Goal: Register for event/course

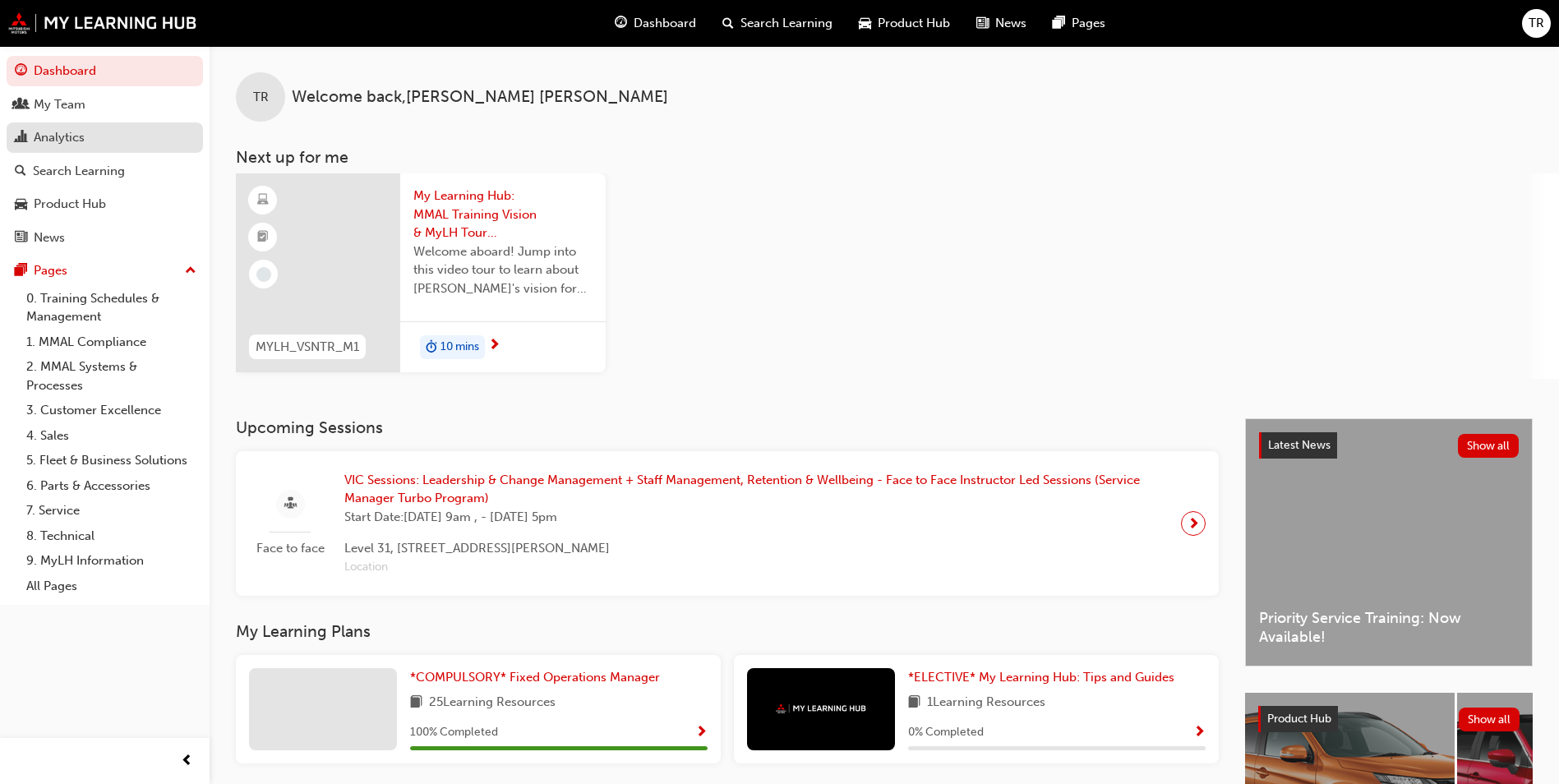
click at [83, 141] on div "Analytics" at bounding box center [59, 137] width 51 height 19
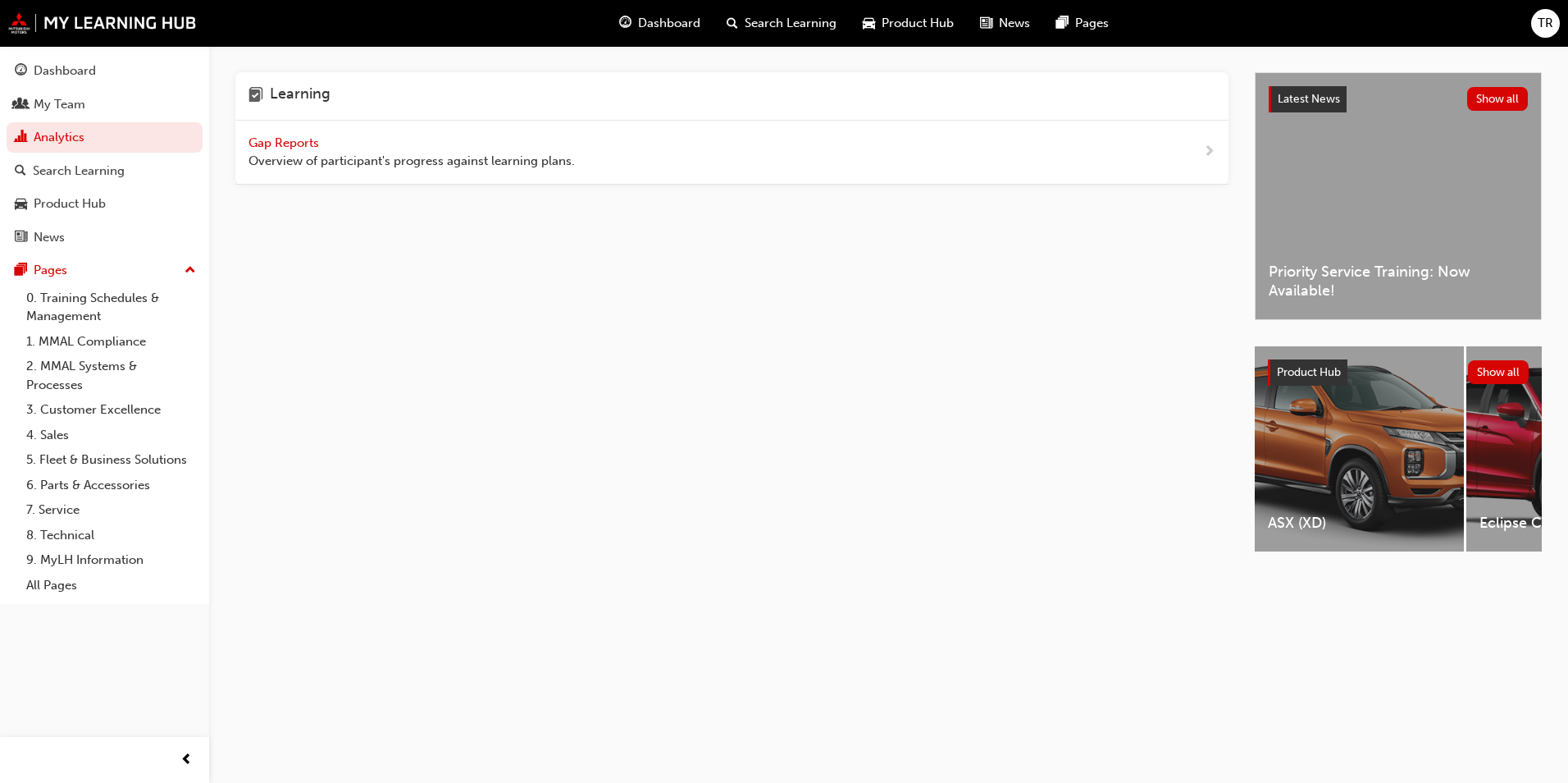
click at [313, 142] on span "Gap Reports" at bounding box center [285, 143] width 74 height 15
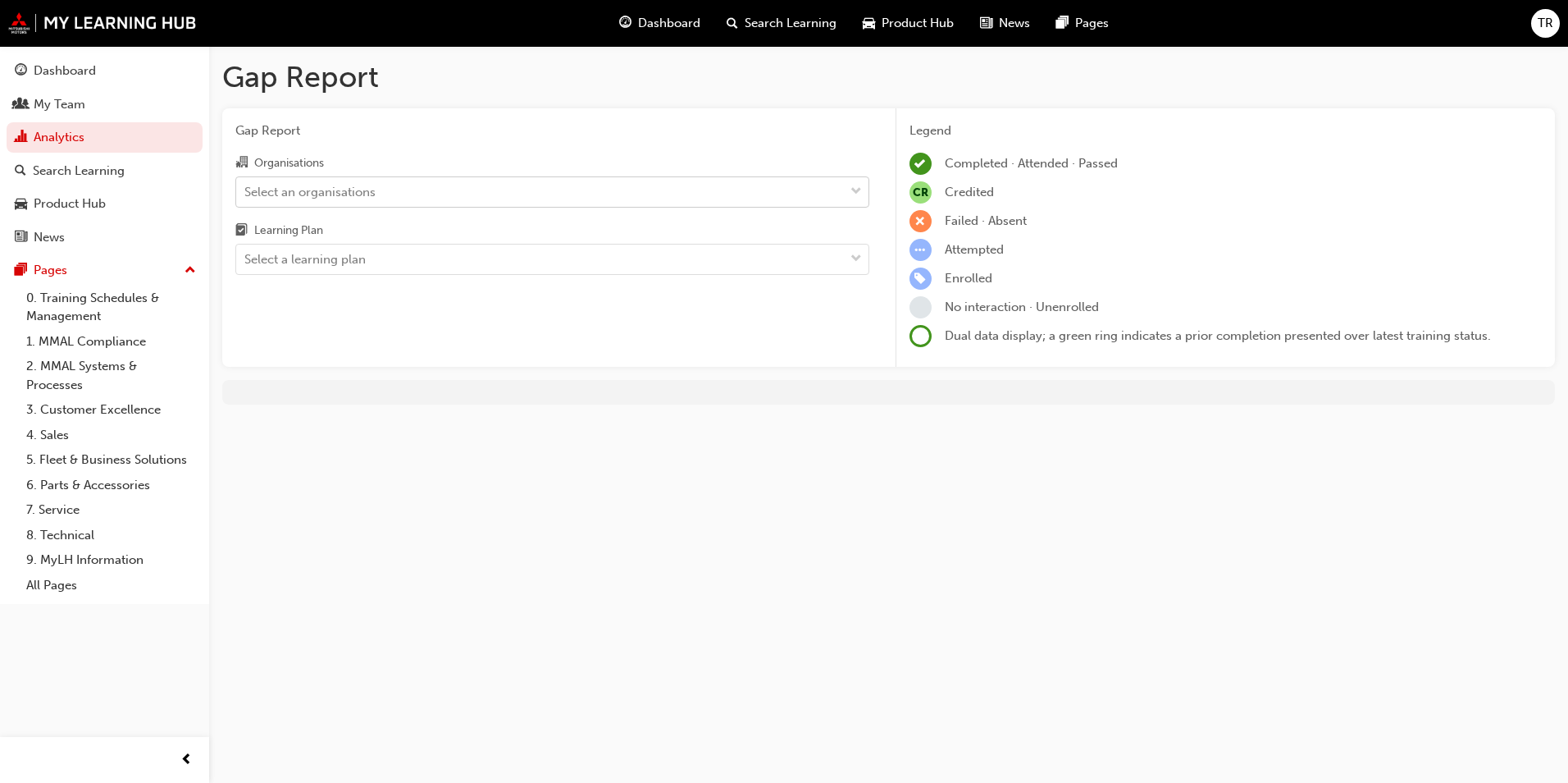
click at [682, 186] on div "Select an organisations" at bounding box center [540, 192] width 608 height 28
click at [246, 186] on input "Organisations Select an organisations" at bounding box center [245, 191] width 2 height 14
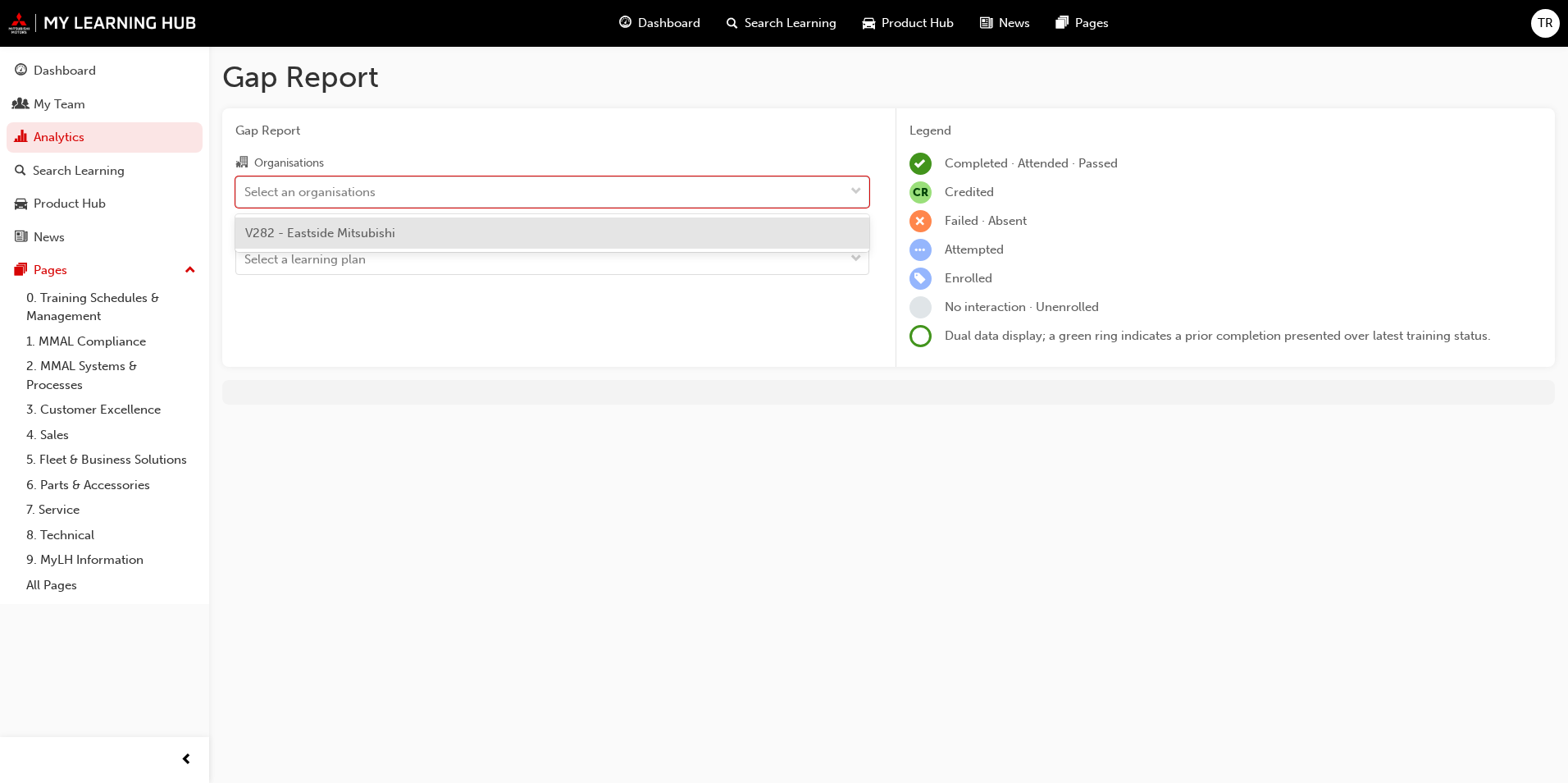
click at [550, 243] on div "V282 - Eastside Mitsubishi" at bounding box center [552, 233] width 634 height 32
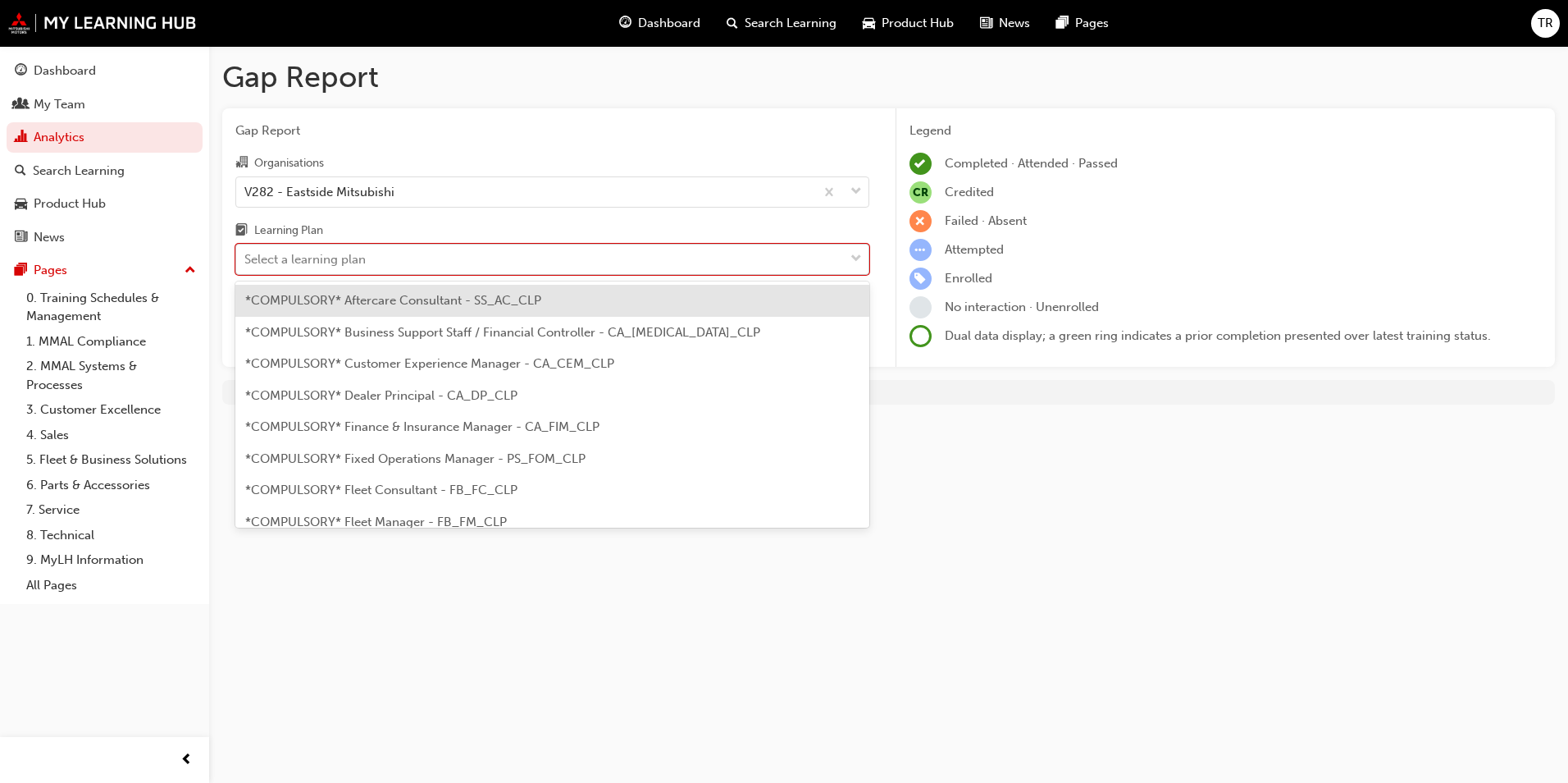
click at [514, 255] on div "Select a learning plan" at bounding box center [540, 259] width 608 height 28
click at [246, 255] on input "Learning Plan option *COMPULSORY* Aftercare Consultant - SS_AC_CLP focused, 1 o…" at bounding box center [245, 259] width 2 height 14
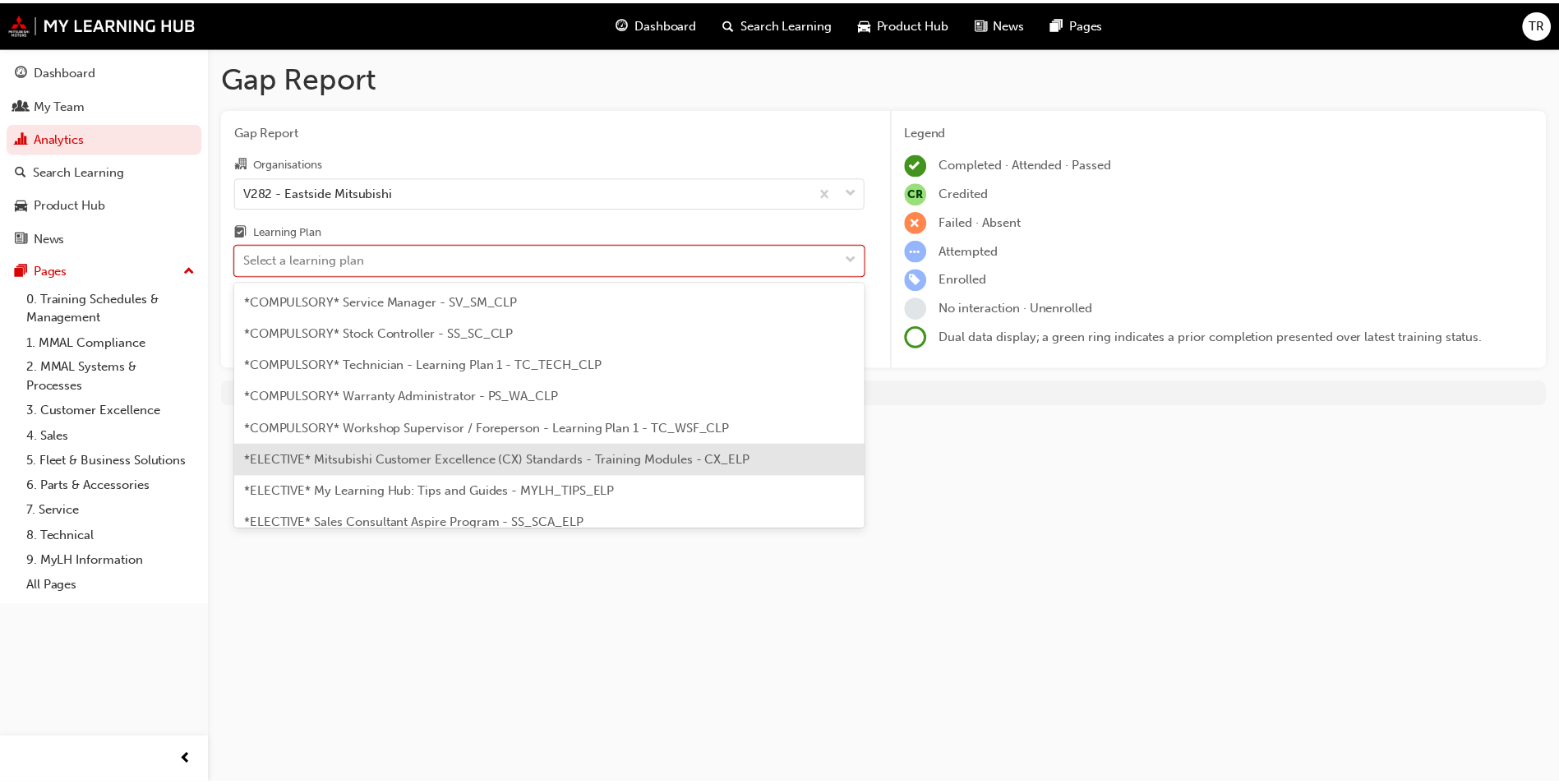
scroll to position [640, 0]
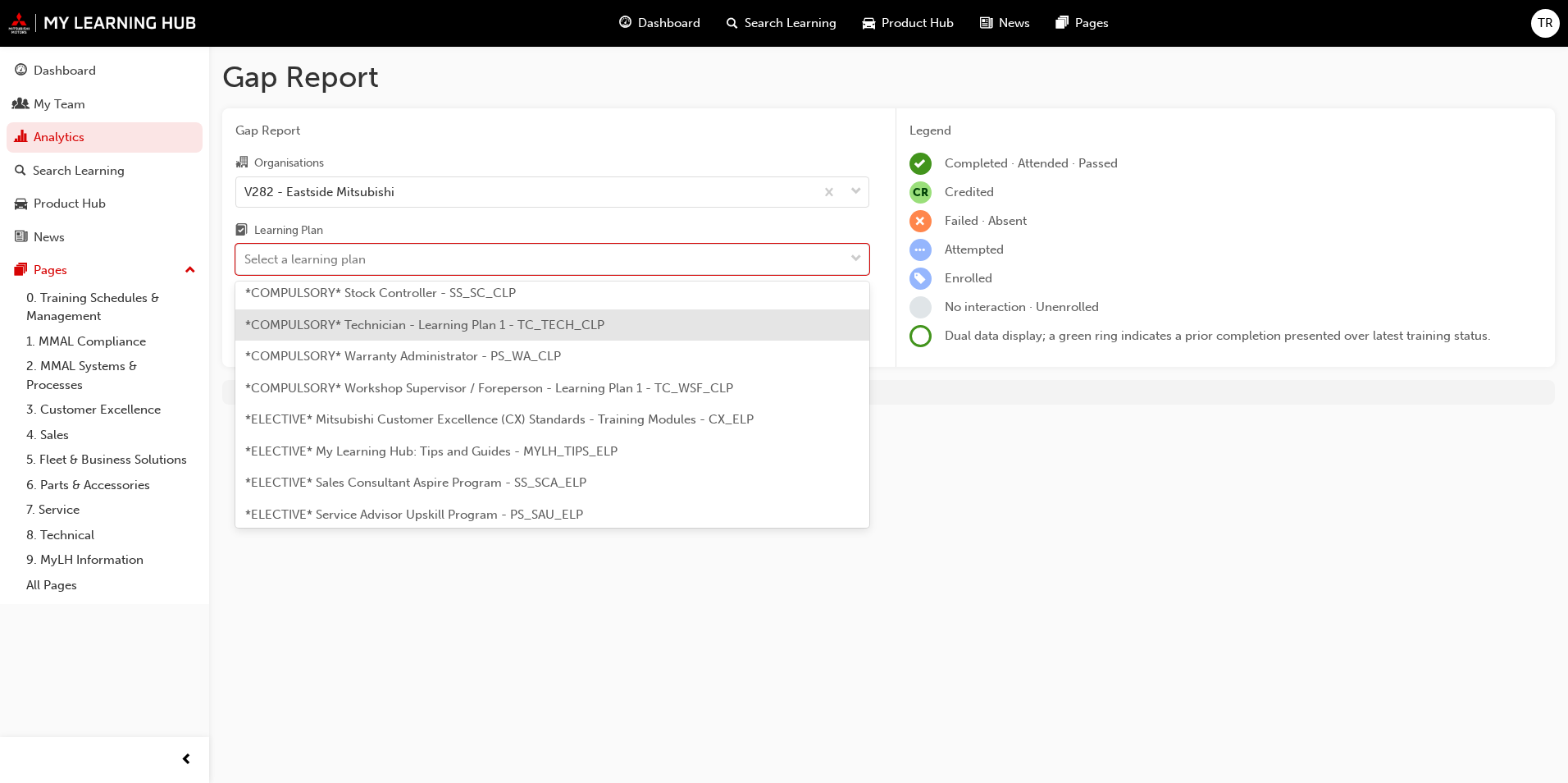
click at [493, 330] on span "*COMPULSORY* Technician - Learning Plan 1 - TC_TECH_CLP" at bounding box center [424, 325] width 359 height 15
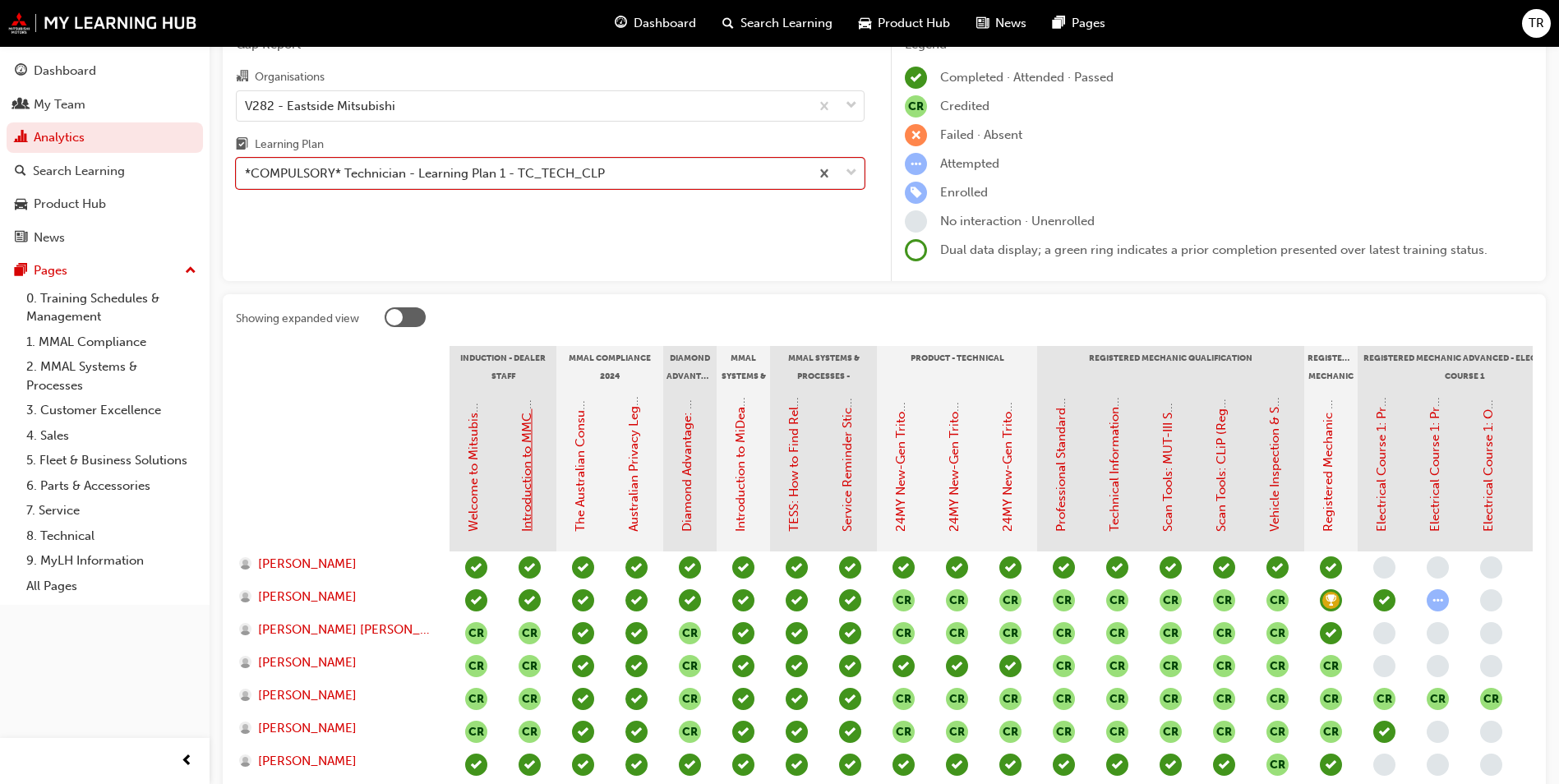
scroll to position [246, 0]
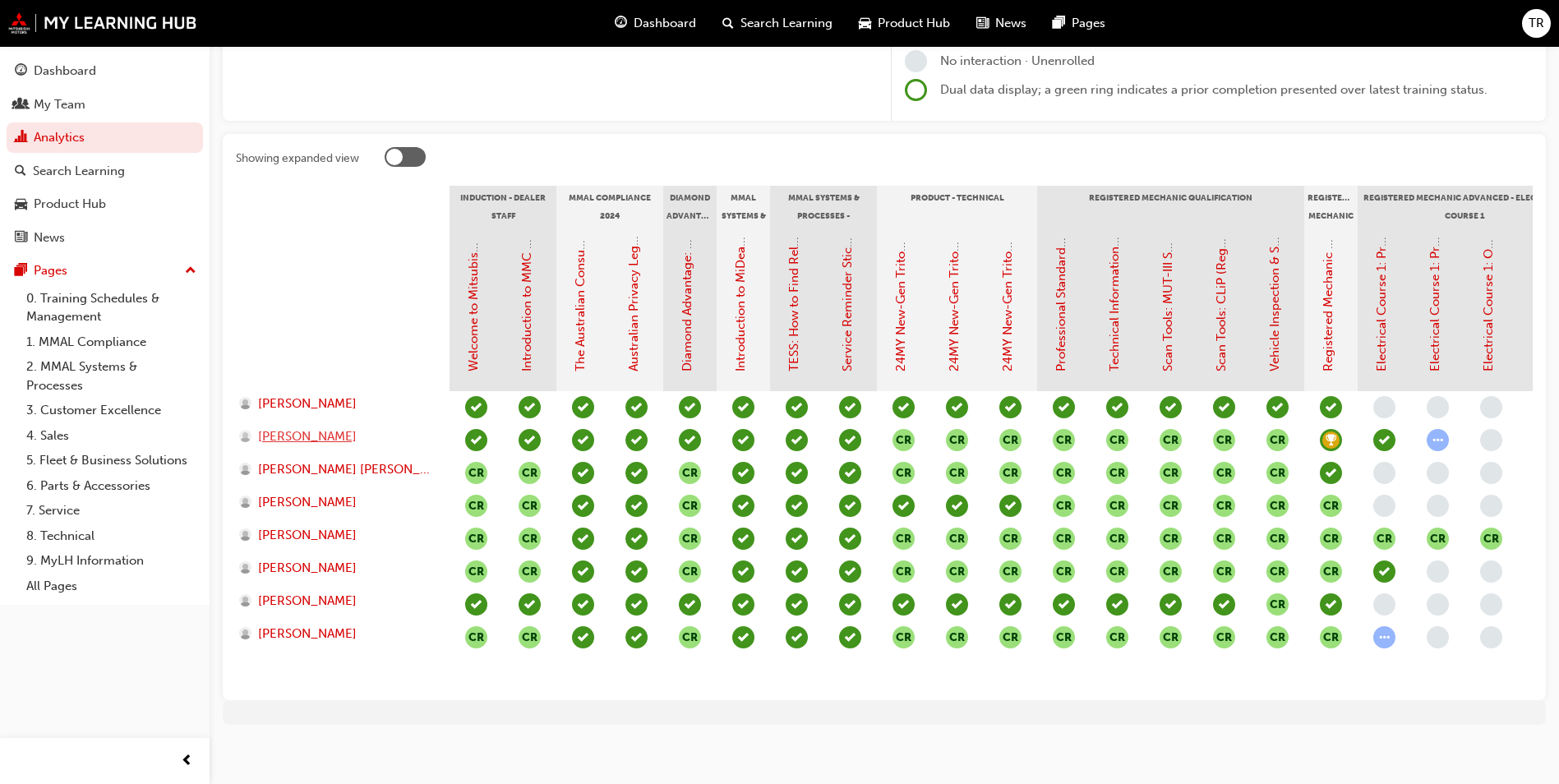
click at [328, 440] on span "EDMUND GREEN" at bounding box center [307, 436] width 99 height 19
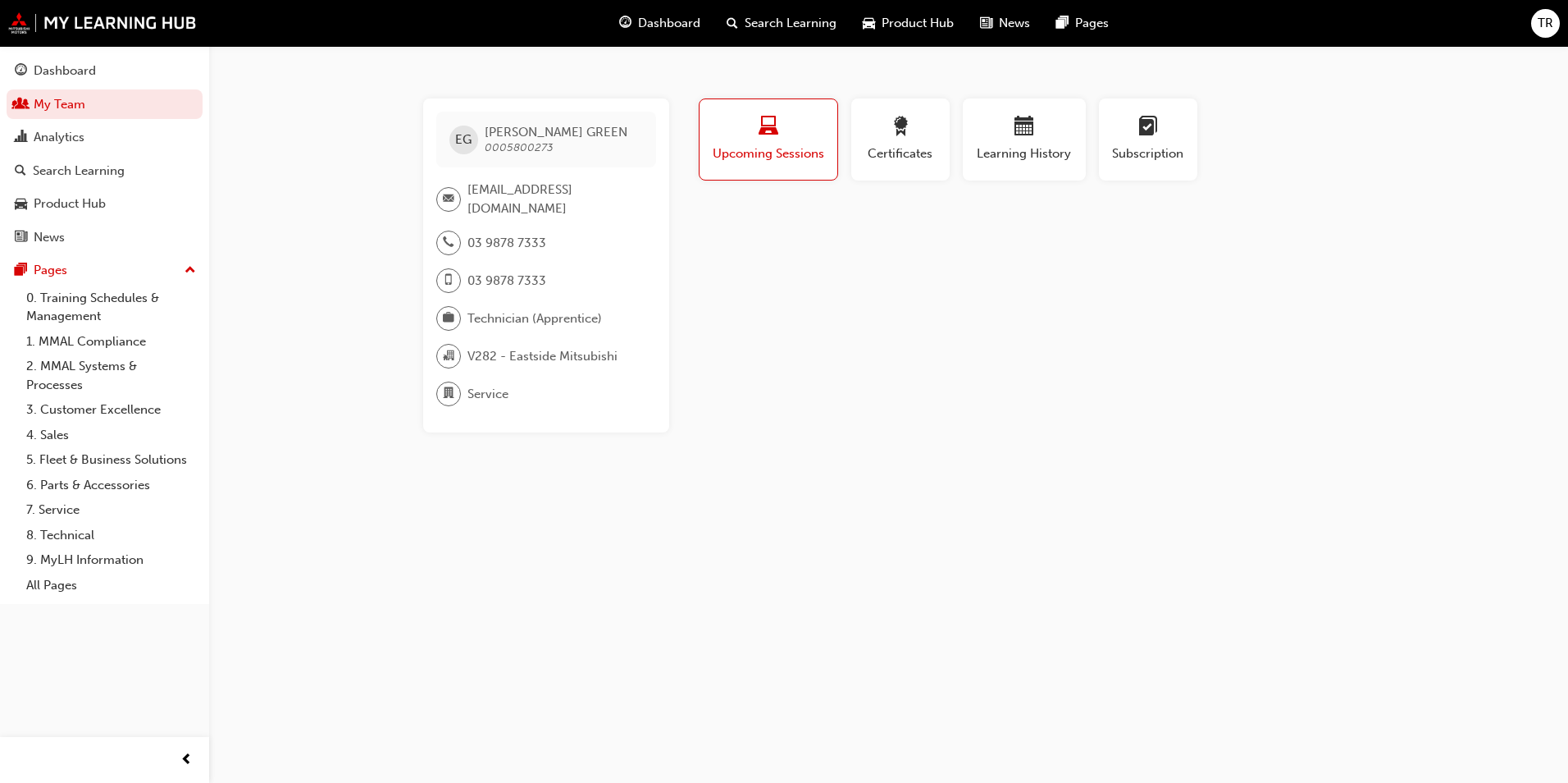
click at [775, 170] on button "Upcoming Sessions" at bounding box center [768, 139] width 139 height 82
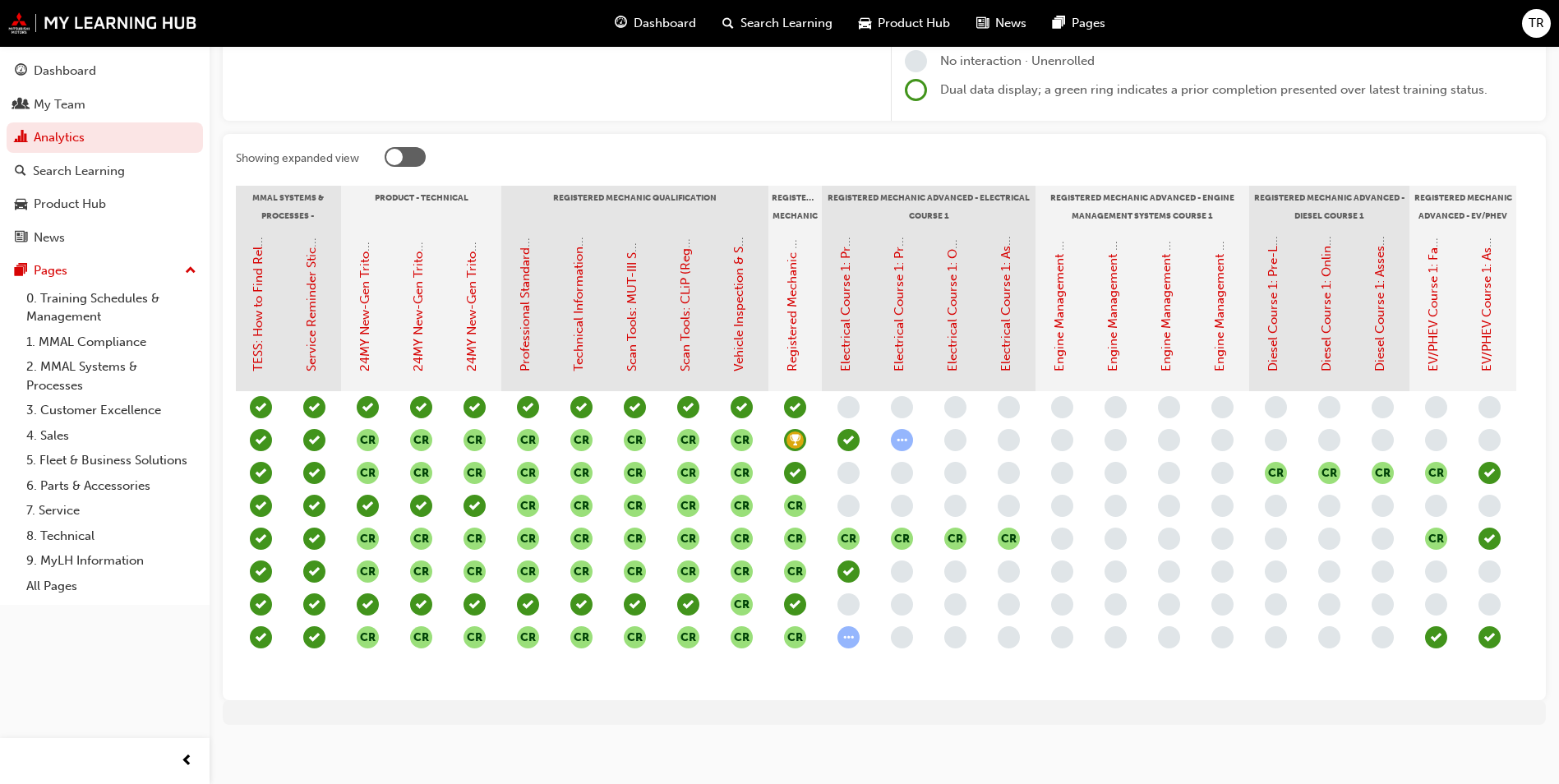
scroll to position [0, 573]
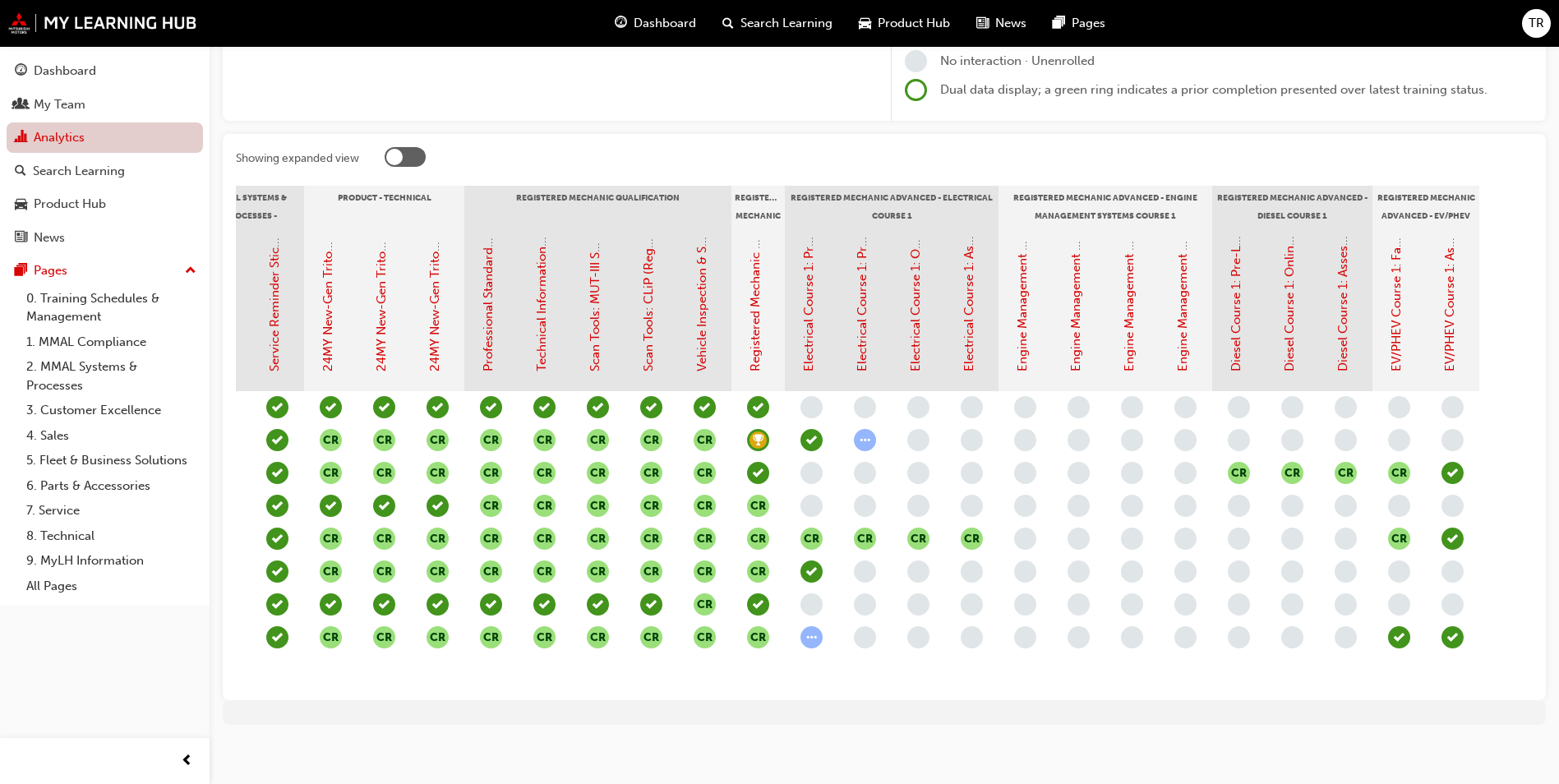
click at [82, 147] on link "Analytics" at bounding box center [104, 138] width 197 height 30
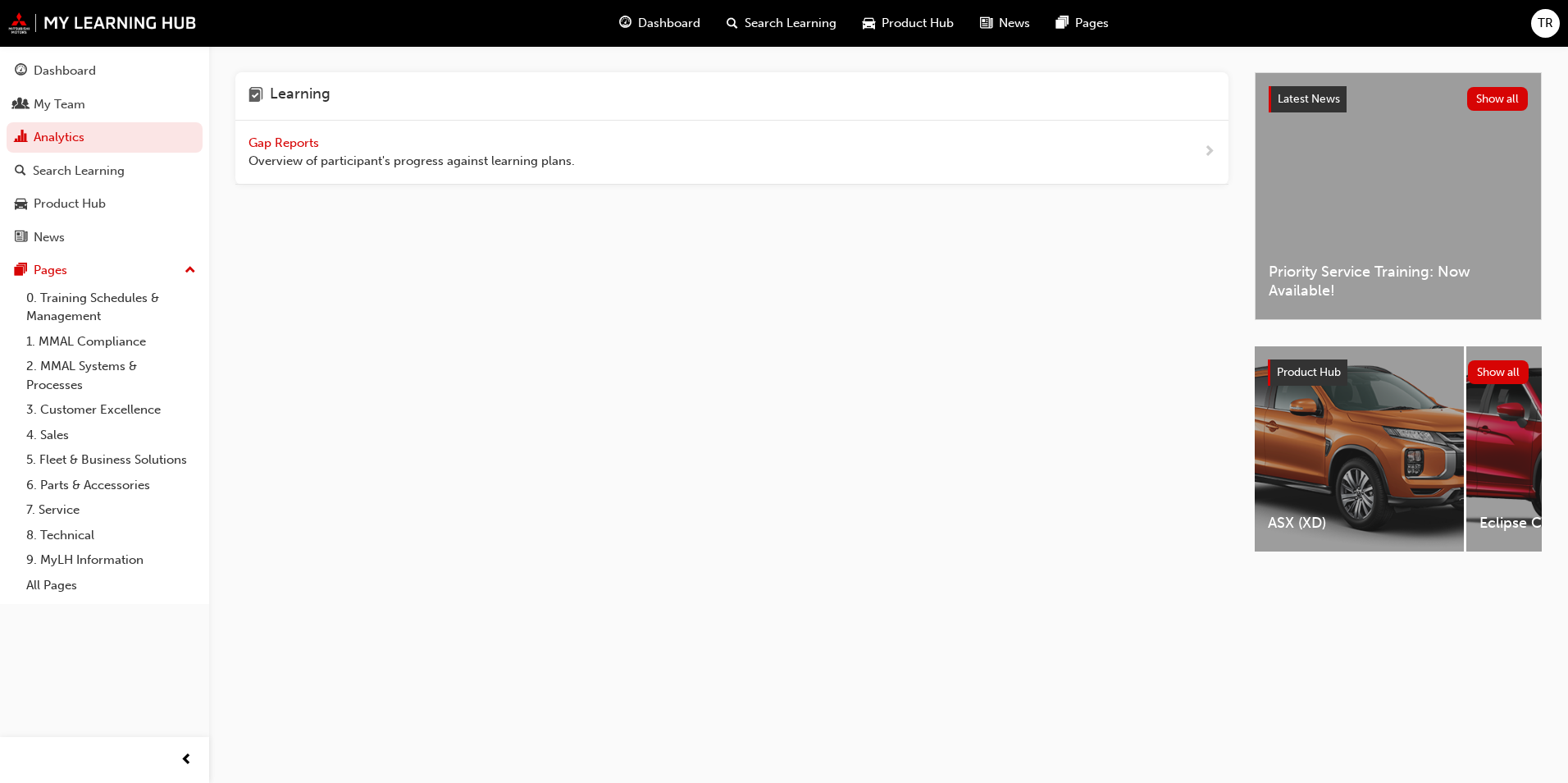
click at [303, 152] on span "Overview of participant's progress against learning plans." at bounding box center [412, 161] width 327 height 19
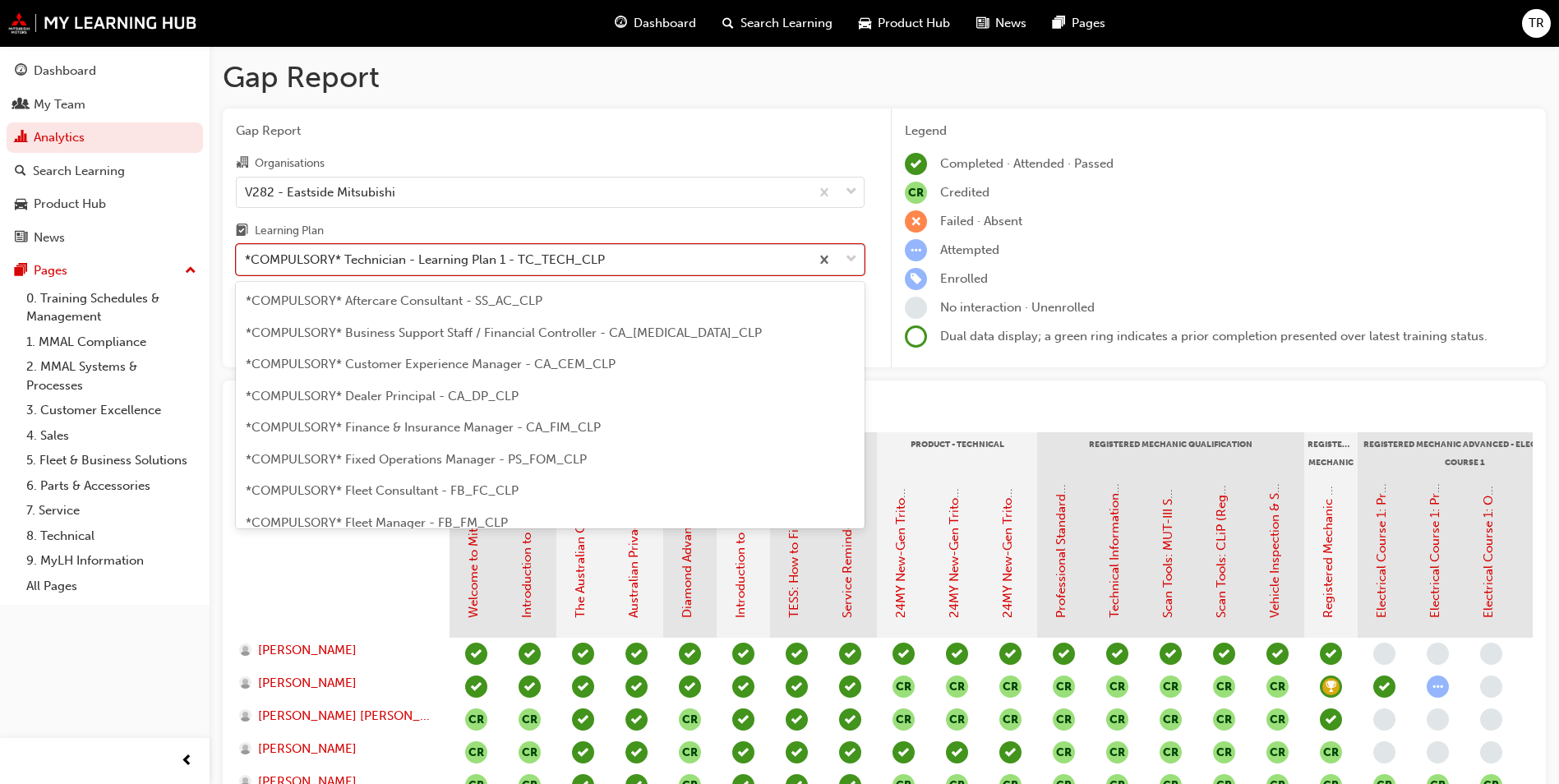
click at [479, 266] on div "*COMPULSORY* Technician - Learning Plan 1 - TC_TECH_CLP" at bounding box center [424, 260] width 360 height 19
click at [246, 266] on input "Learning Plan option *COMPULSORY* Technician - Learning Plan 1 - TC_TECH_CLP fo…" at bounding box center [245, 260] width 2 height 14
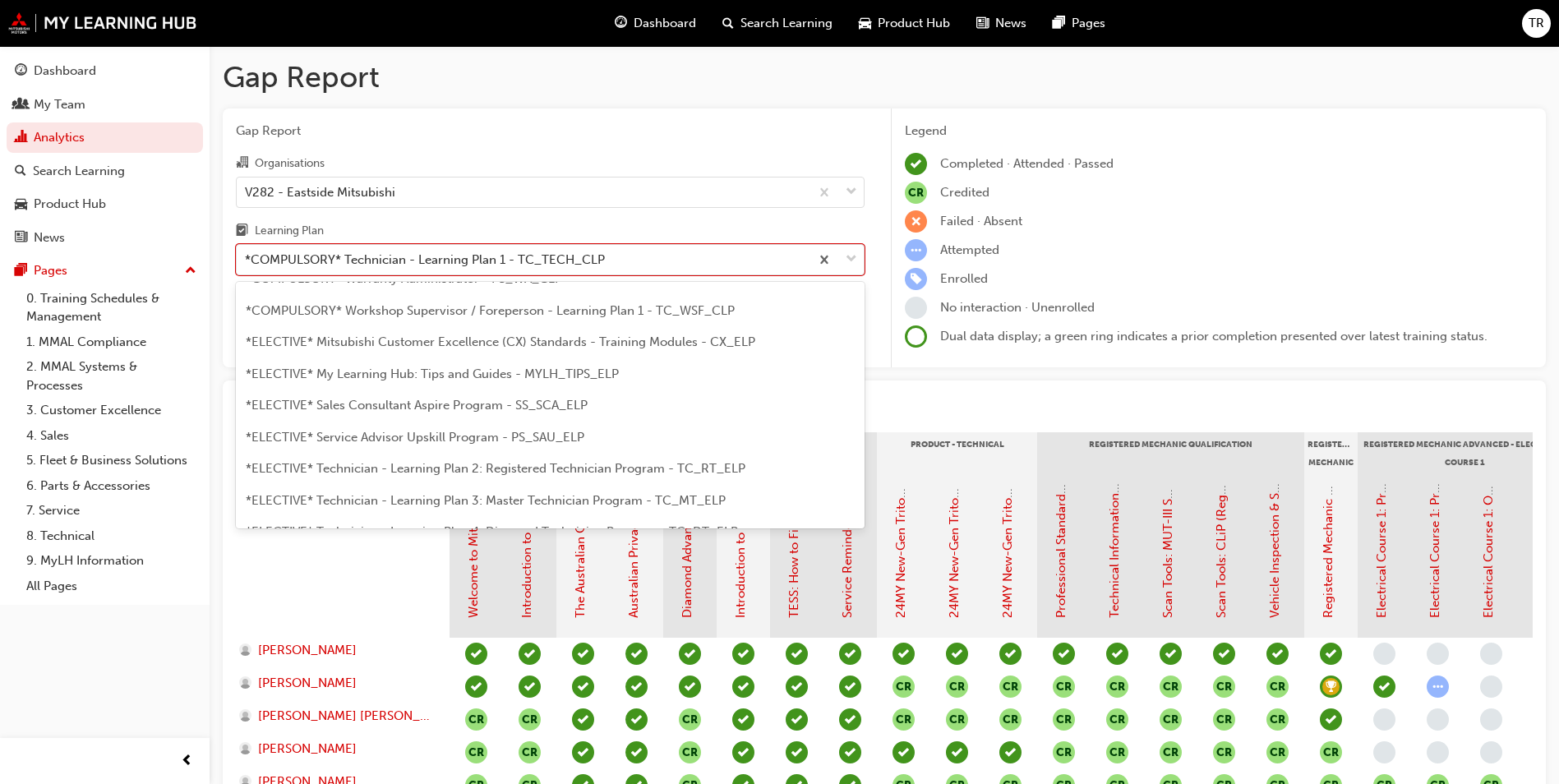
scroll to position [804, 0]
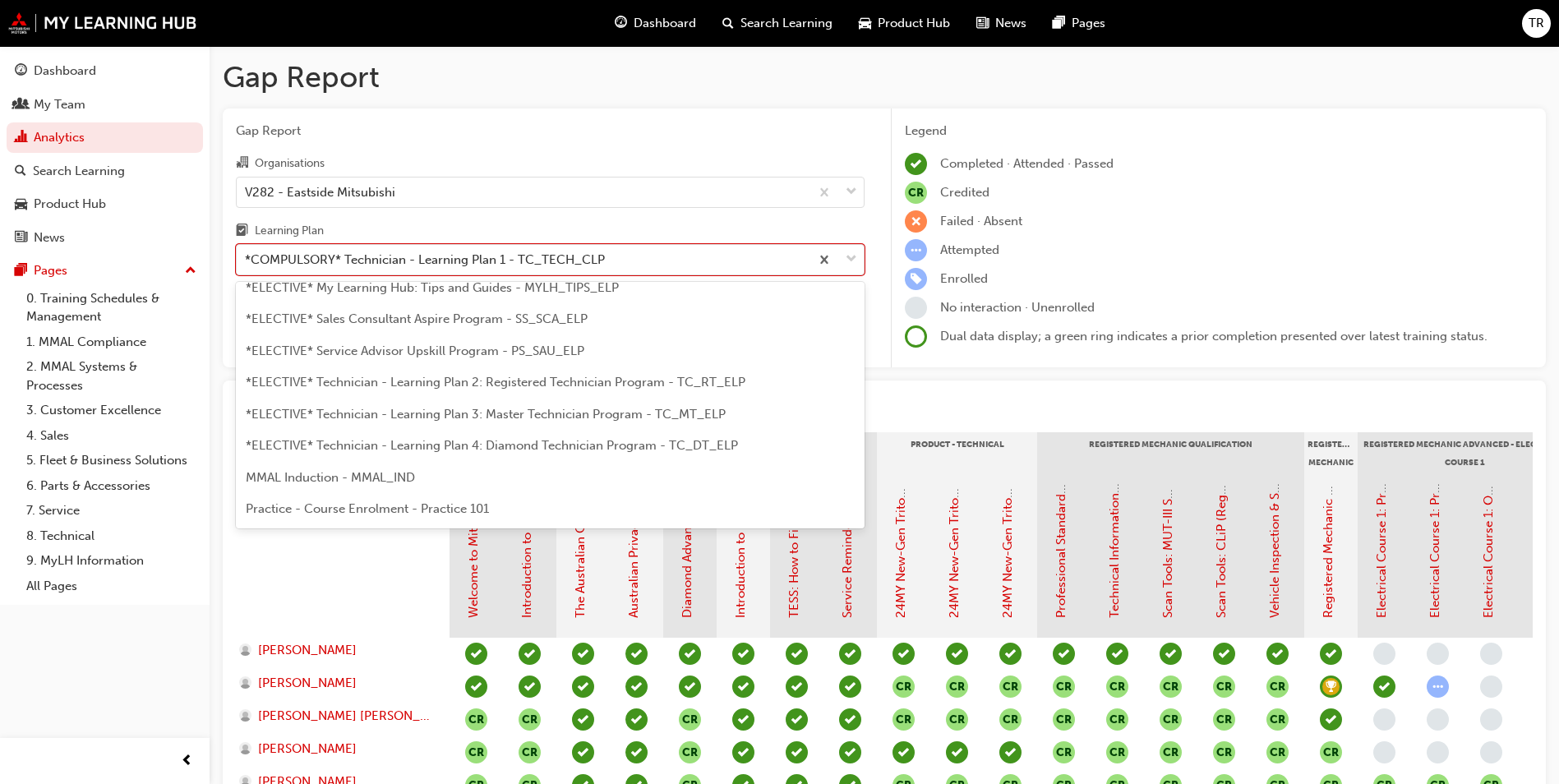
click at [558, 383] on span "*ELECTIVE* Technician - Learning Plan 2: Registered Technician Program - TC_RT_…" at bounding box center [495, 381] width 500 height 15
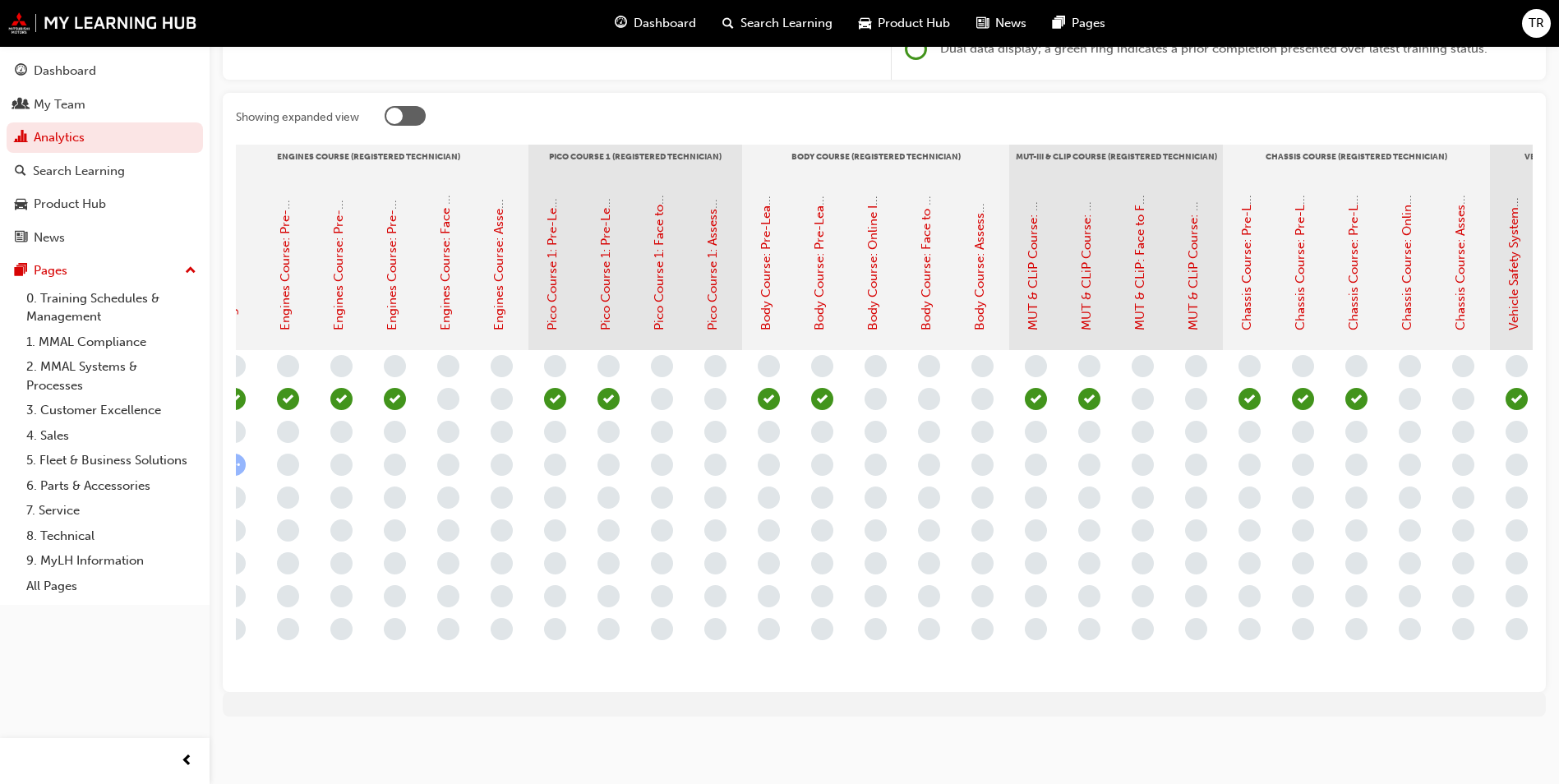
scroll to position [0, 521]
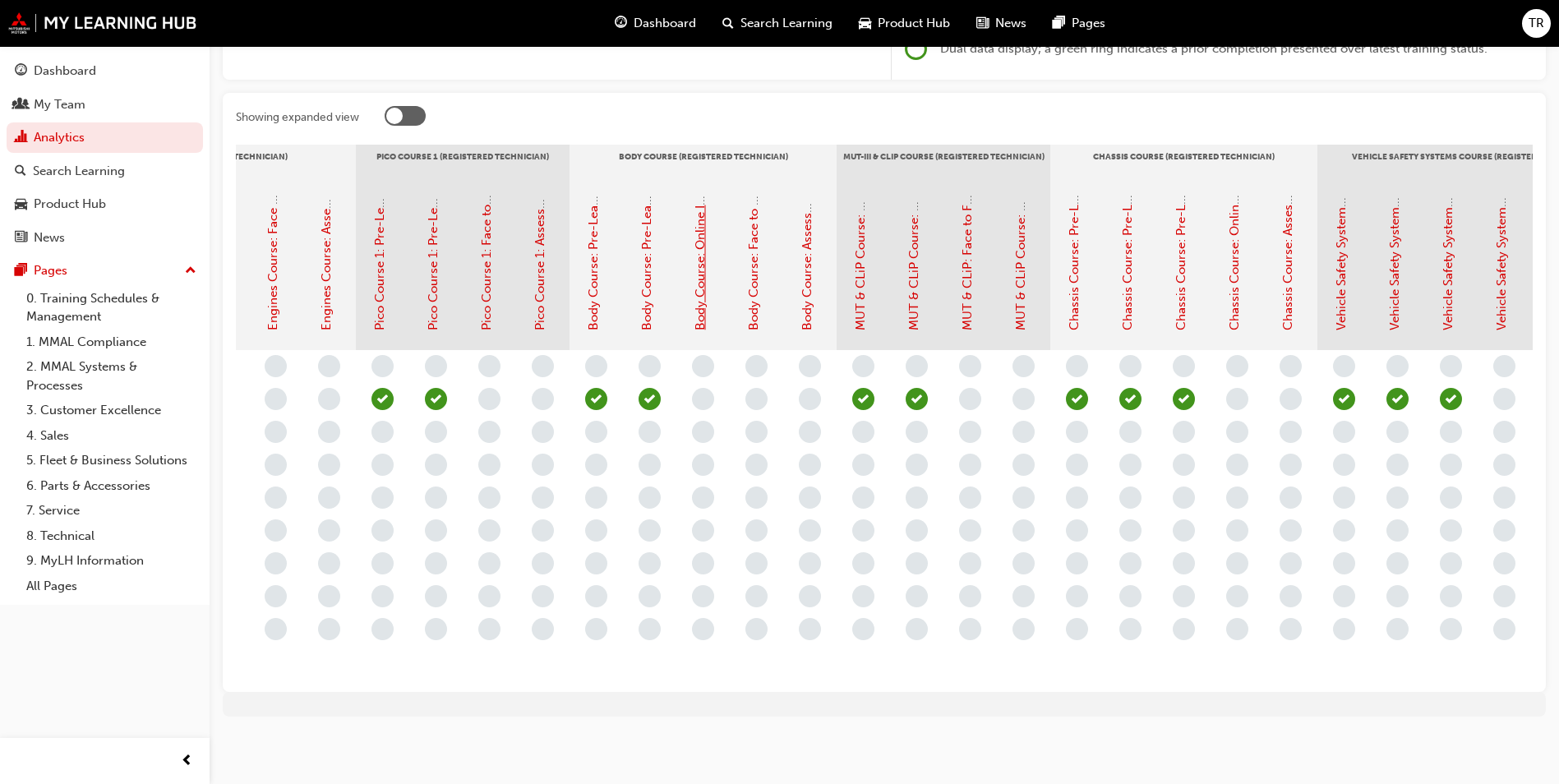
click at [703, 276] on link "Body Course: Online Instructor Led Training - Sessions 1 & 2 (Registered Techni…" at bounding box center [700, 63] width 15 height 534
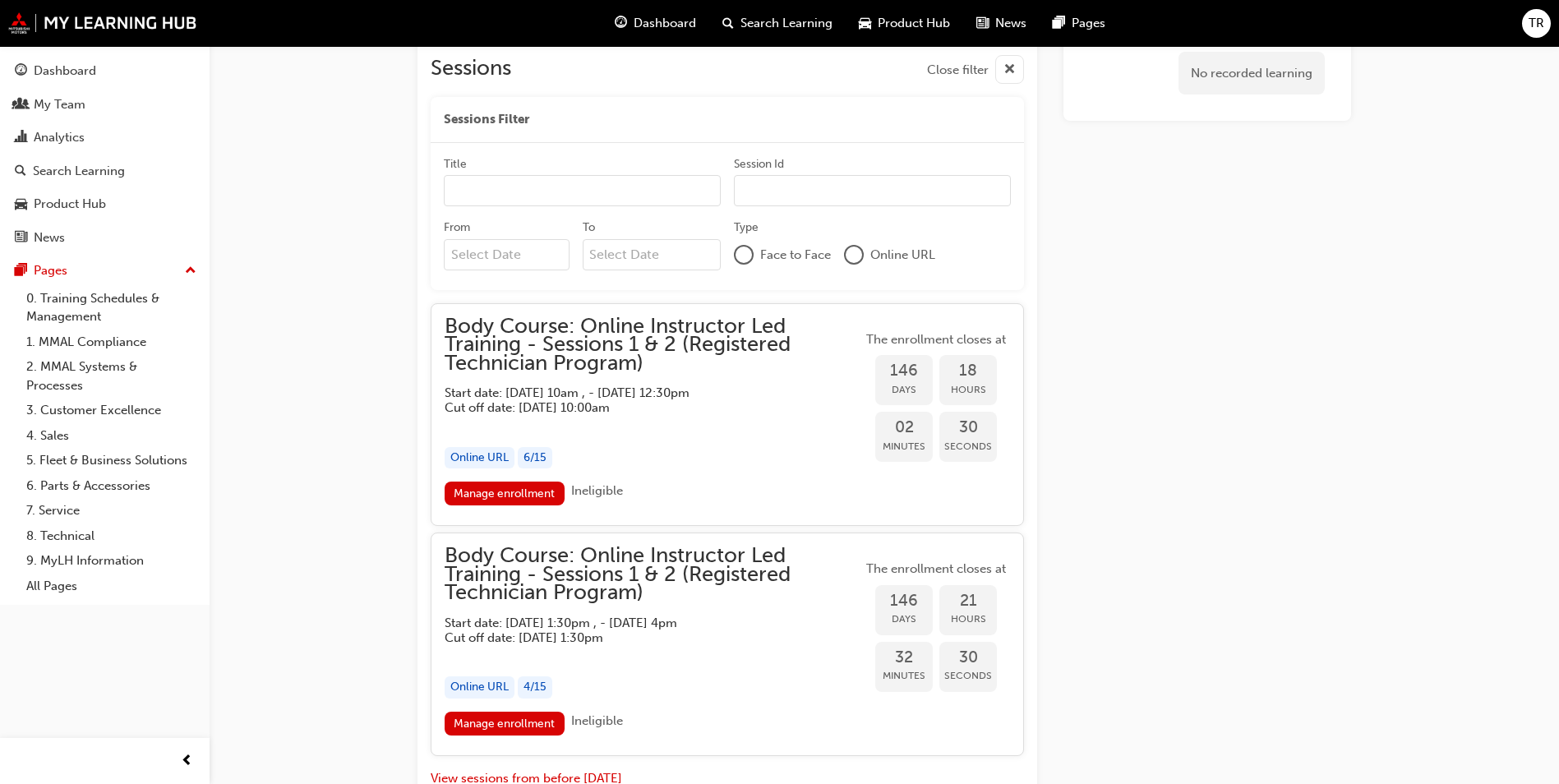
scroll to position [1531, 0]
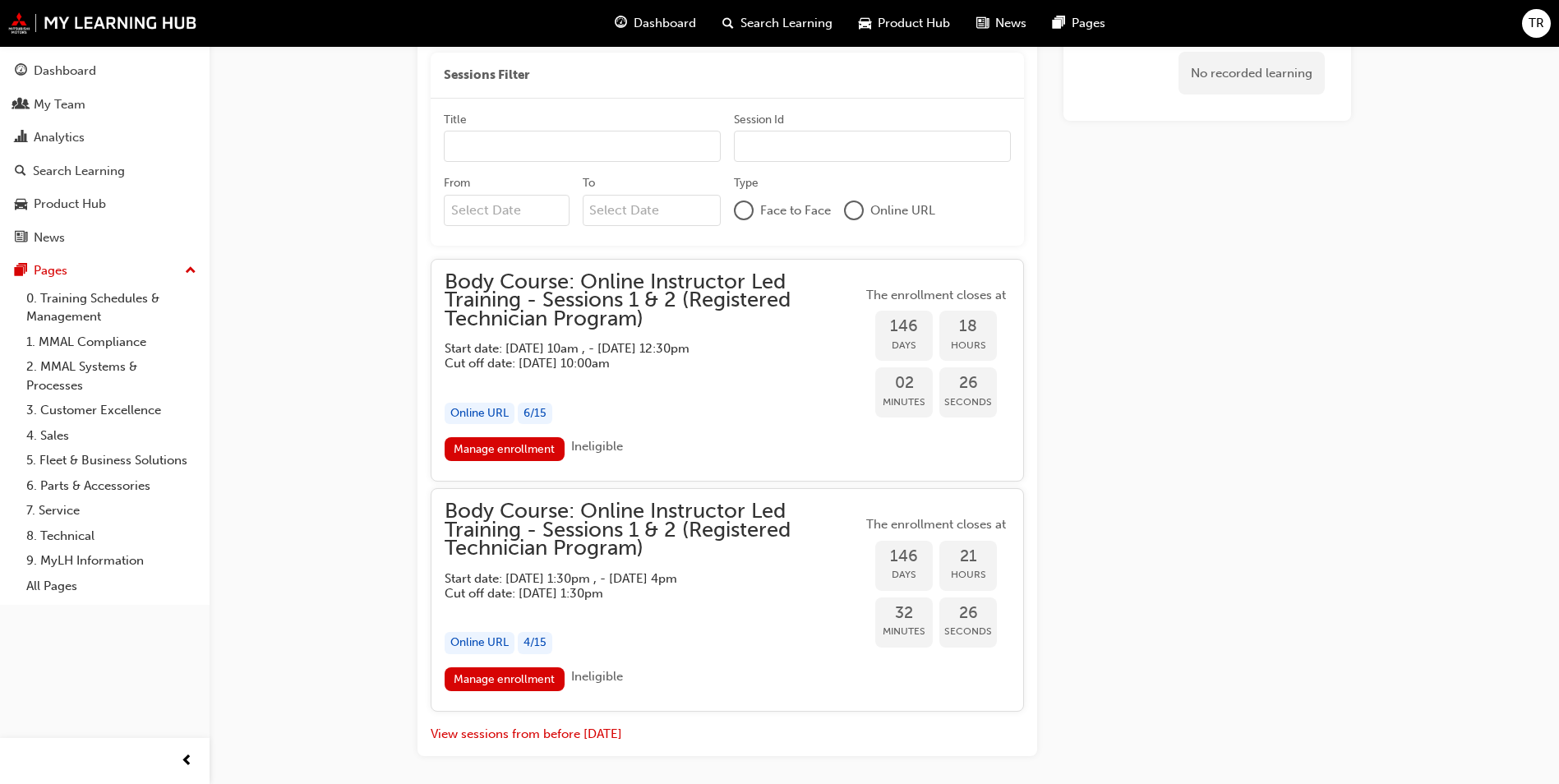
drag, startPoint x: 716, startPoint y: 410, endPoint x: 350, endPoint y: 406, distance: 366.0
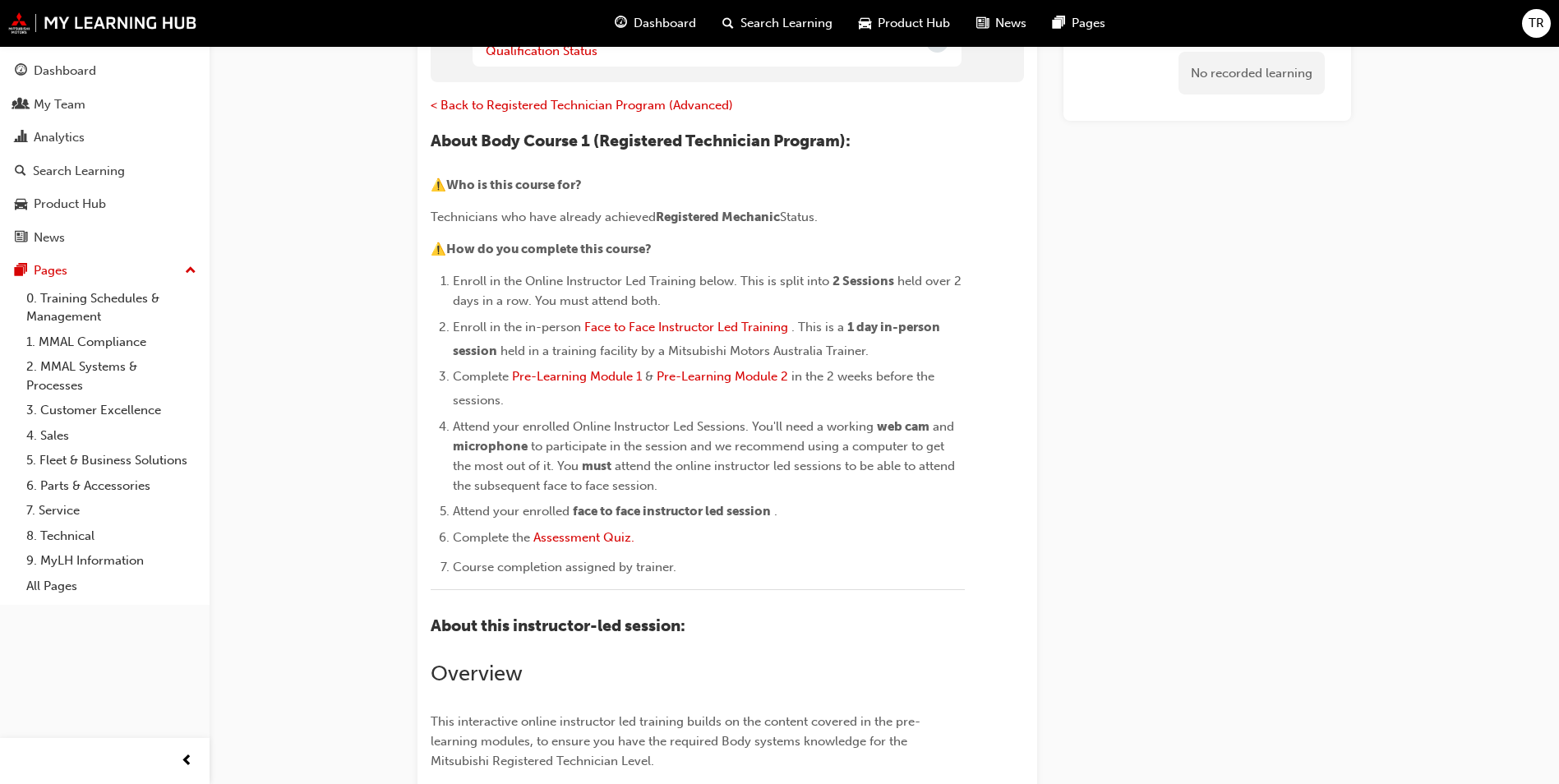
scroll to position [0, 0]
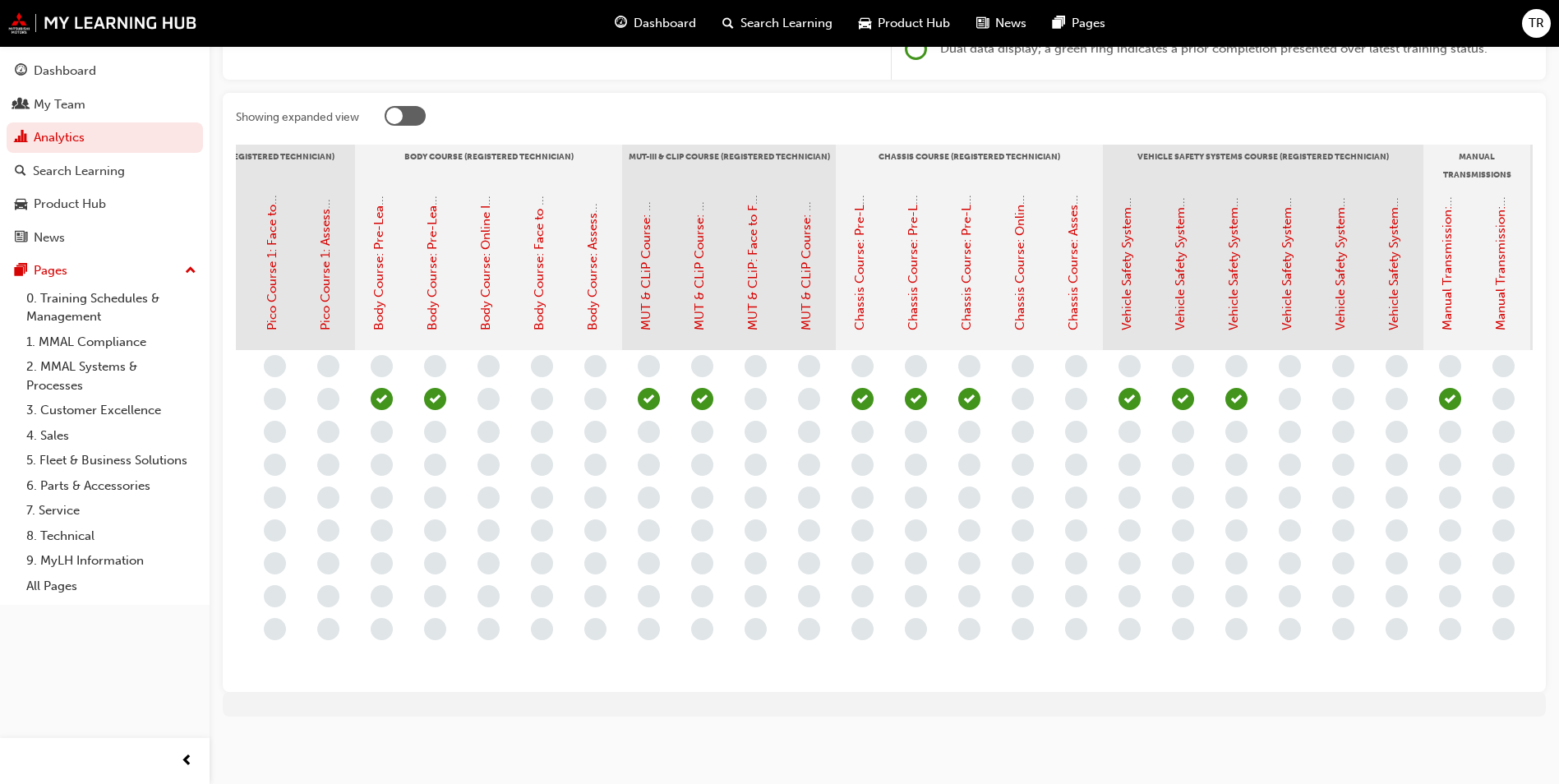
scroll to position [0, 736]
click at [1018, 268] on link "Chassis Course: Online Instructor Led Training - Sessions 1 & 2 (Registered Tec…" at bounding box center [1019, 56] width 15 height 548
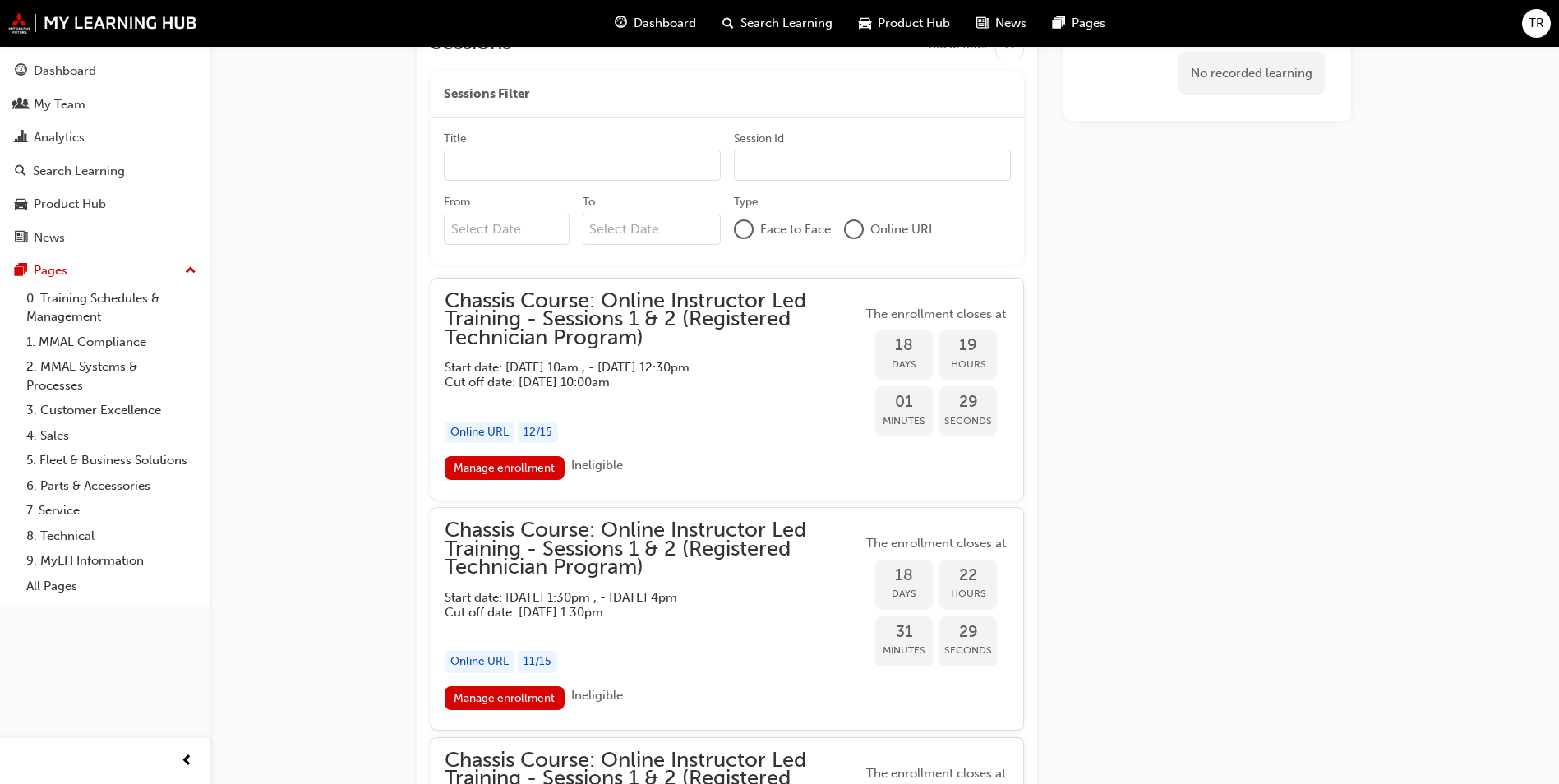
scroll to position [798, 0]
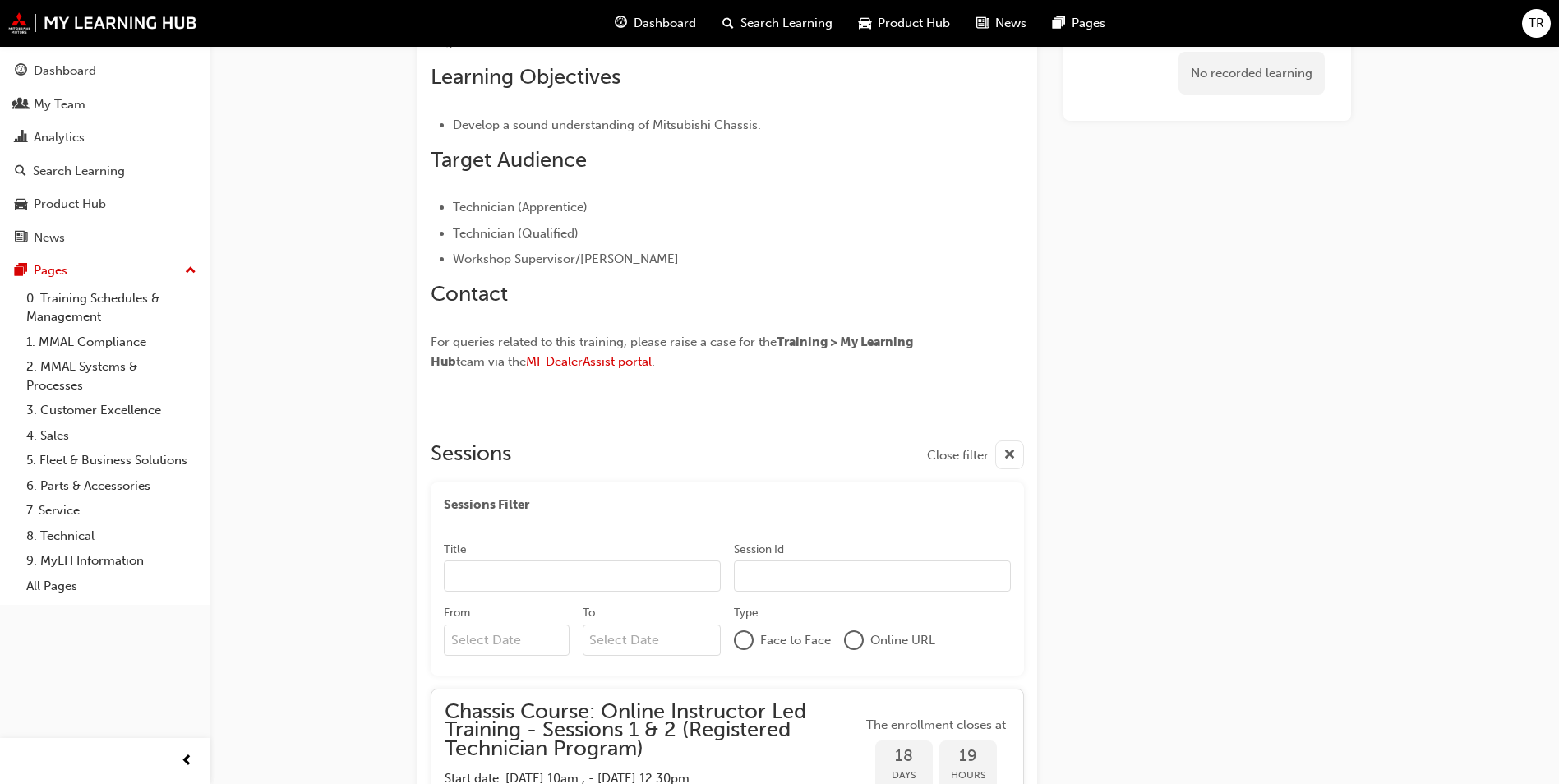
click at [294, 220] on div "Chassis Course: Online Instructor Led Training - Sessions 1 & 2 (Registered Tec…" at bounding box center [779, 470] width 1559 height 2537
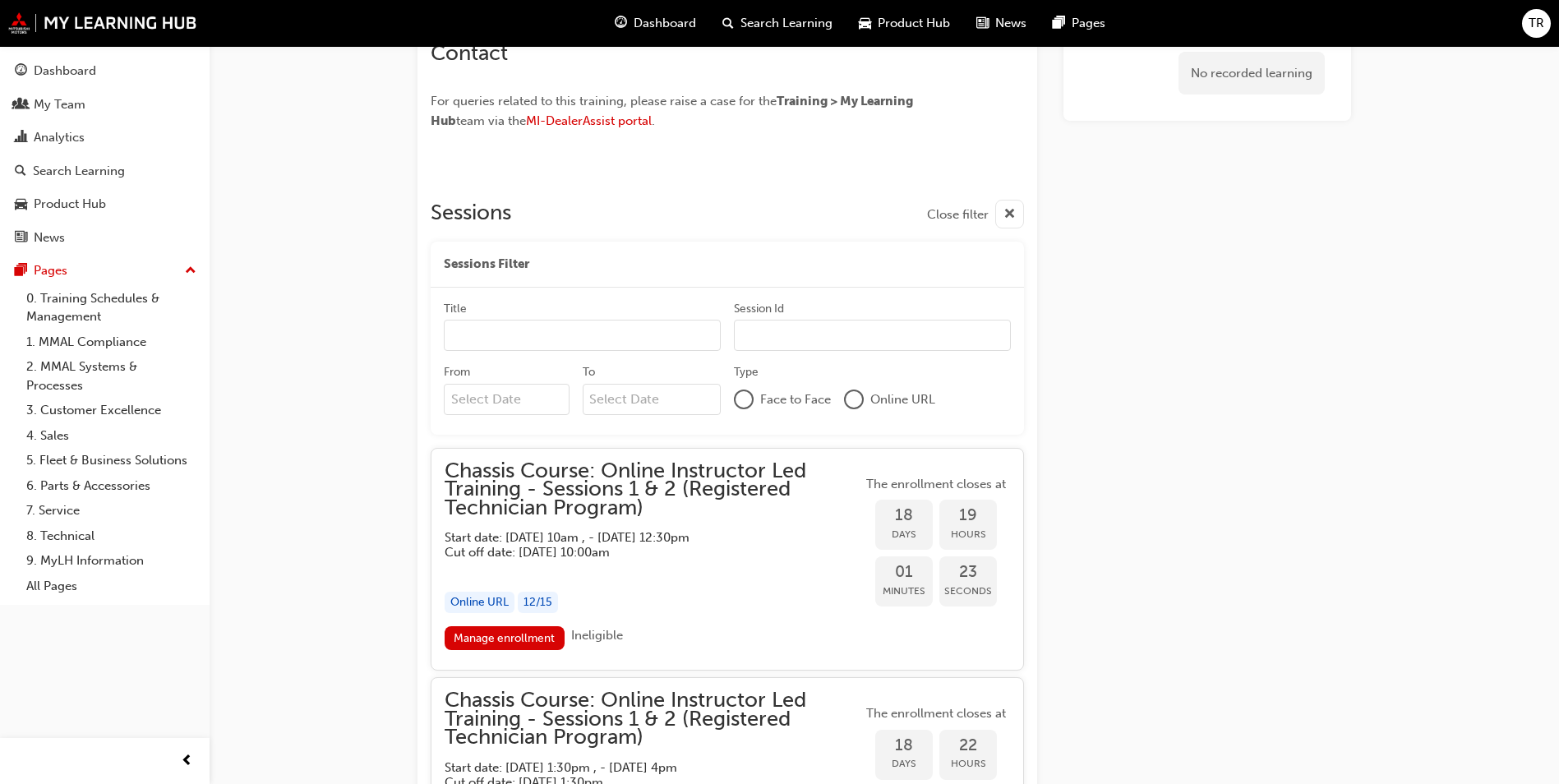
scroll to position [1127, 0]
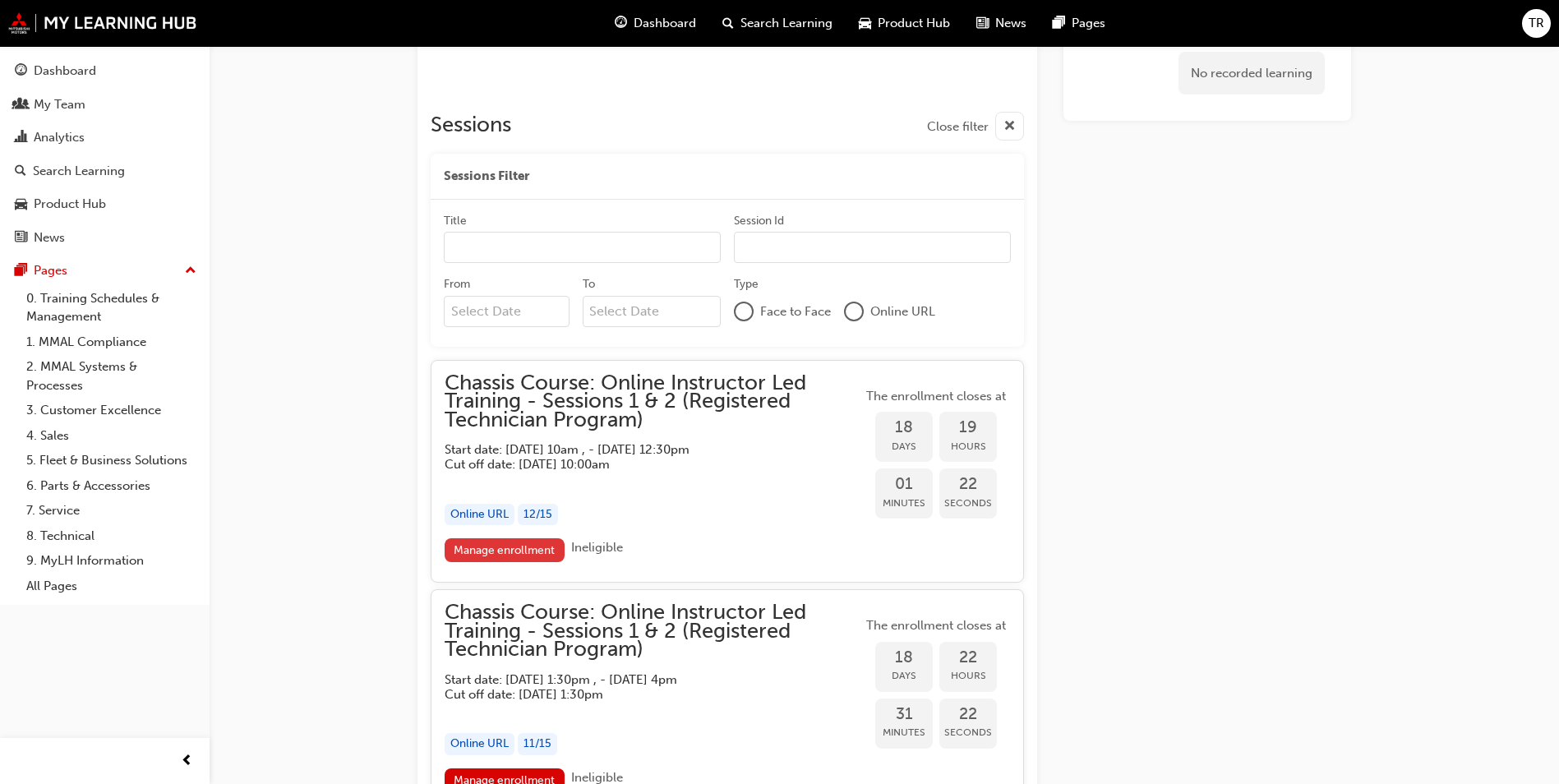
click at [518, 548] on link "Manage enrollment" at bounding box center [504, 549] width 120 height 24
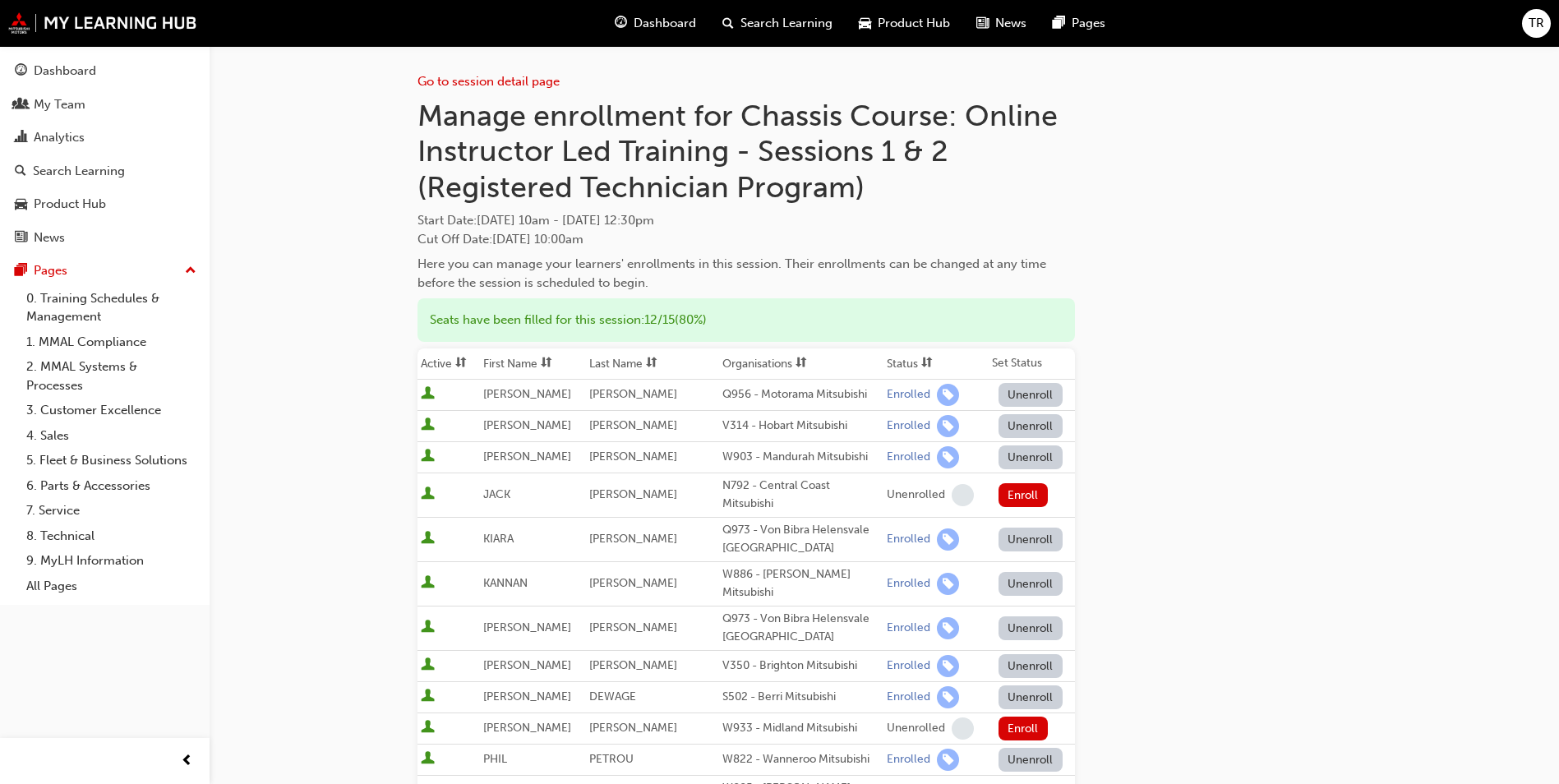
click at [649, 28] on span "Dashboard" at bounding box center [665, 23] width 62 height 19
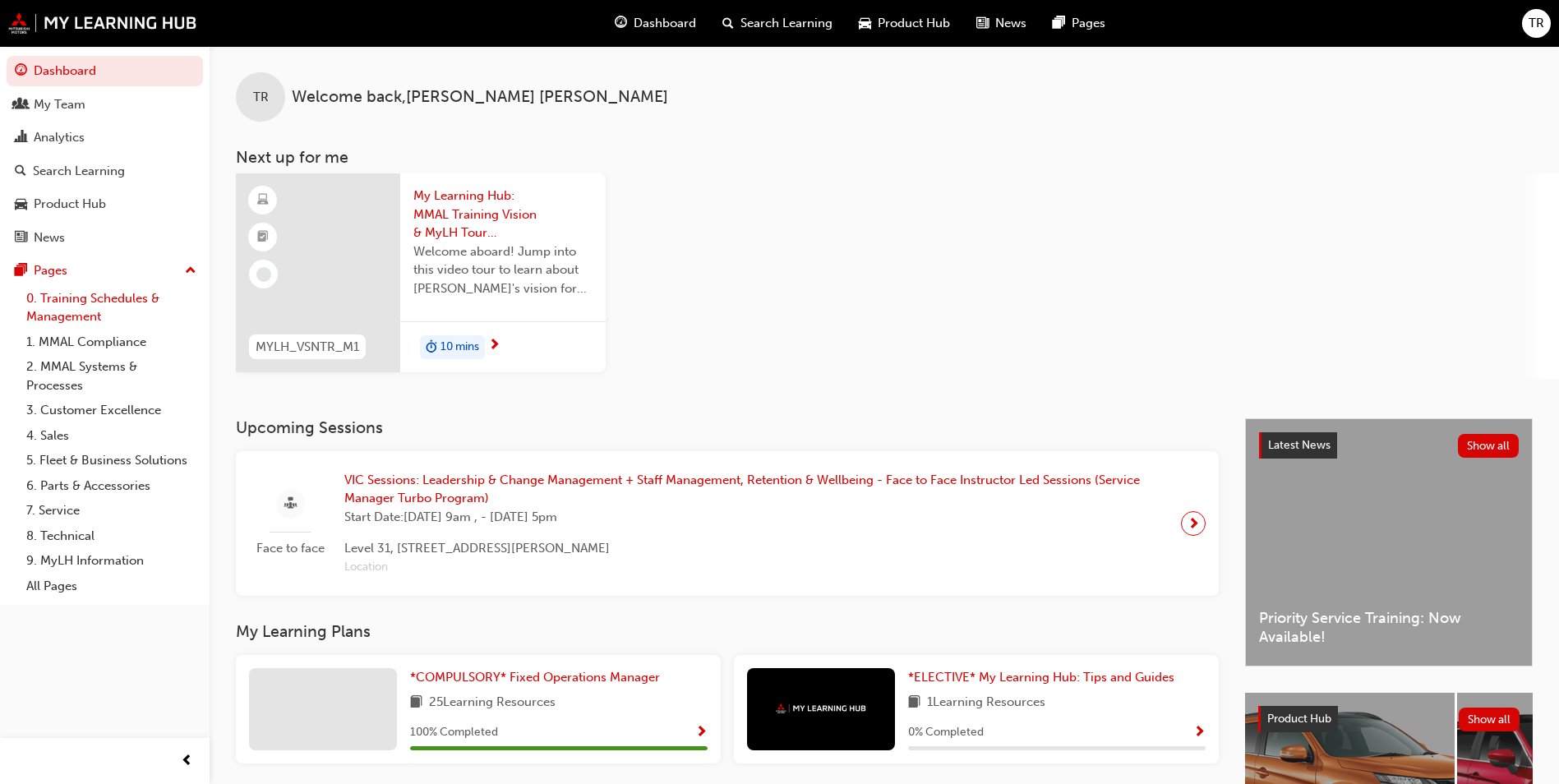
click at [92, 308] on link "0. Training Schedules & Management" at bounding box center [111, 308] width 183 height 44
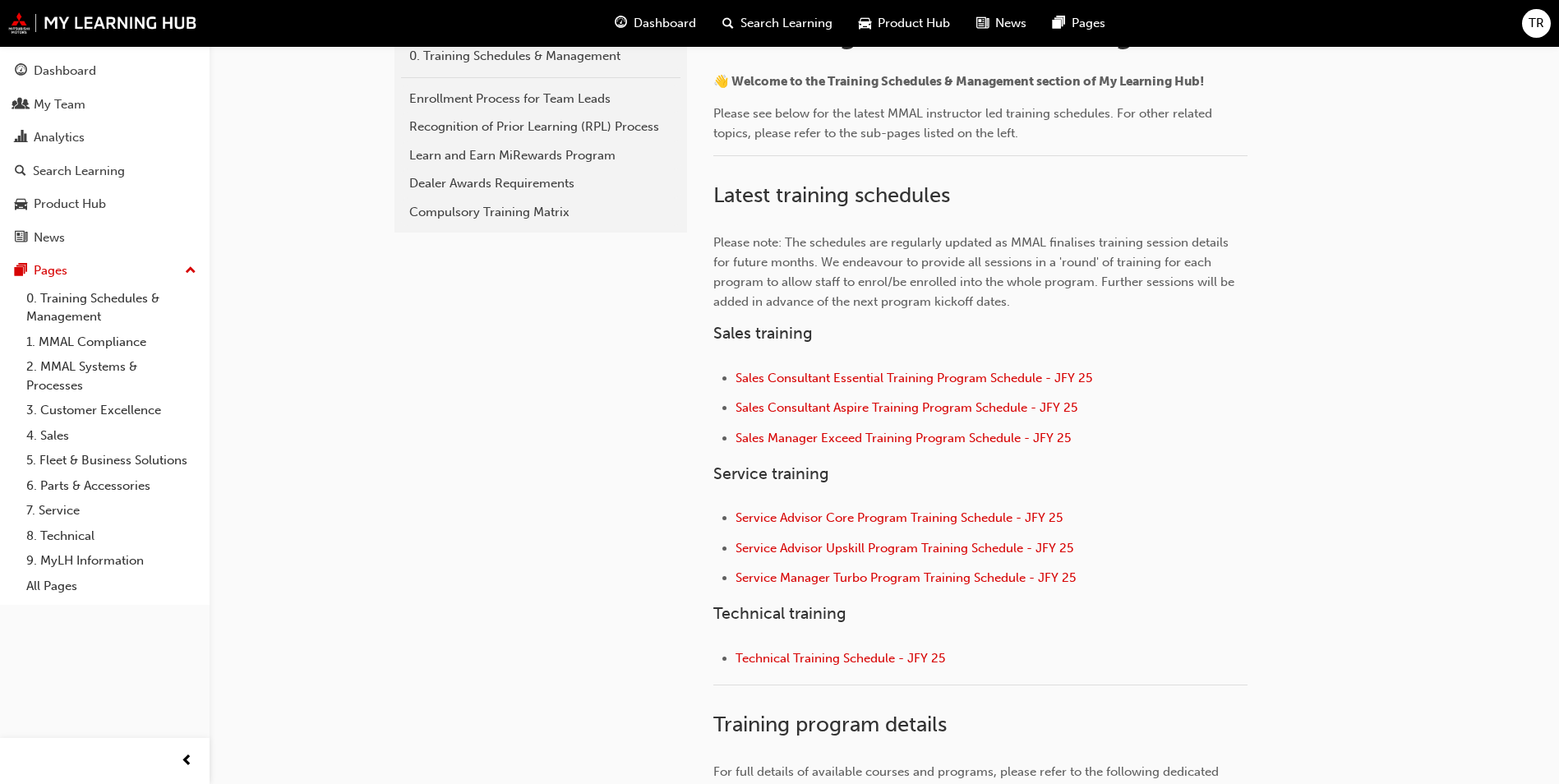
scroll to position [411, 0]
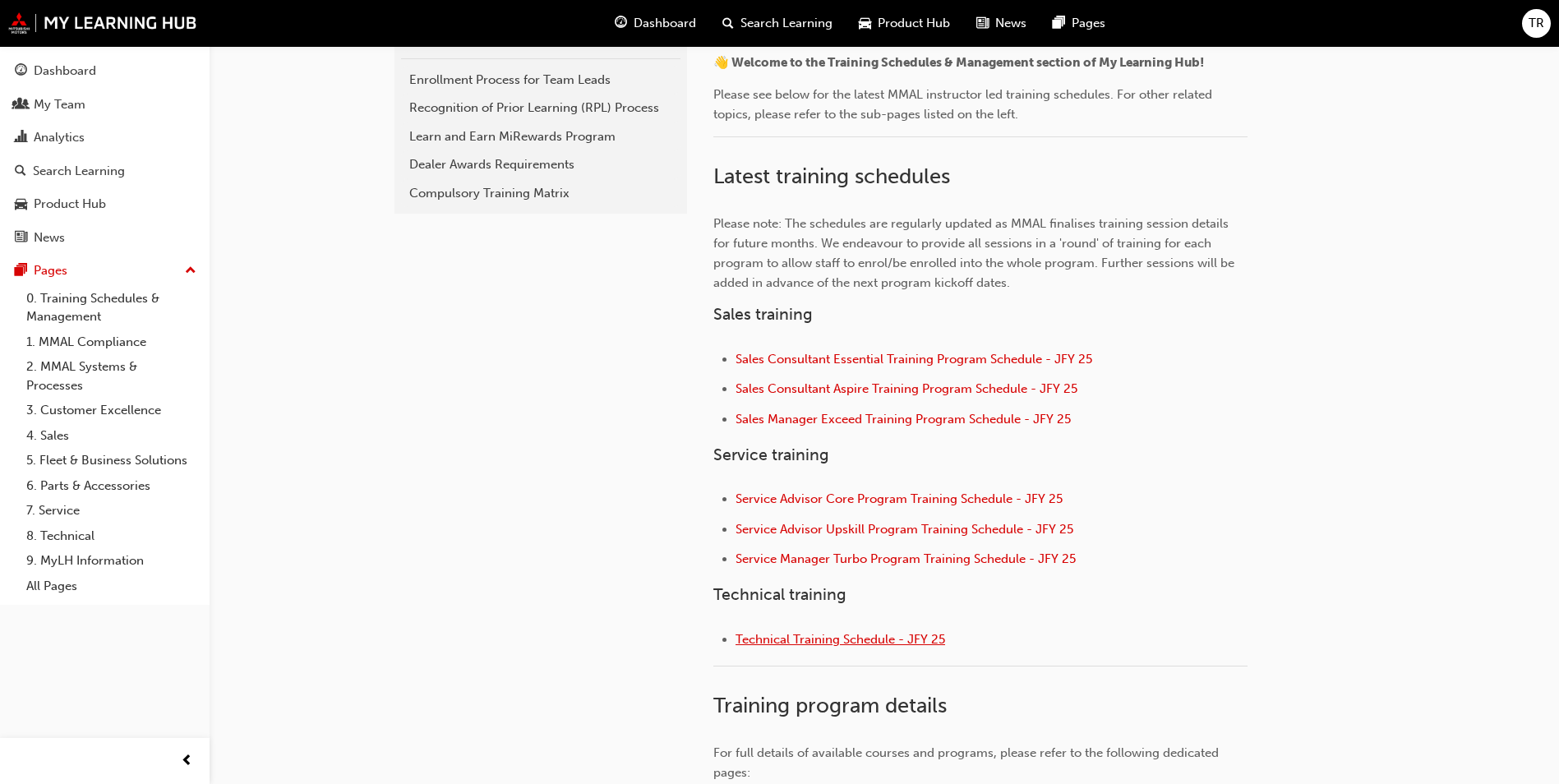
click at [846, 634] on span "Technical Training Schedule - JFY 25" at bounding box center [840, 639] width 210 height 15
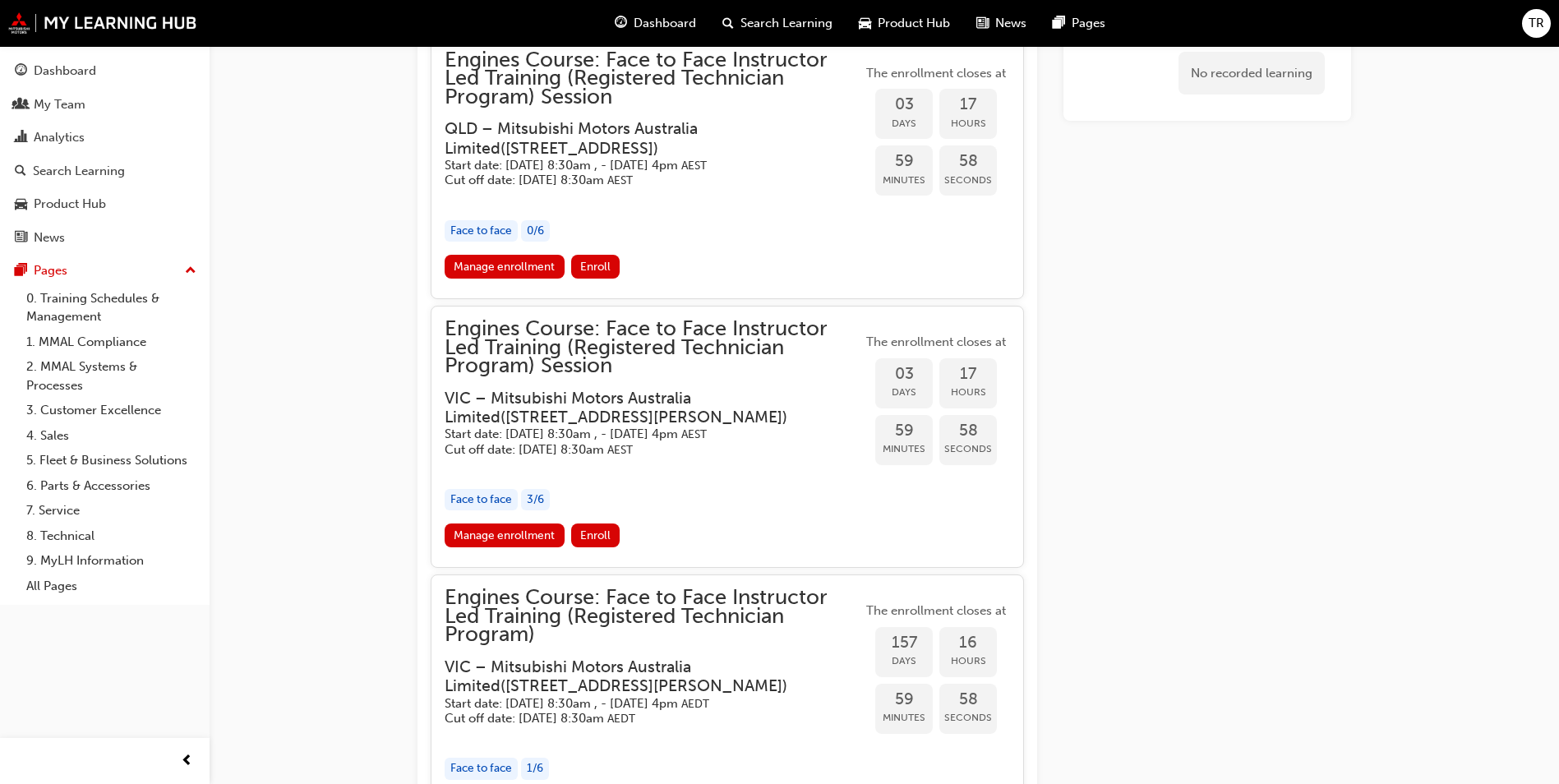
scroll to position [1730, 0]
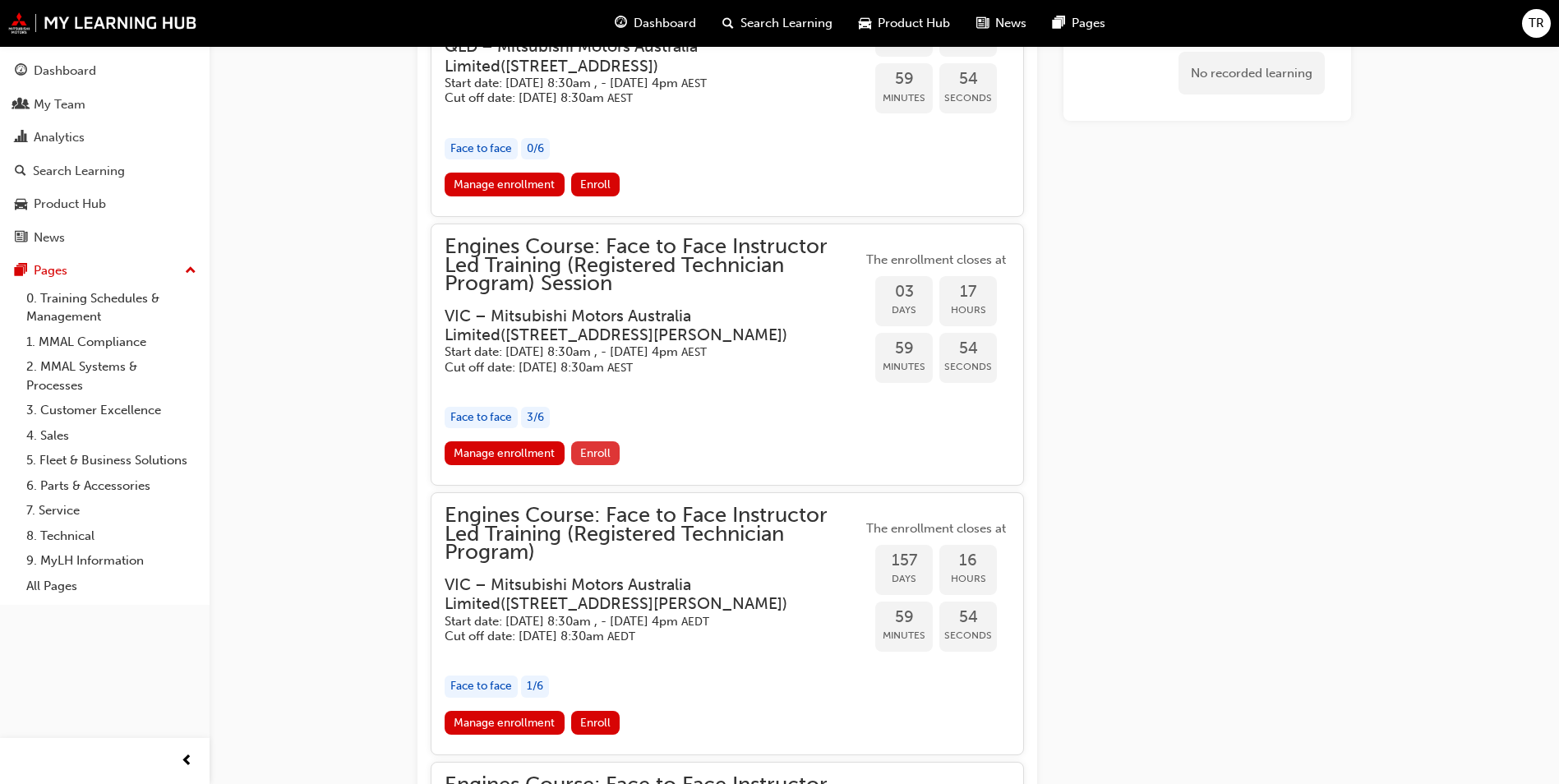
click at [590, 446] on span "Enroll" at bounding box center [596, 453] width 30 height 14
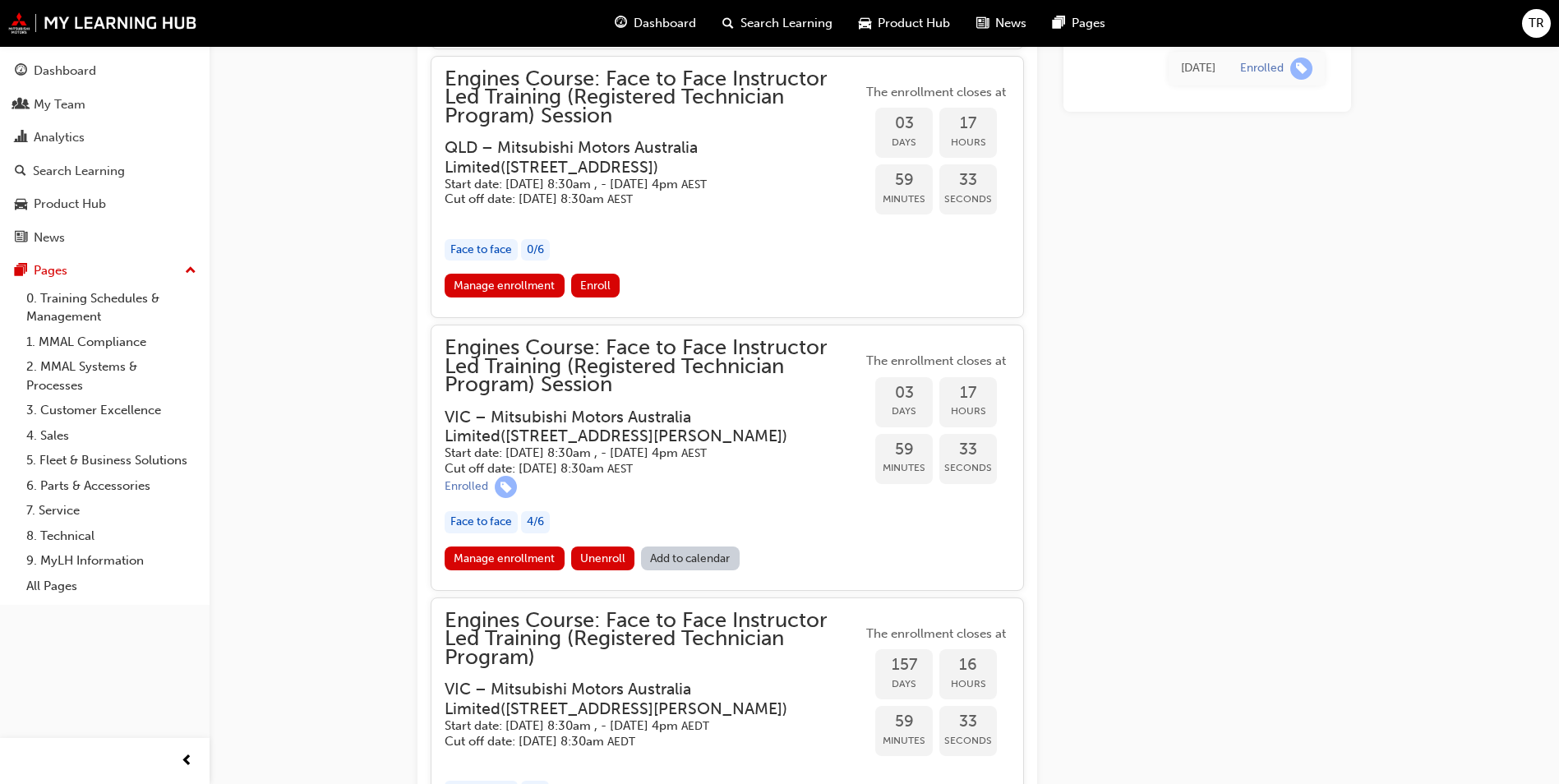
scroll to position [1647, 0]
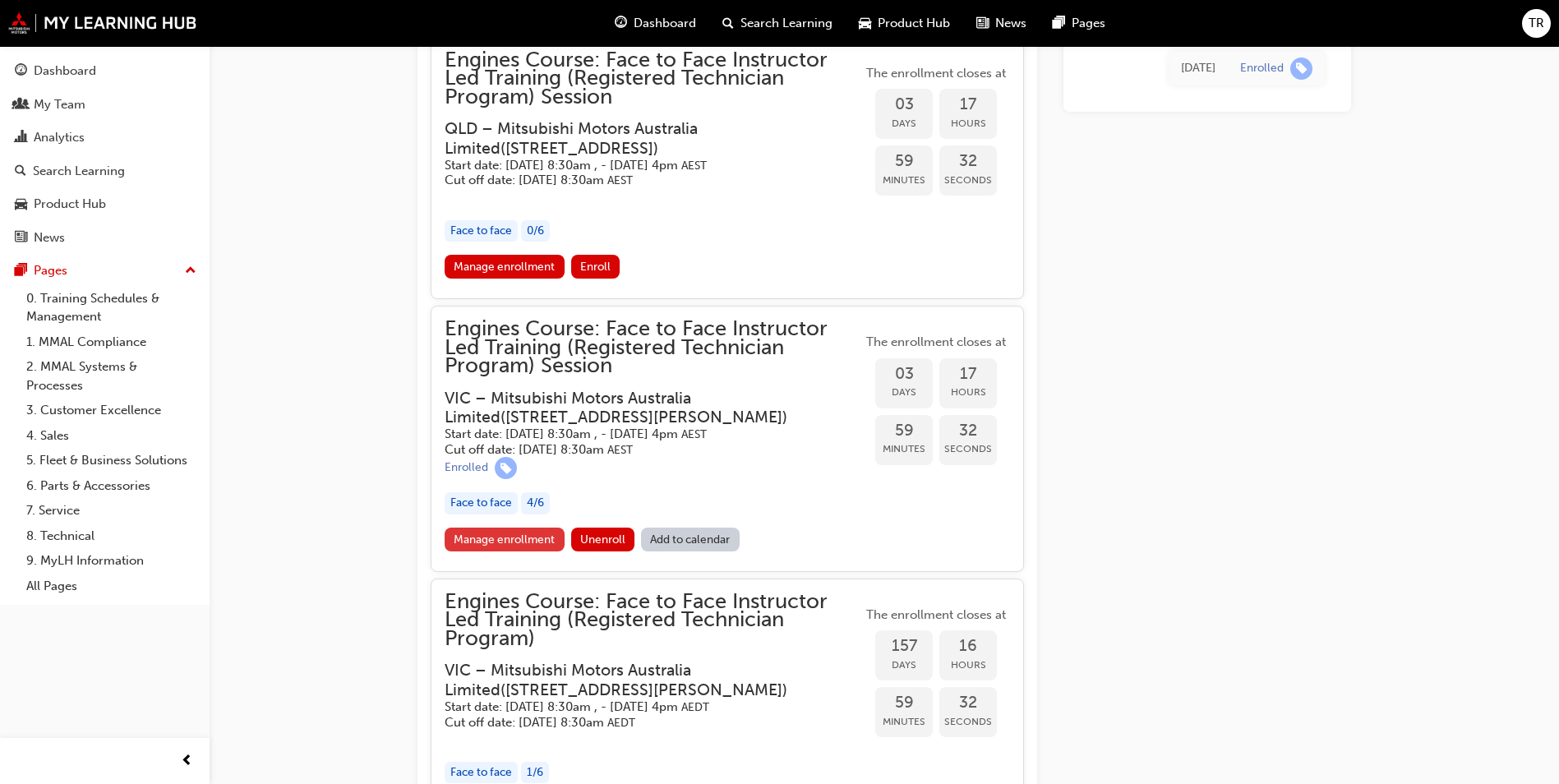
click at [516, 527] on link "Manage enrollment" at bounding box center [504, 539] width 120 height 24
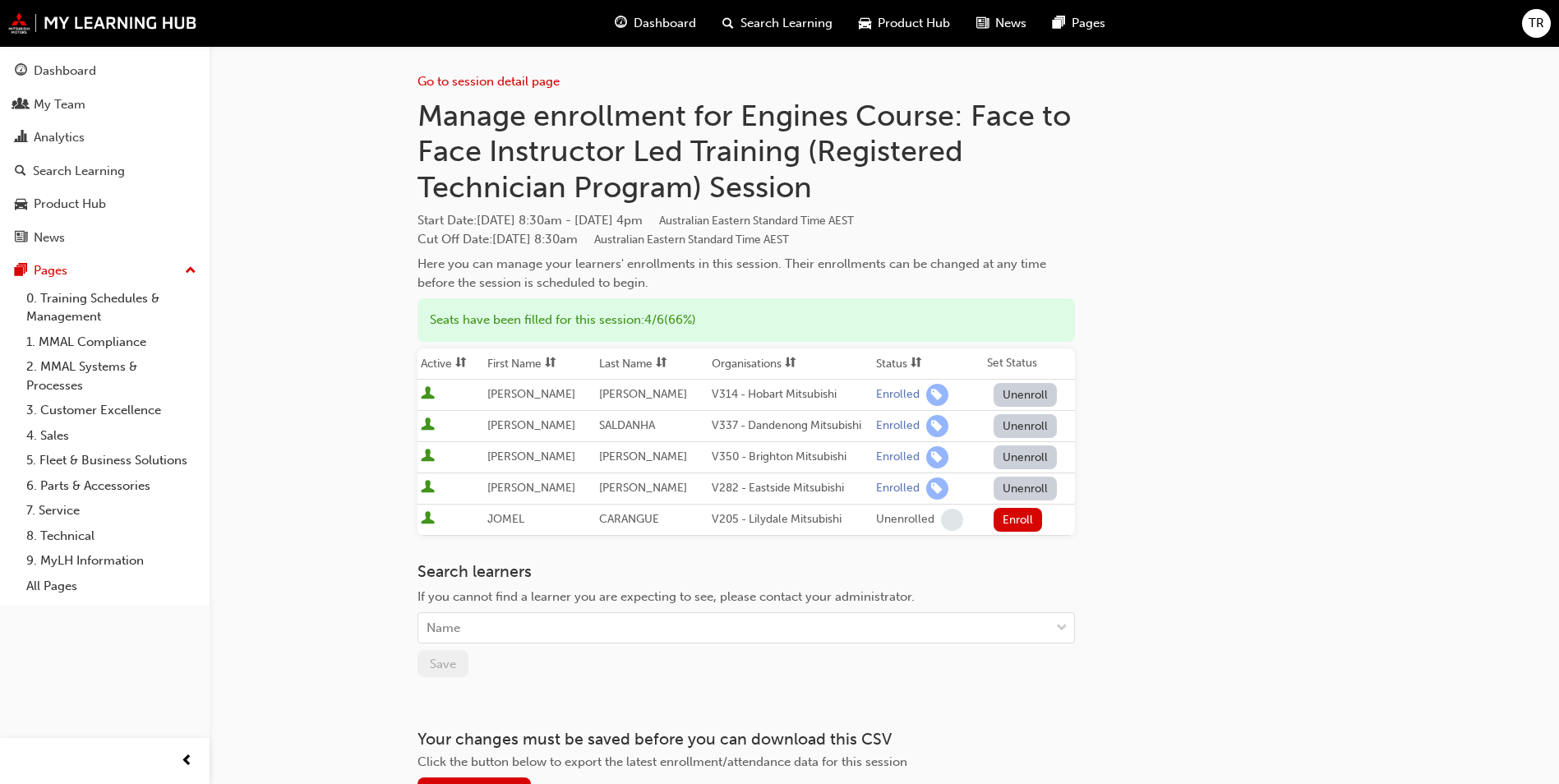
click at [1041, 487] on button "Unenroll" at bounding box center [1025, 488] width 64 height 24
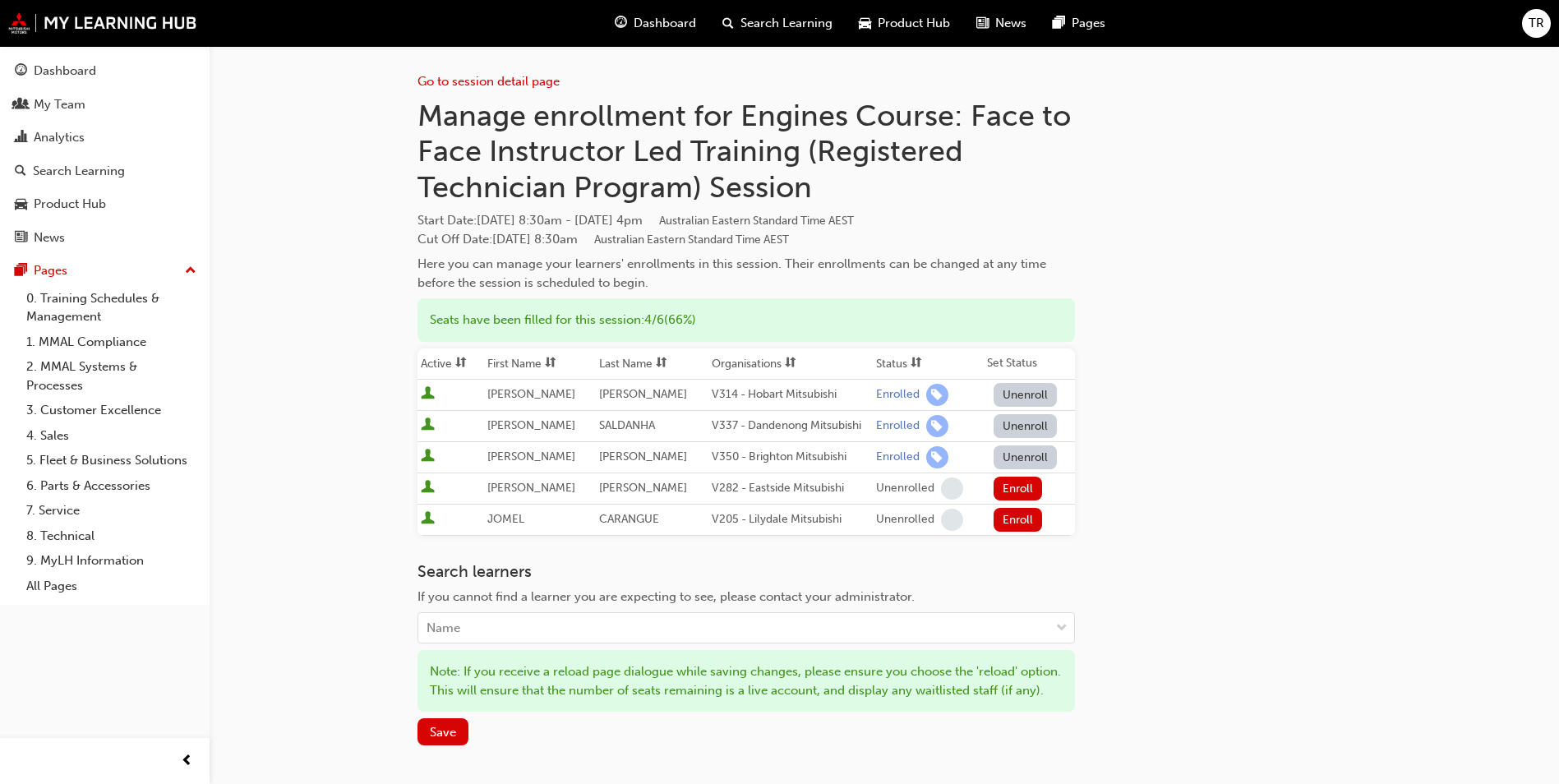
click at [366, 468] on div "Go to session detail page Manage enrollment for Engines Course: Face to Face In…" at bounding box center [779, 483] width 1559 height 966
click at [81, 304] on link "0. Training Schedules & Management" at bounding box center [111, 308] width 183 height 44
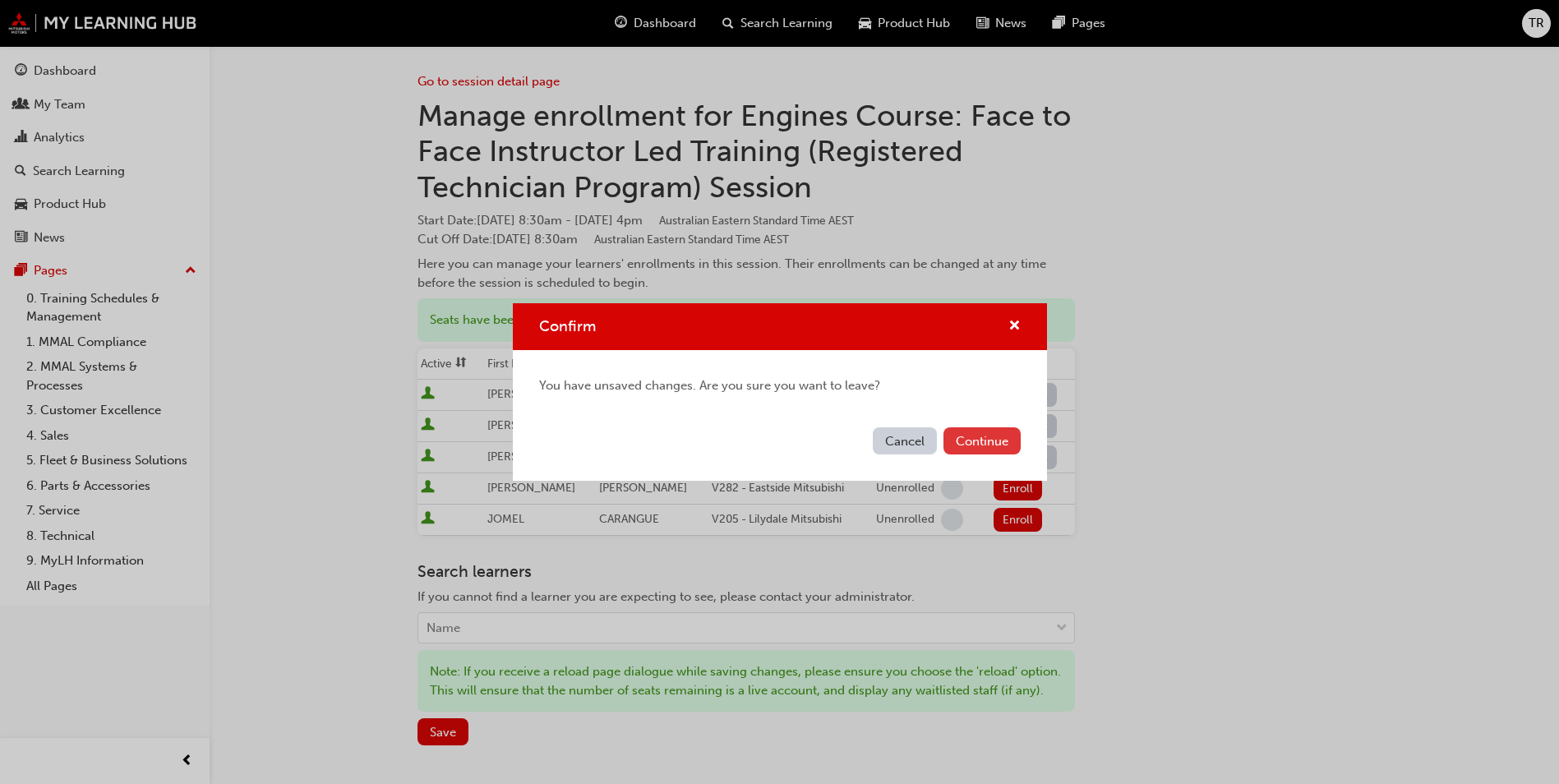
click at [993, 437] on button "Continue" at bounding box center [982, 441] width 77 height 28
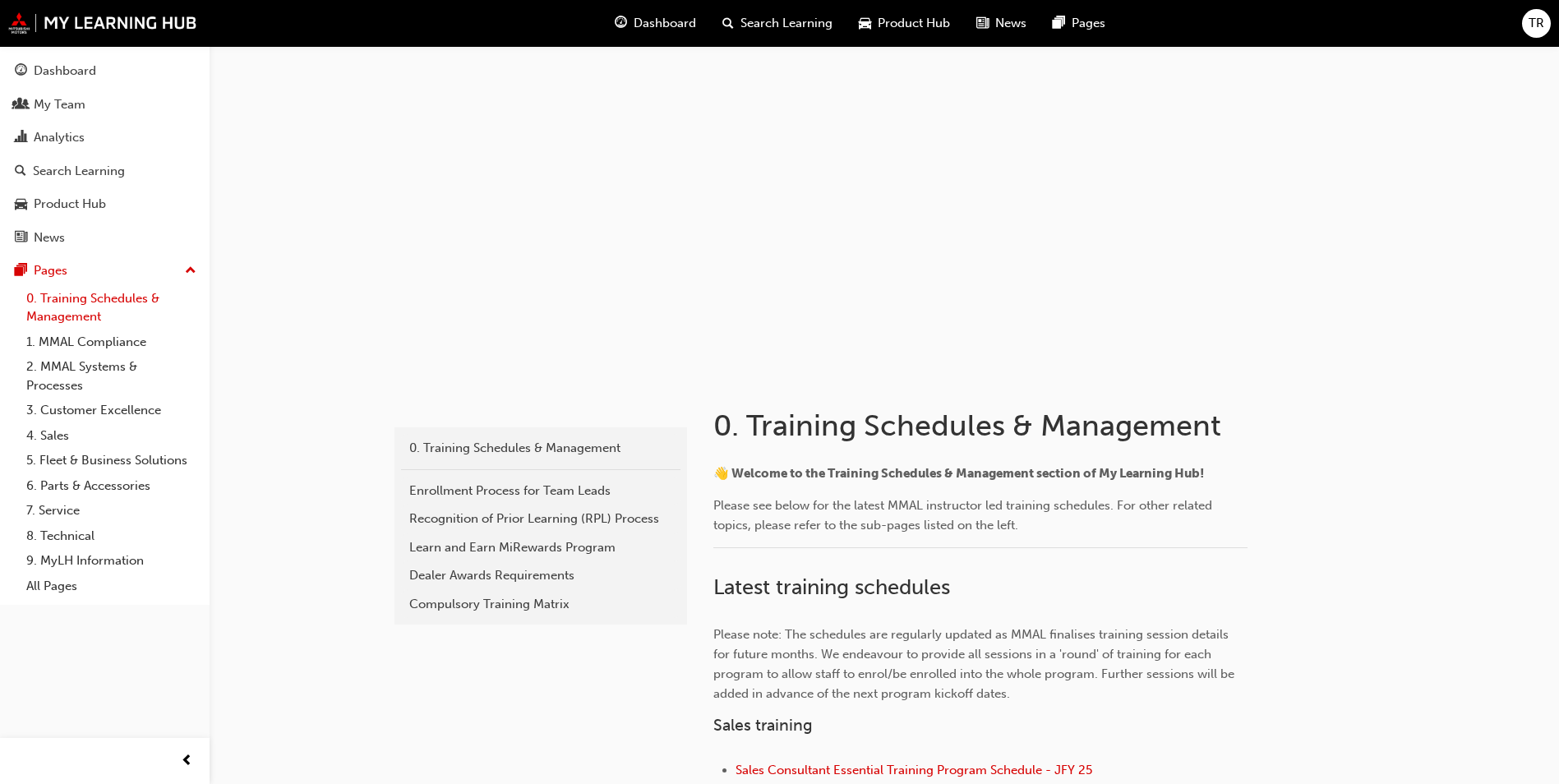
click at [85, 309] on link "0. Training Schedules & Management" at bounding box center [111, 308] width 183 height 44
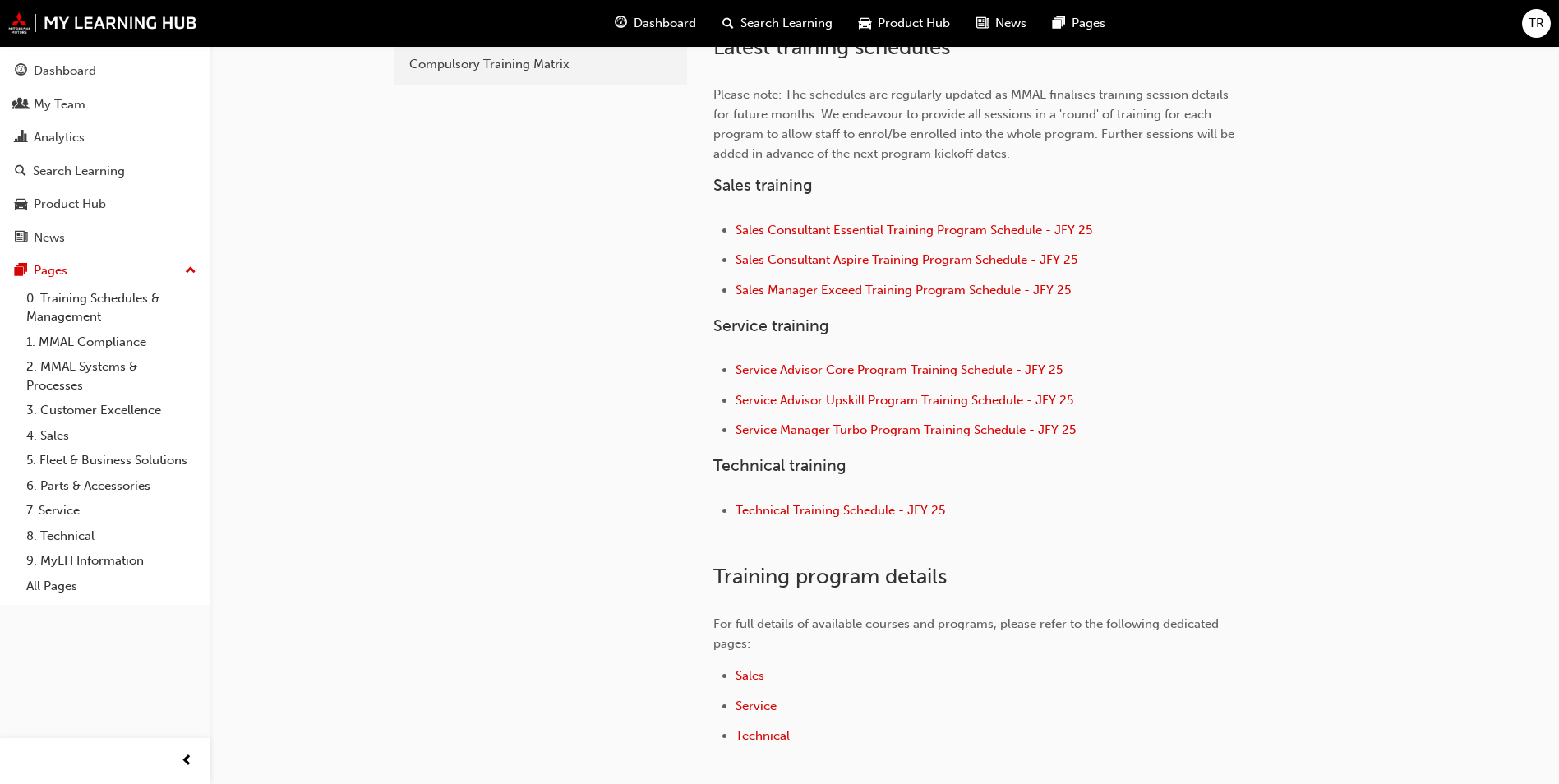
scroll to position [575, 0]
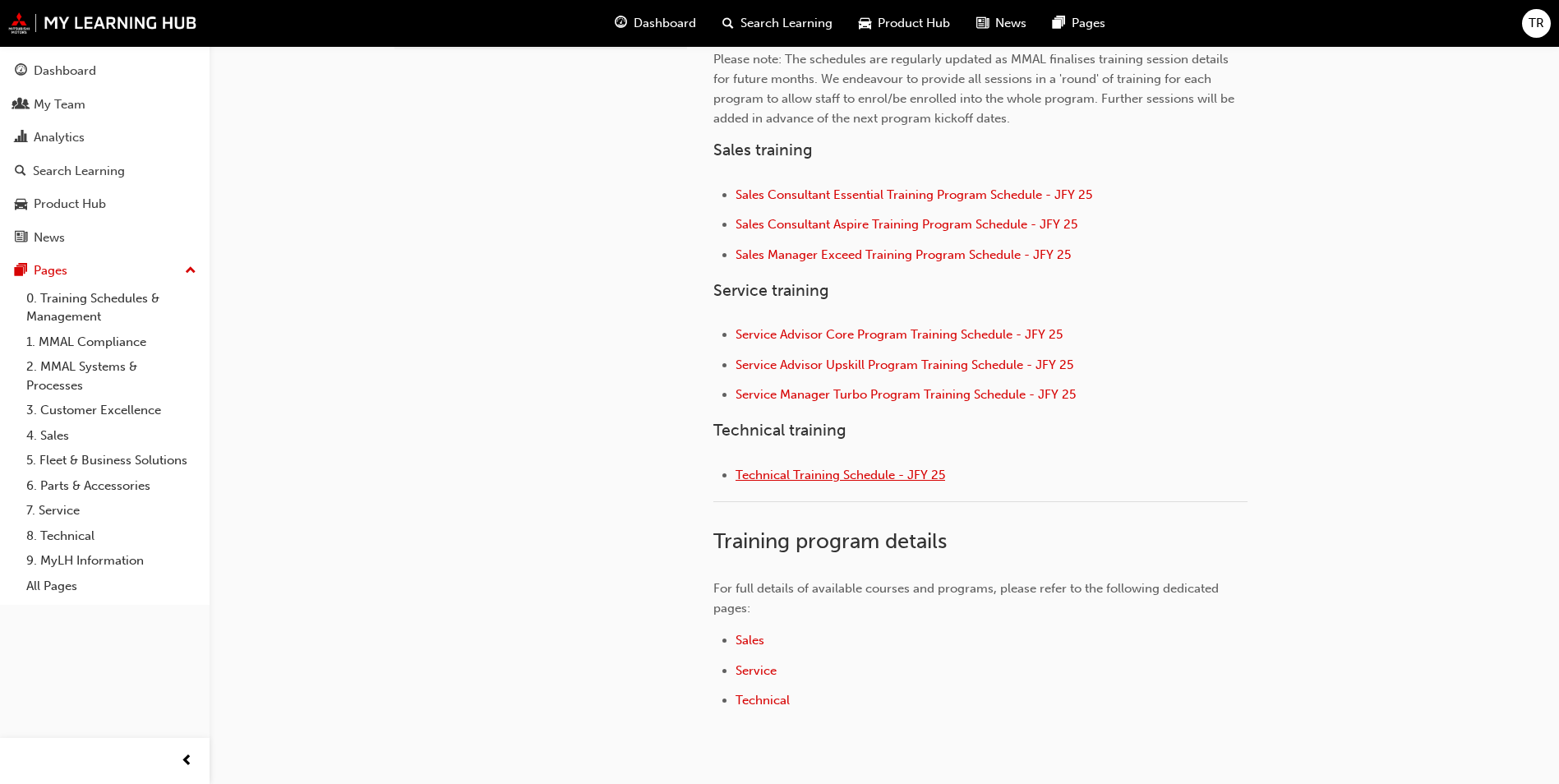
click at [837, 475] on span "Technical Training Schedule - JFY 25" at bounding box center [840, 475] width 210 height 15
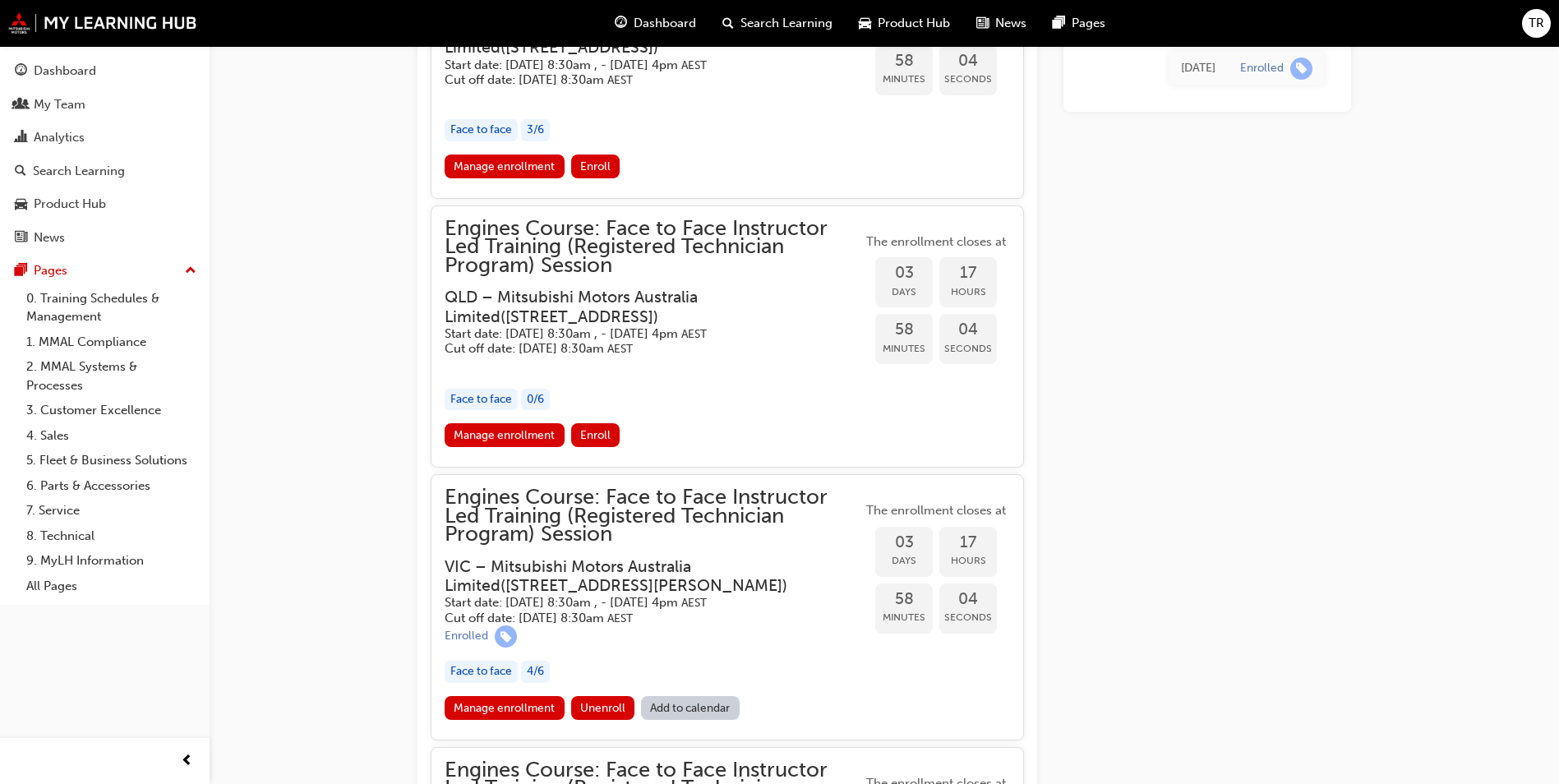
scroll to position [1561, 0]
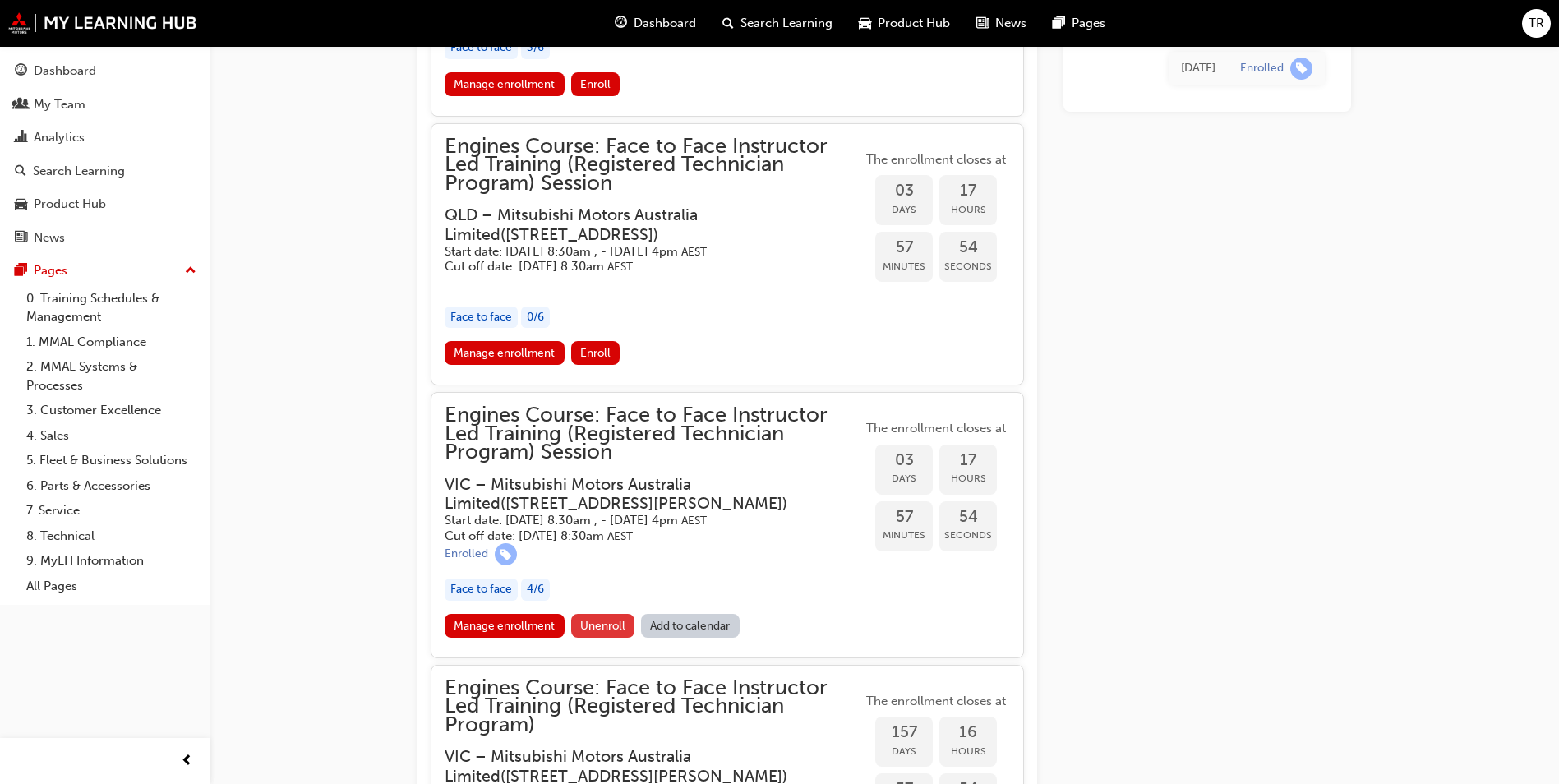
click at [611, 619] on span "Unenroll" at bounding box center [603, 626] width 45 height 14
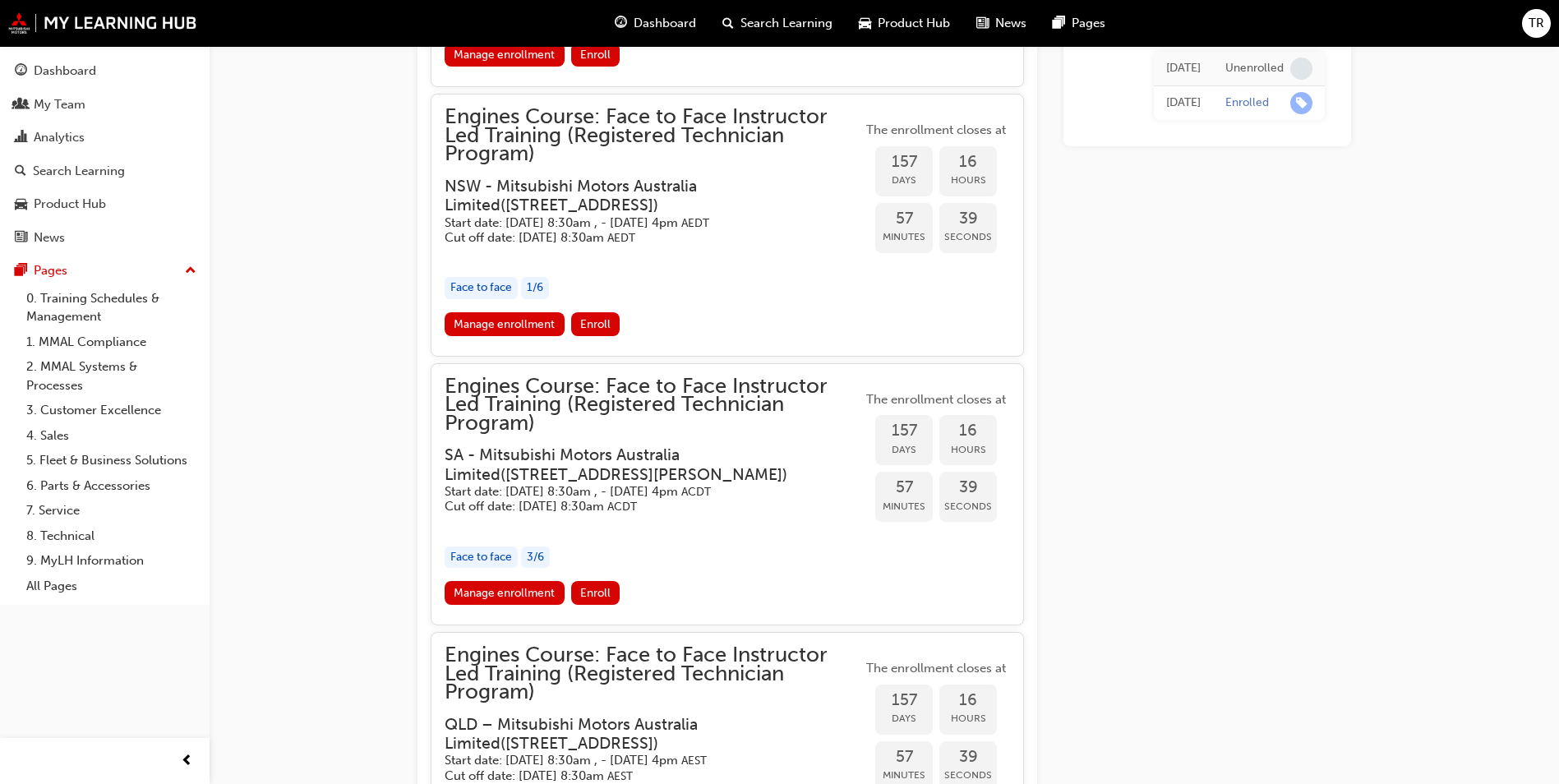
scroll to position [2469, 0]
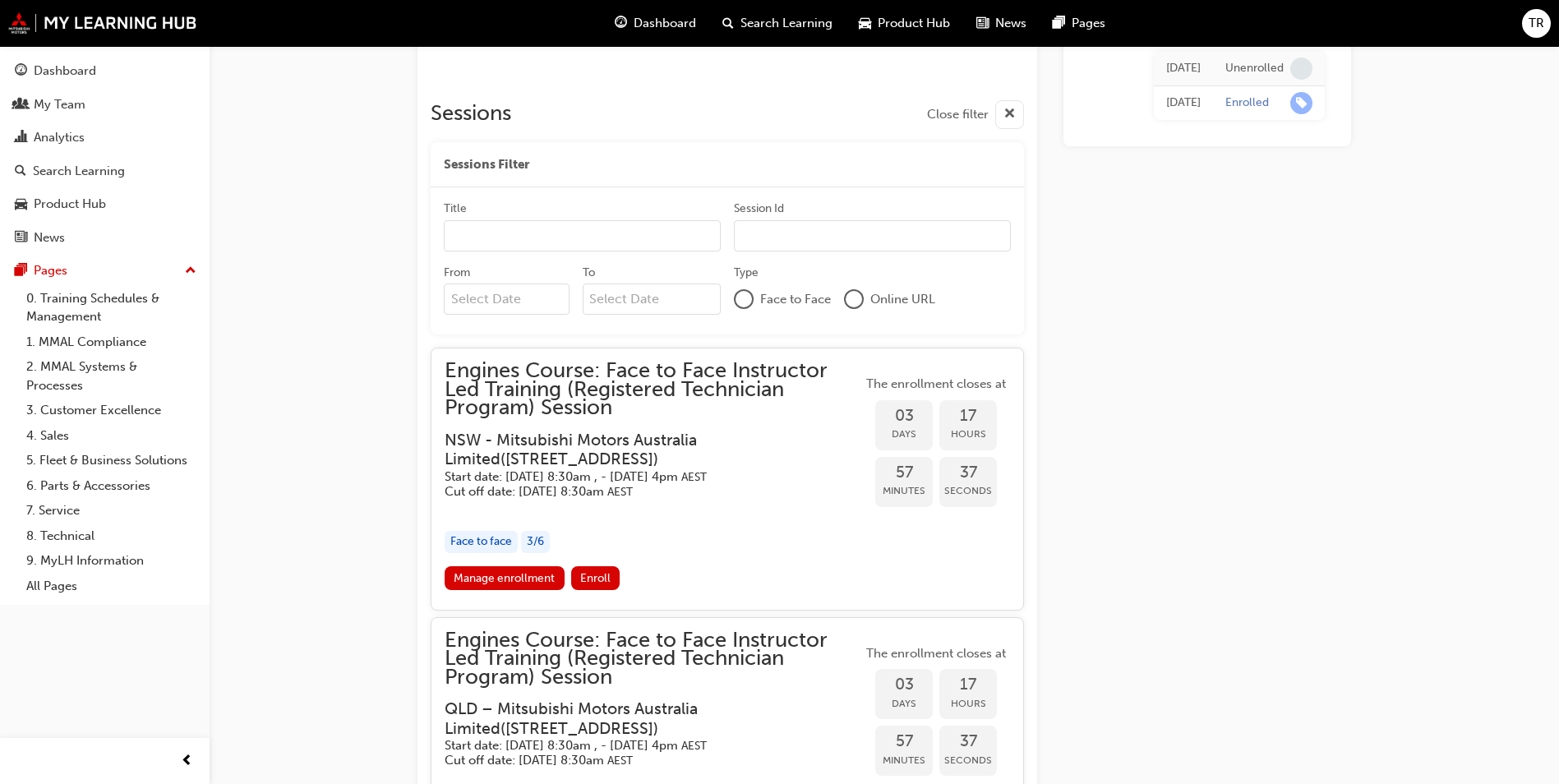
scroll to position [0, 0]
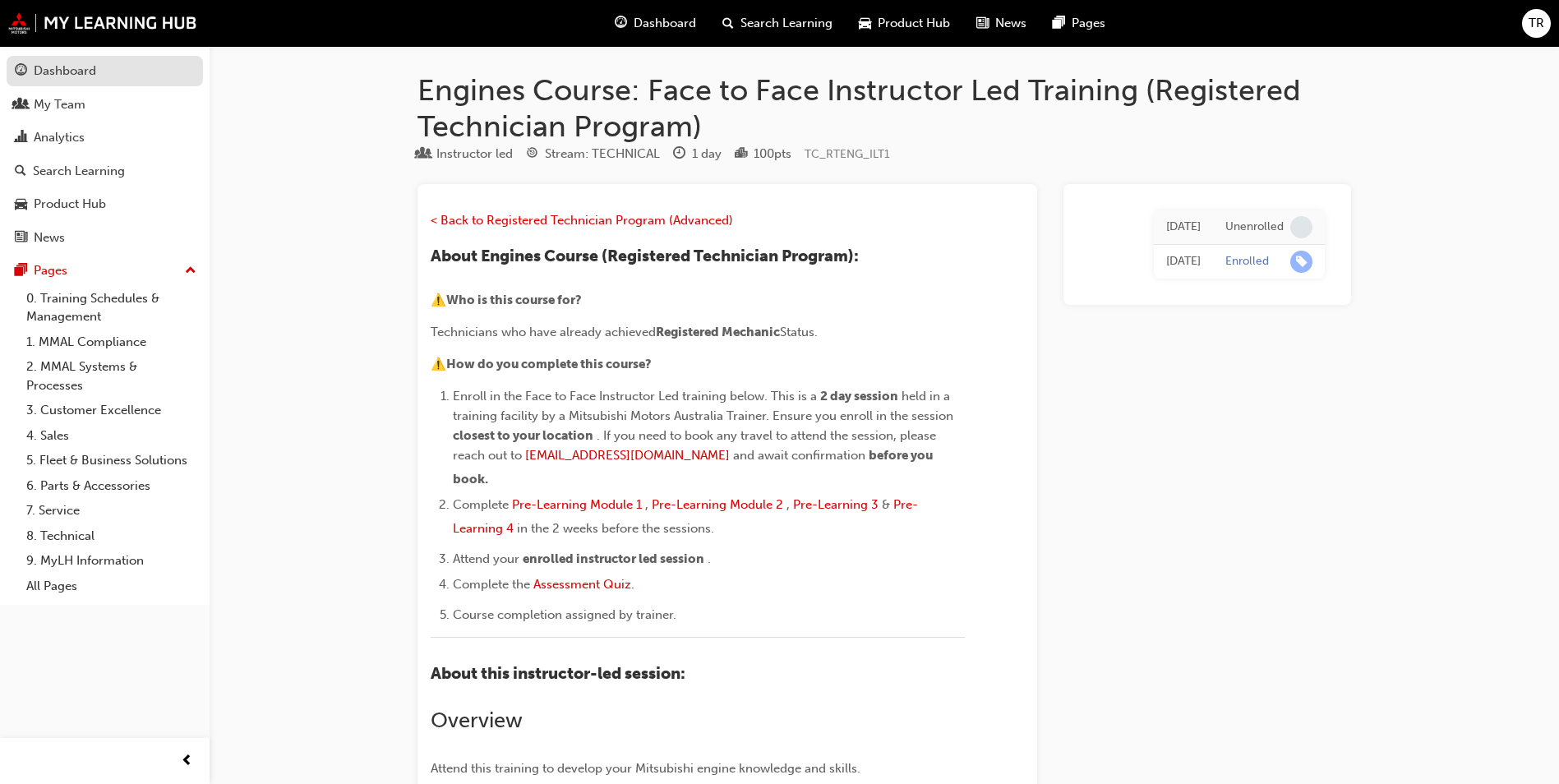
click at [65, 76] on div "Dashboard" at bounding box center [65, 70] width 62 height 19
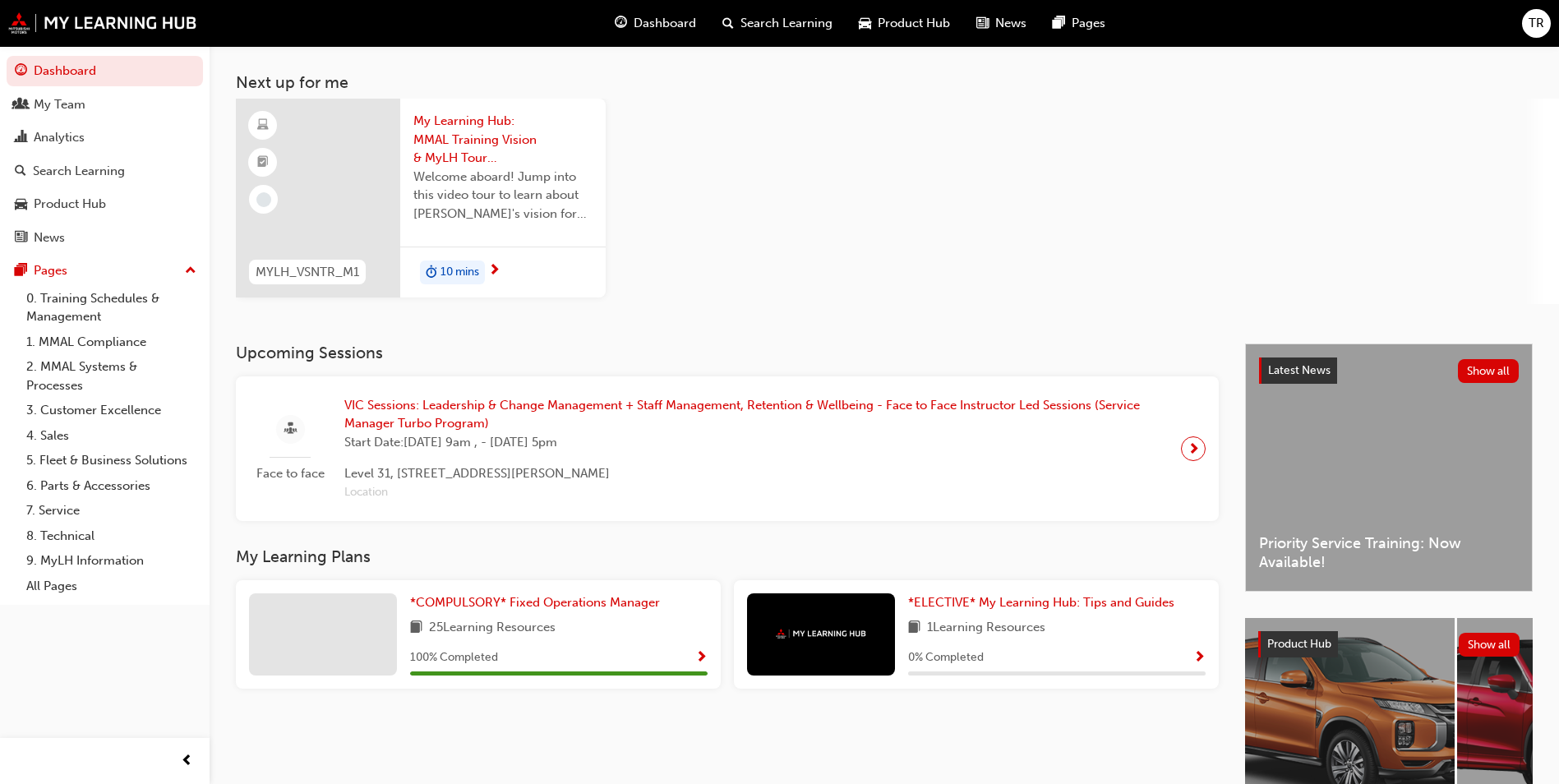
scroll to position [191, 0]
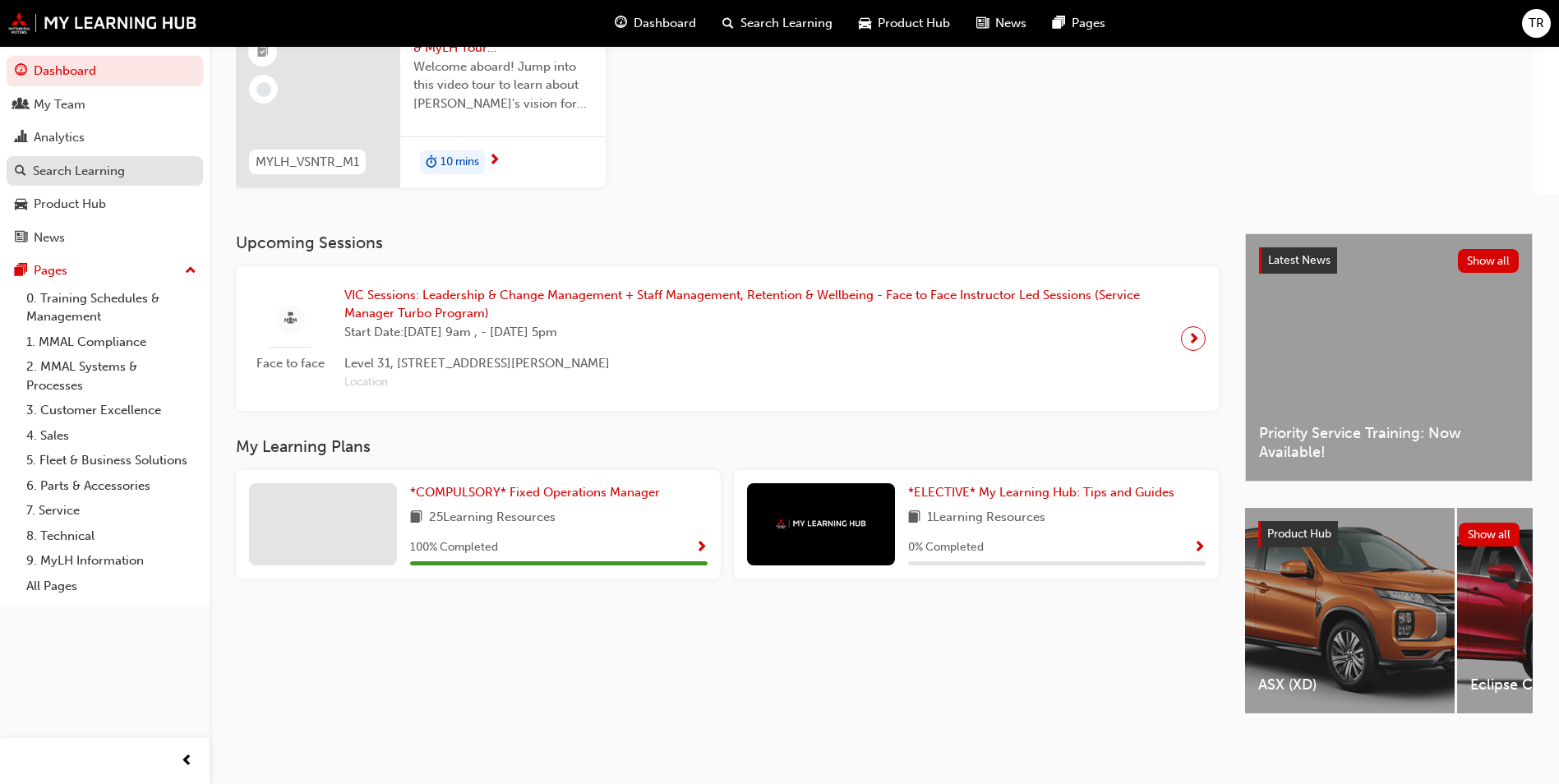
click at [84, 168] on div "Search Learning" at bounding box center [79, 171] width 92 height 19
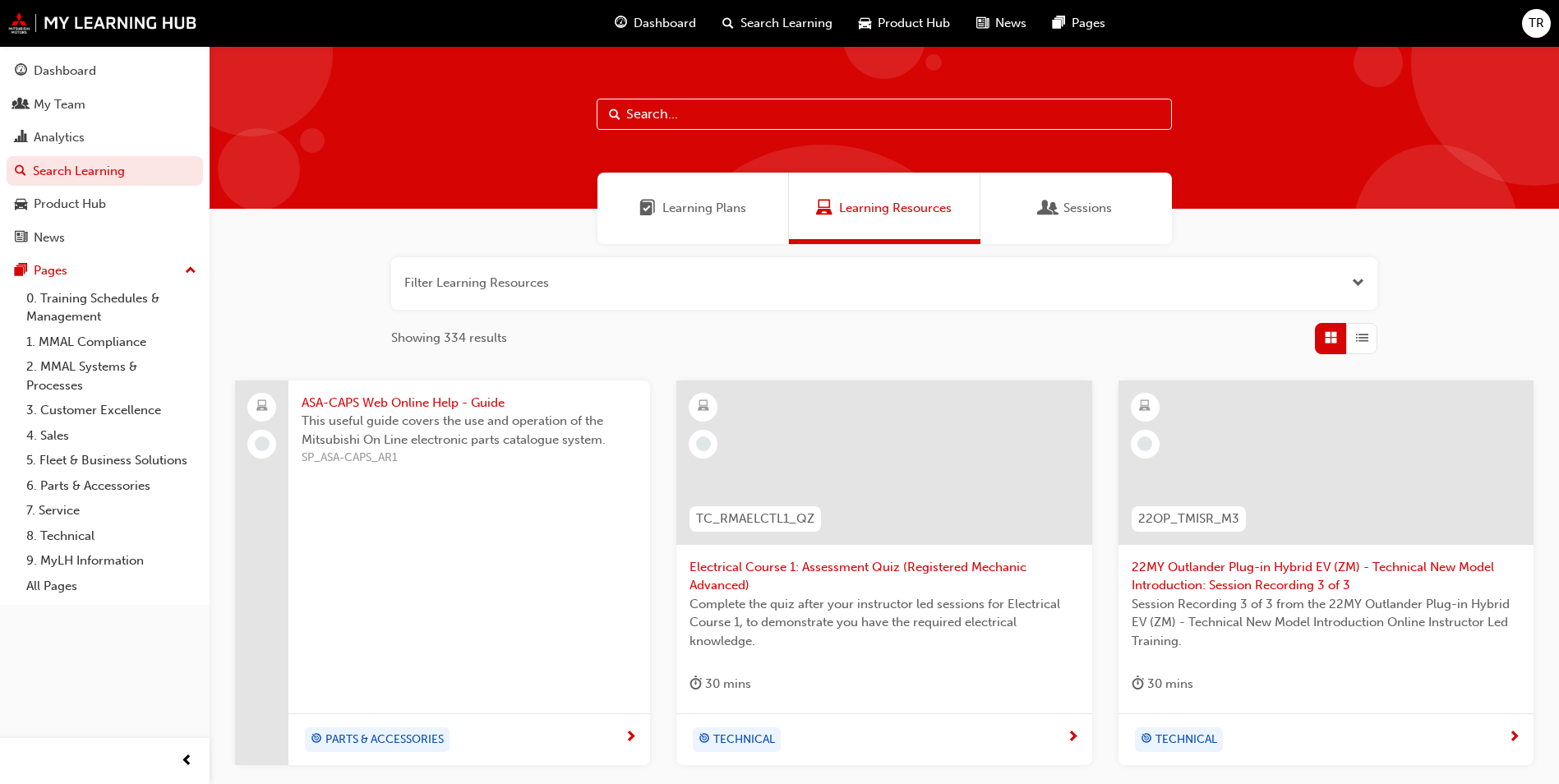
click at [707, 204] on span "Learning Plans" at bounding box center [704, 208] width 84 height 19
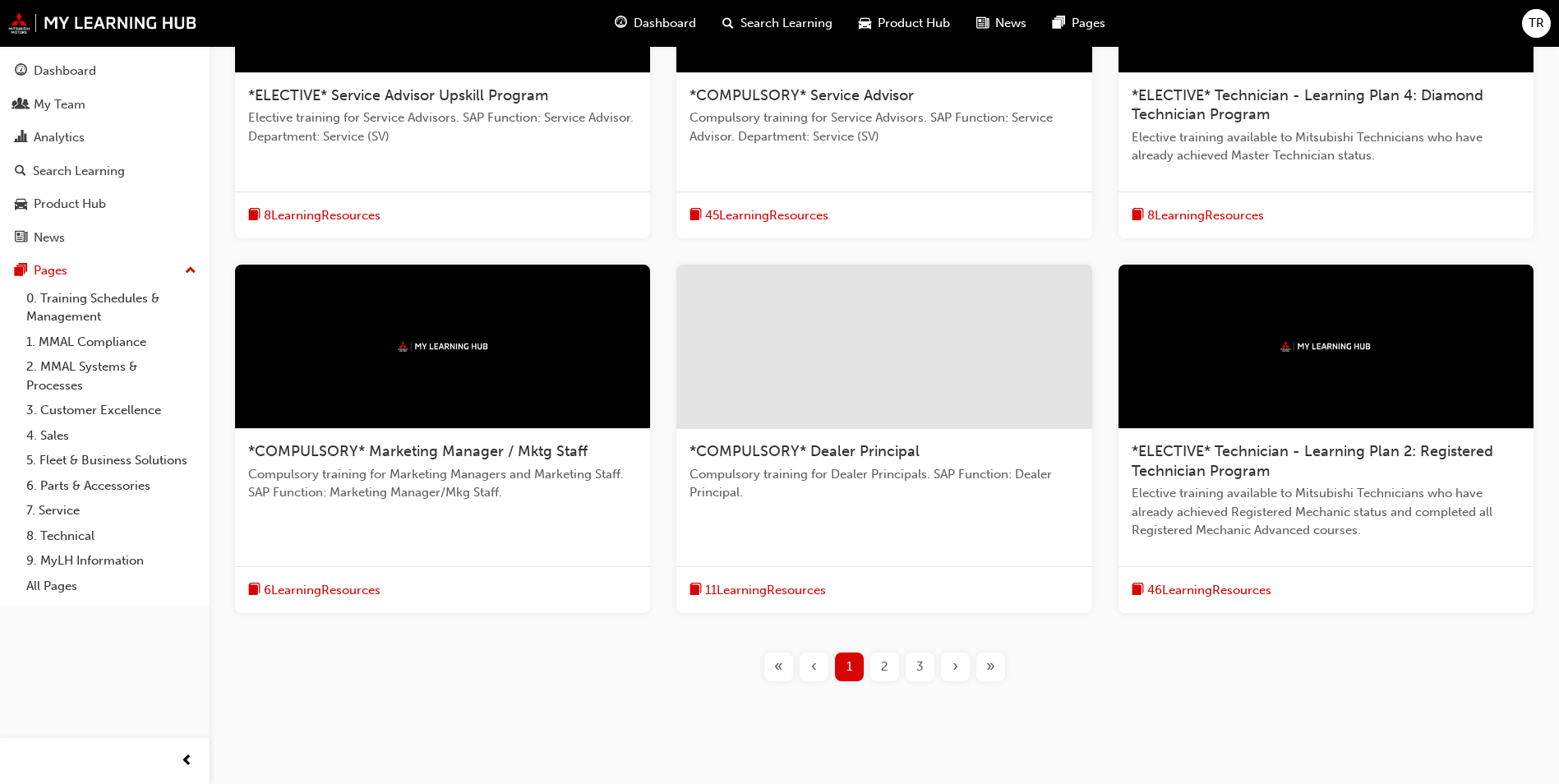
scroll to position [502, 0]
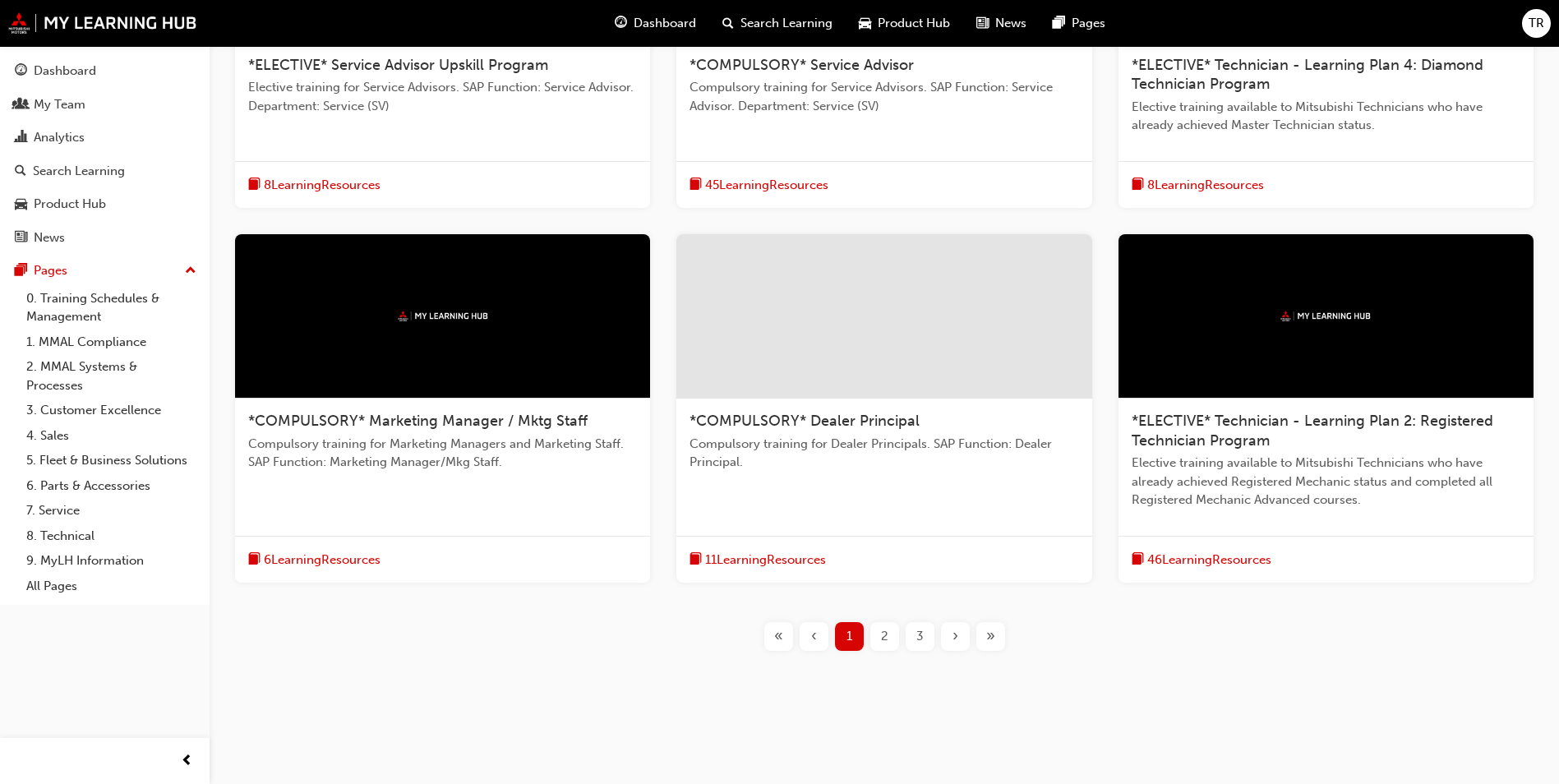
click at [893, 640] on div "2" at bounding box center [885, 636] width 28 height 28
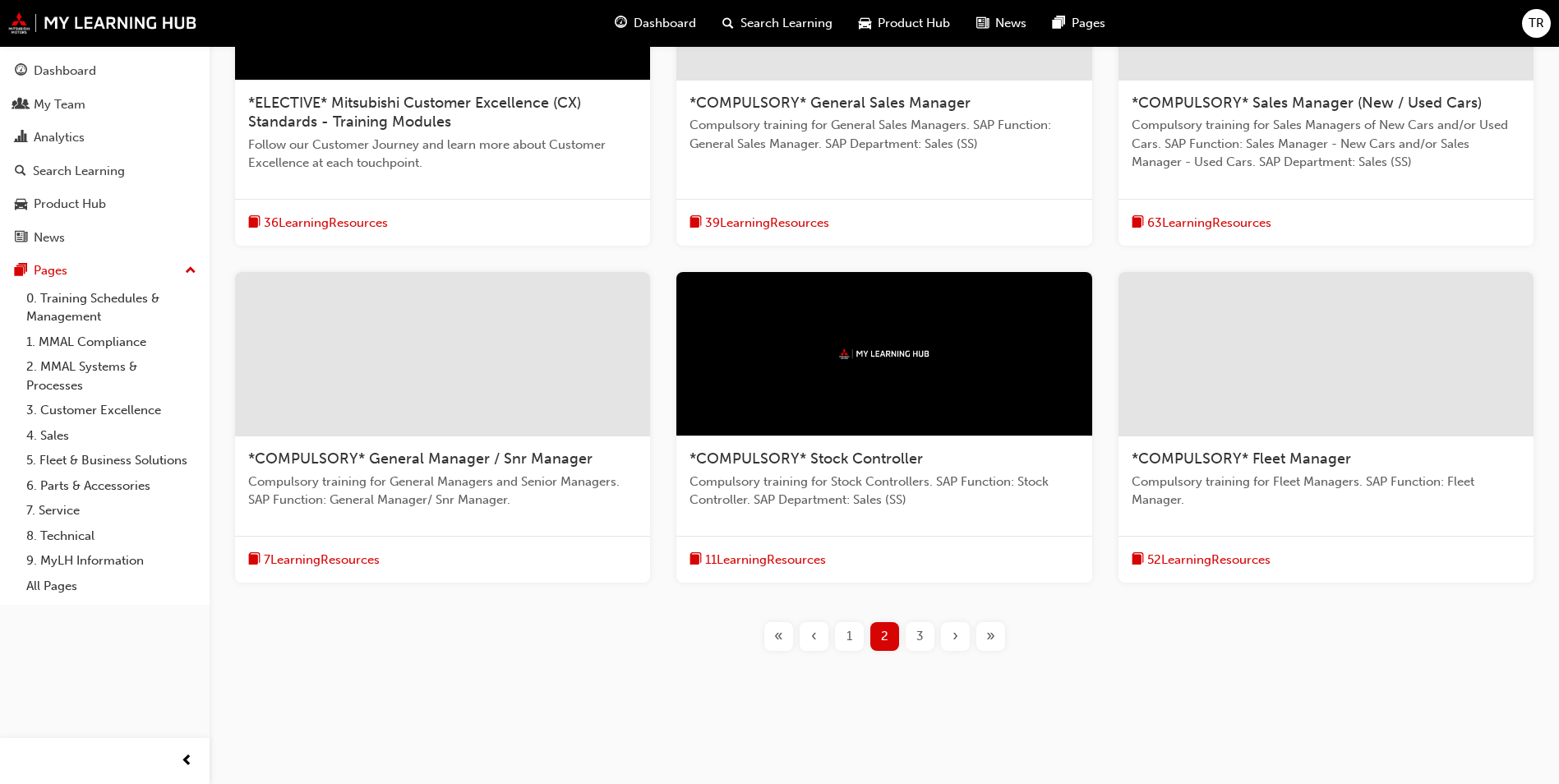
click at [910, 637] on div "3" at bounding box center [920, 636] width 28 height 28
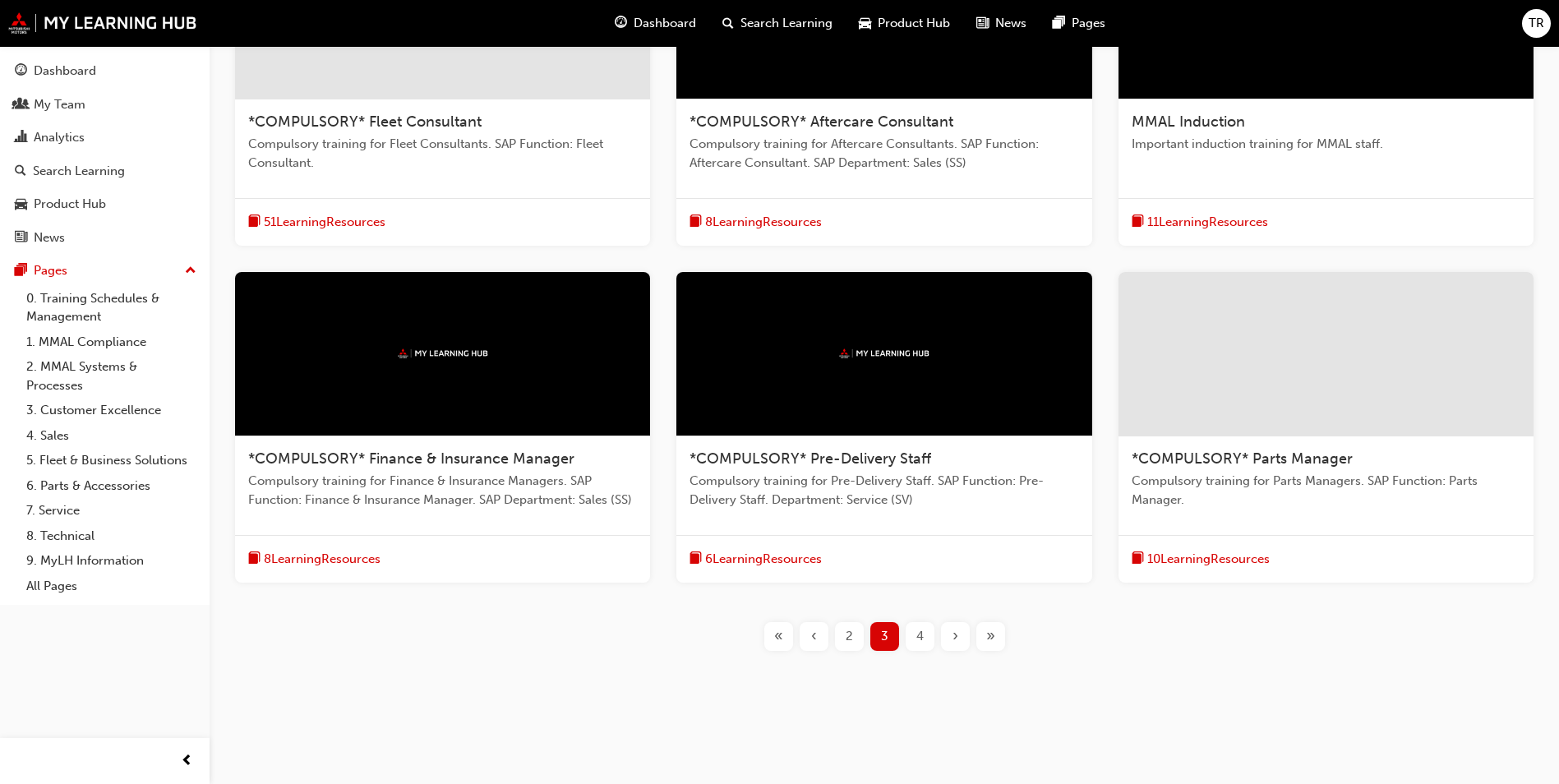
click at [917, 634] on span "4" at bounding box center [920, 636] width 7 height 19
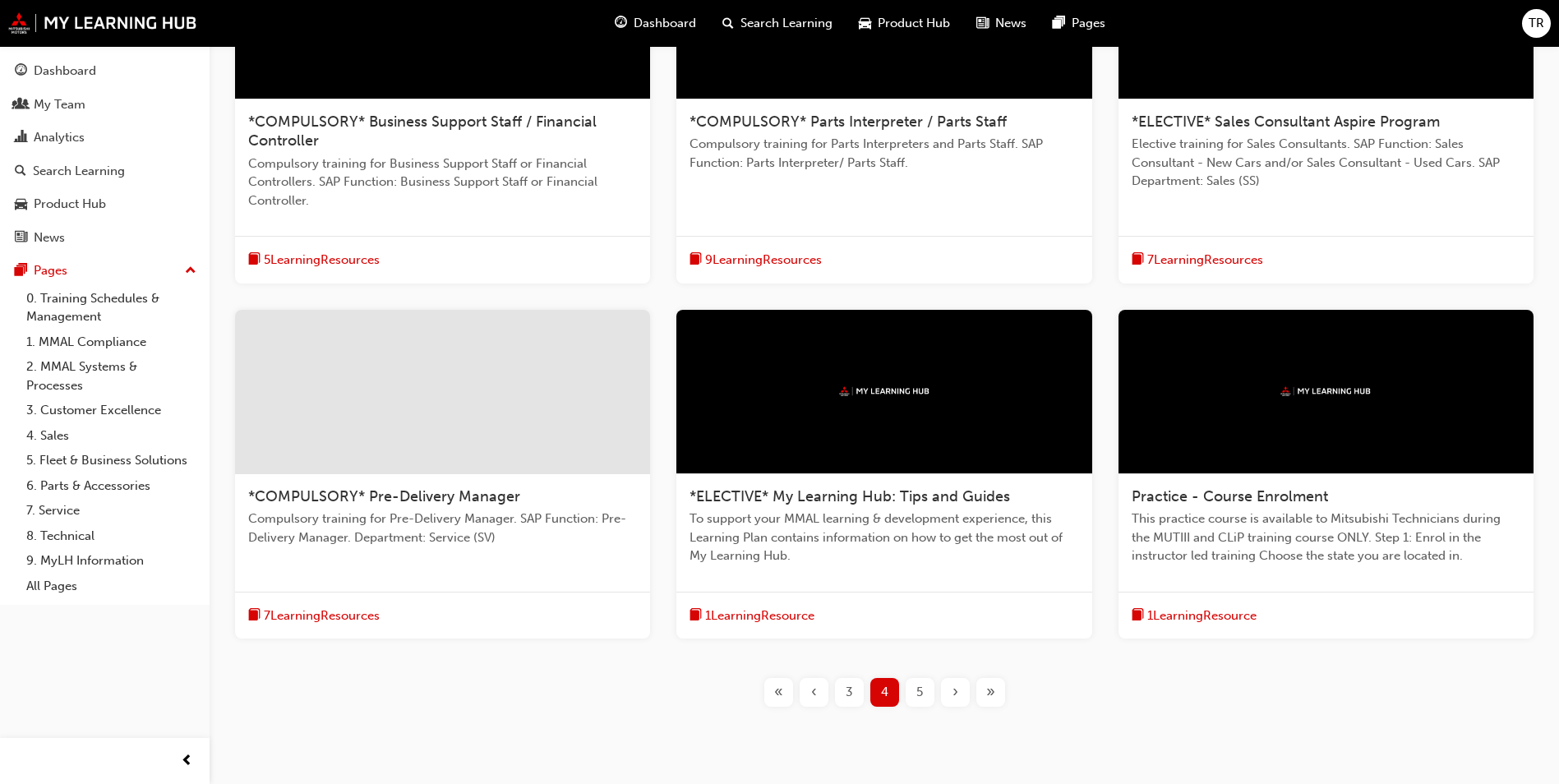
click at [609, 701] on div "« ‹ 3 4 5 › »" at bounding box center [884, 692] width 1298 height 28
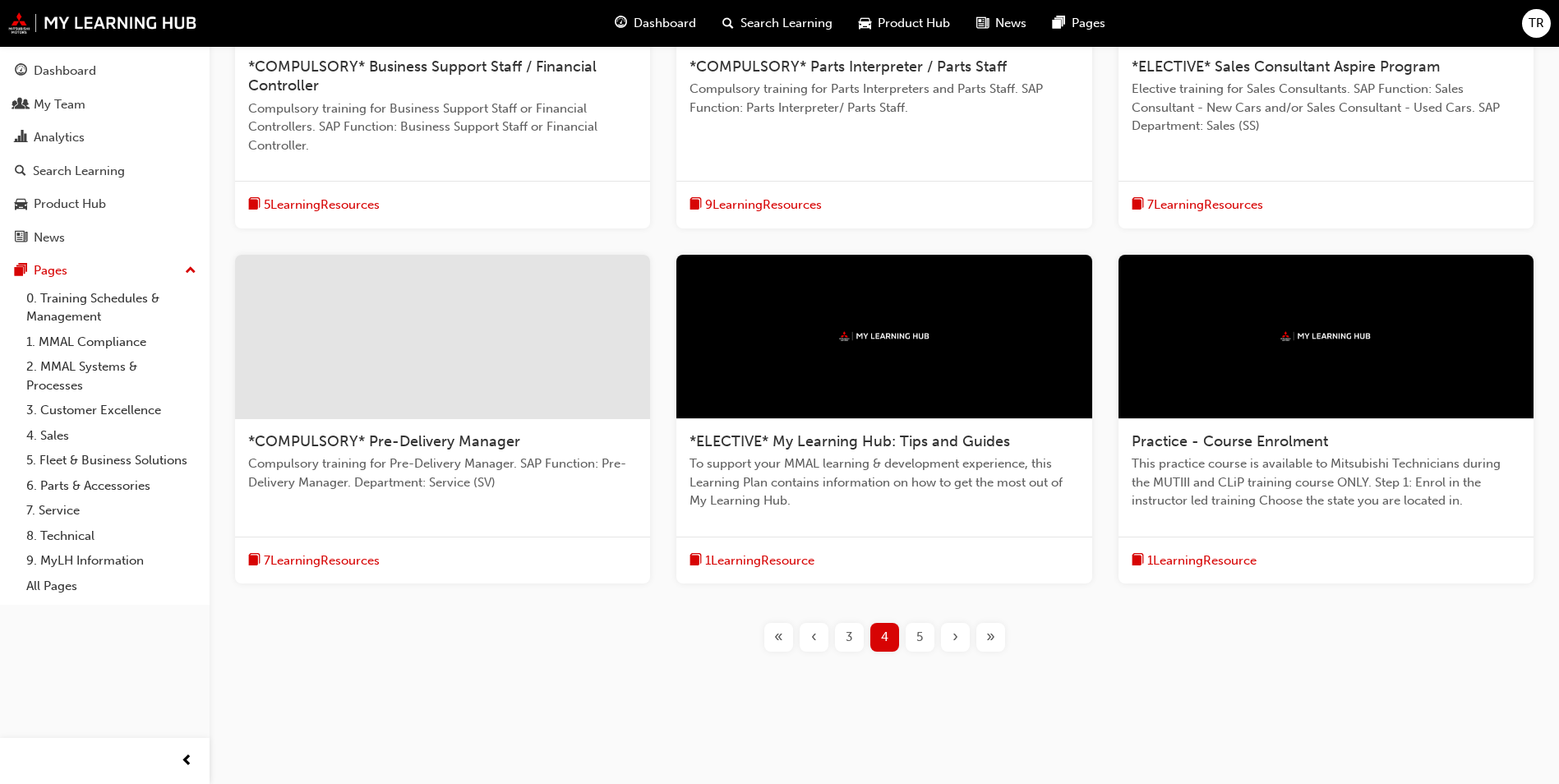
scroll to position [501, 0]
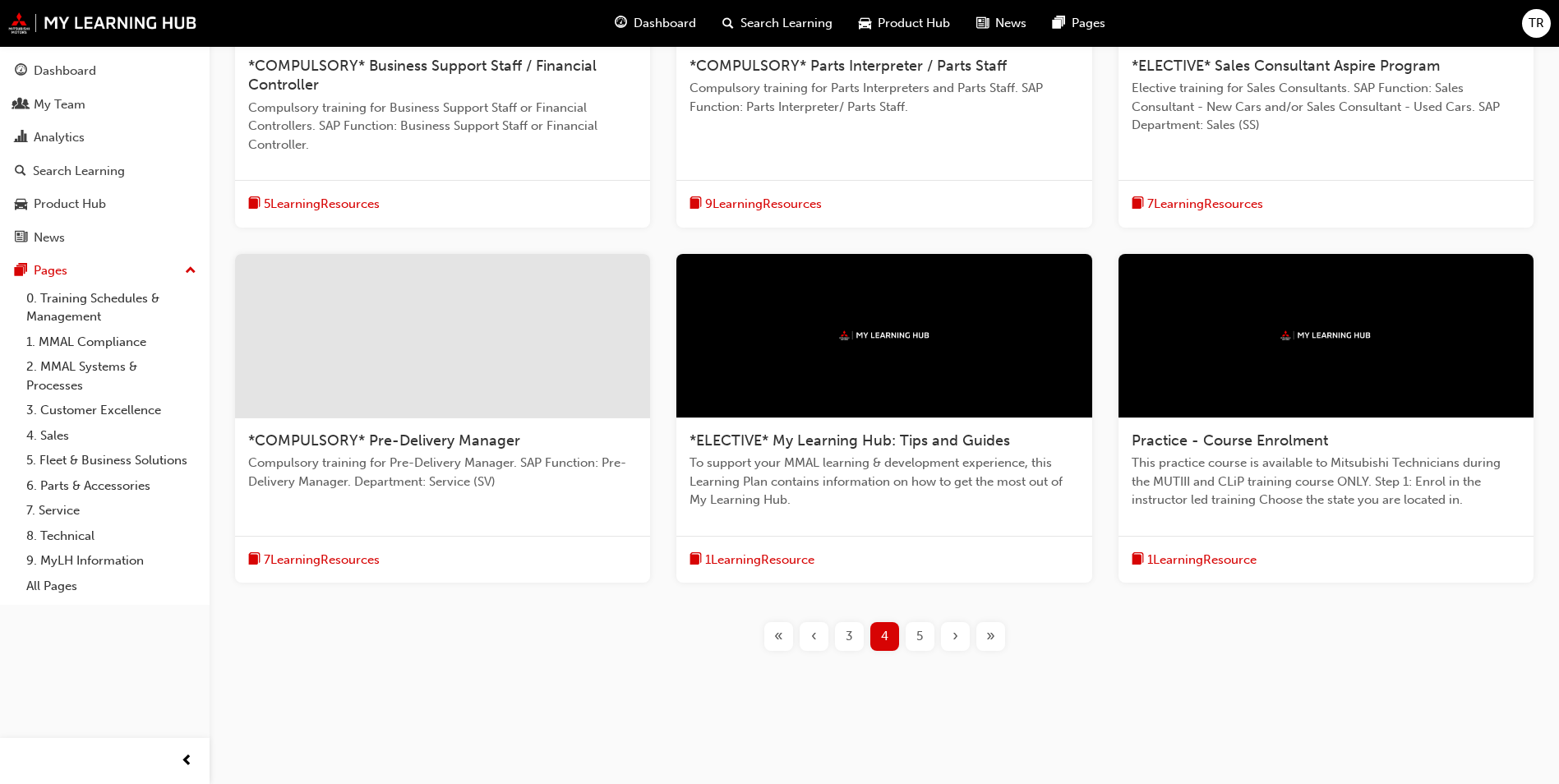
click at [424, 676] on div "*COMPULSORY* Business Support Staff / Financial Controller Compulsory training …" at bounding box center [884, 278] width 1298 height 798
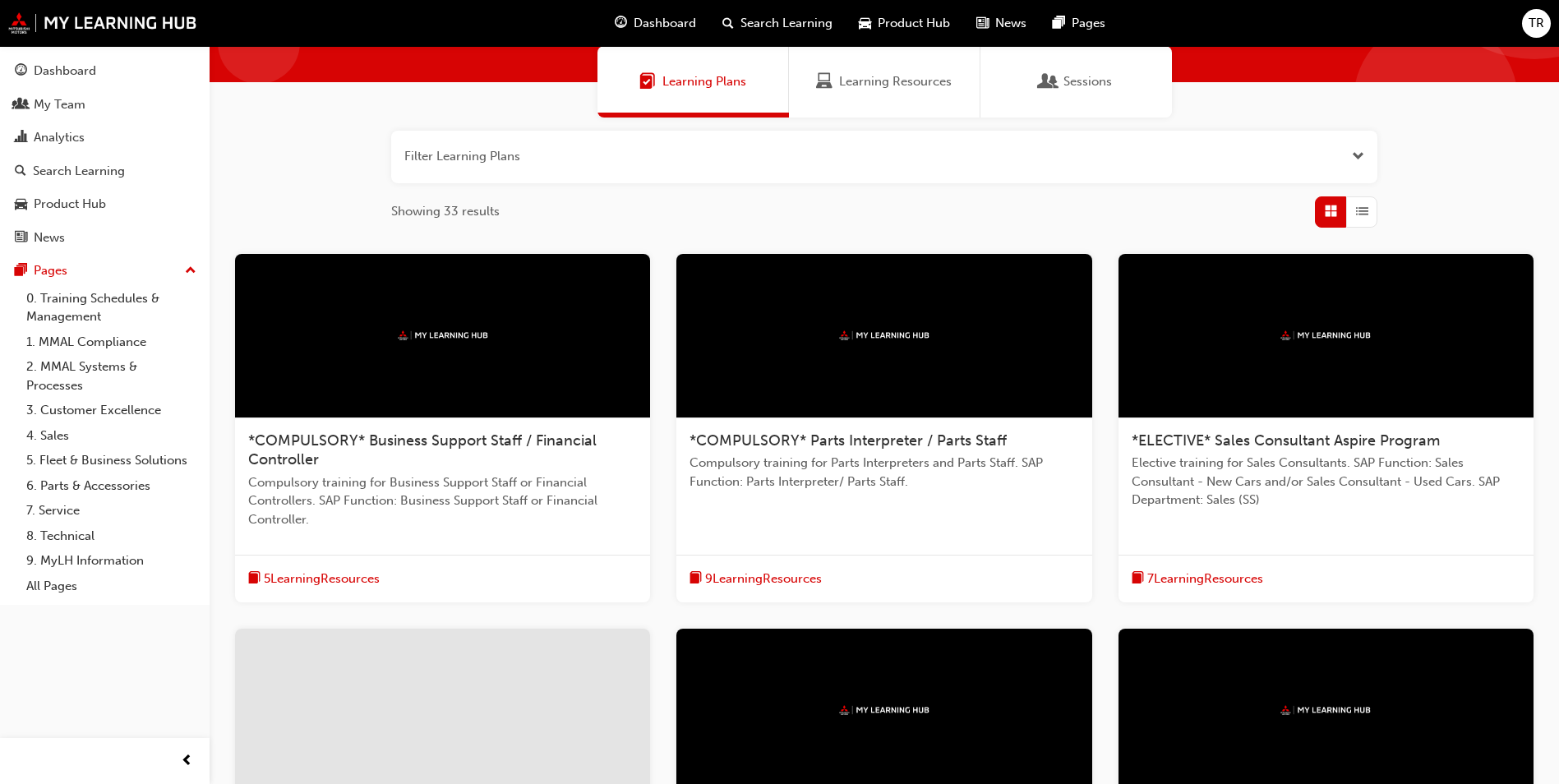
scroll to position [0, 0]
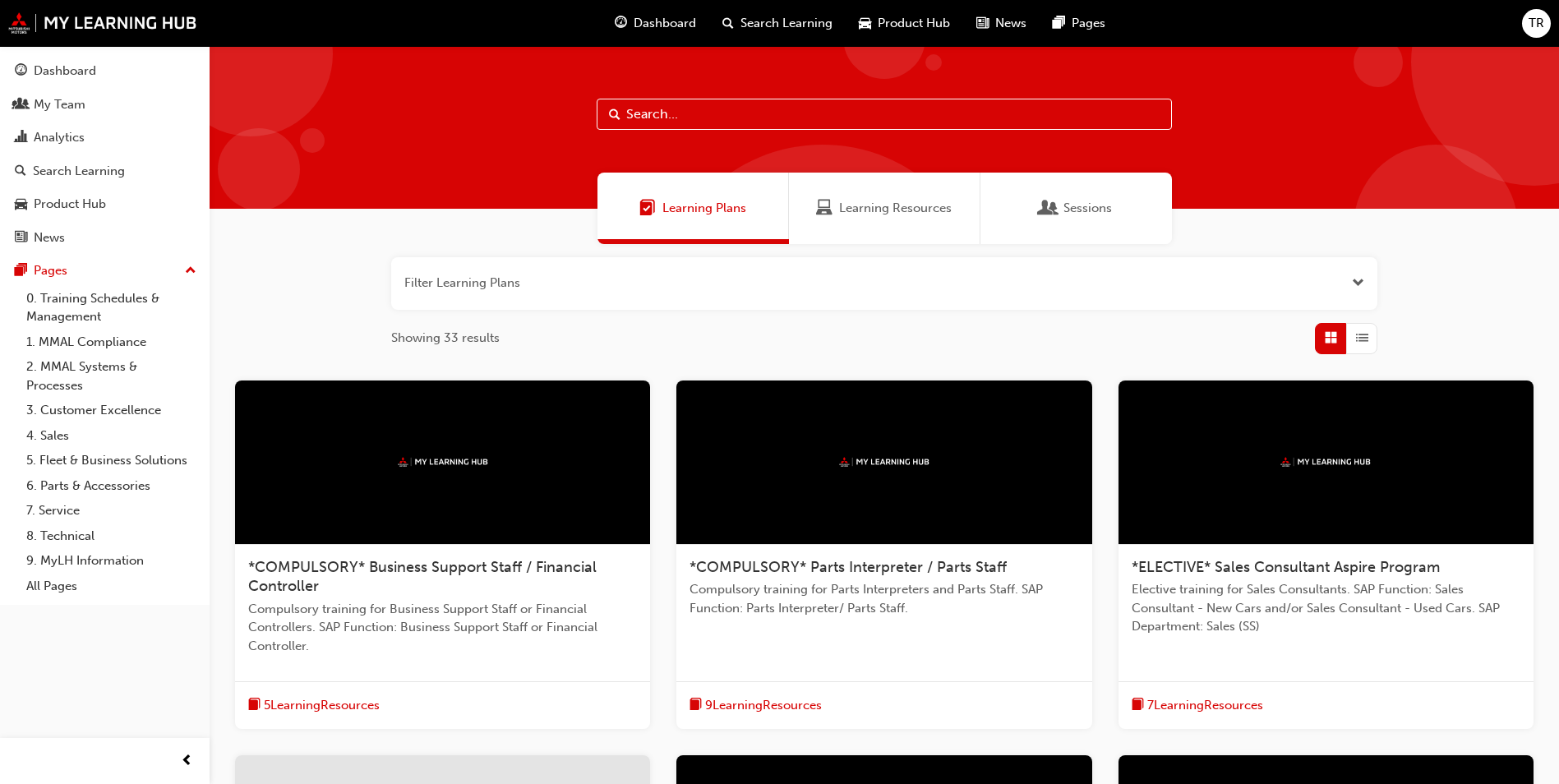
click at [266, 222] on div "Learning Plans Learning Resources Sessions" at bounding box center [885, 208] width 1350 height 71
click at [85, 70] on div "Dashboard" at bounding box center [65, 70] width 62 height 19
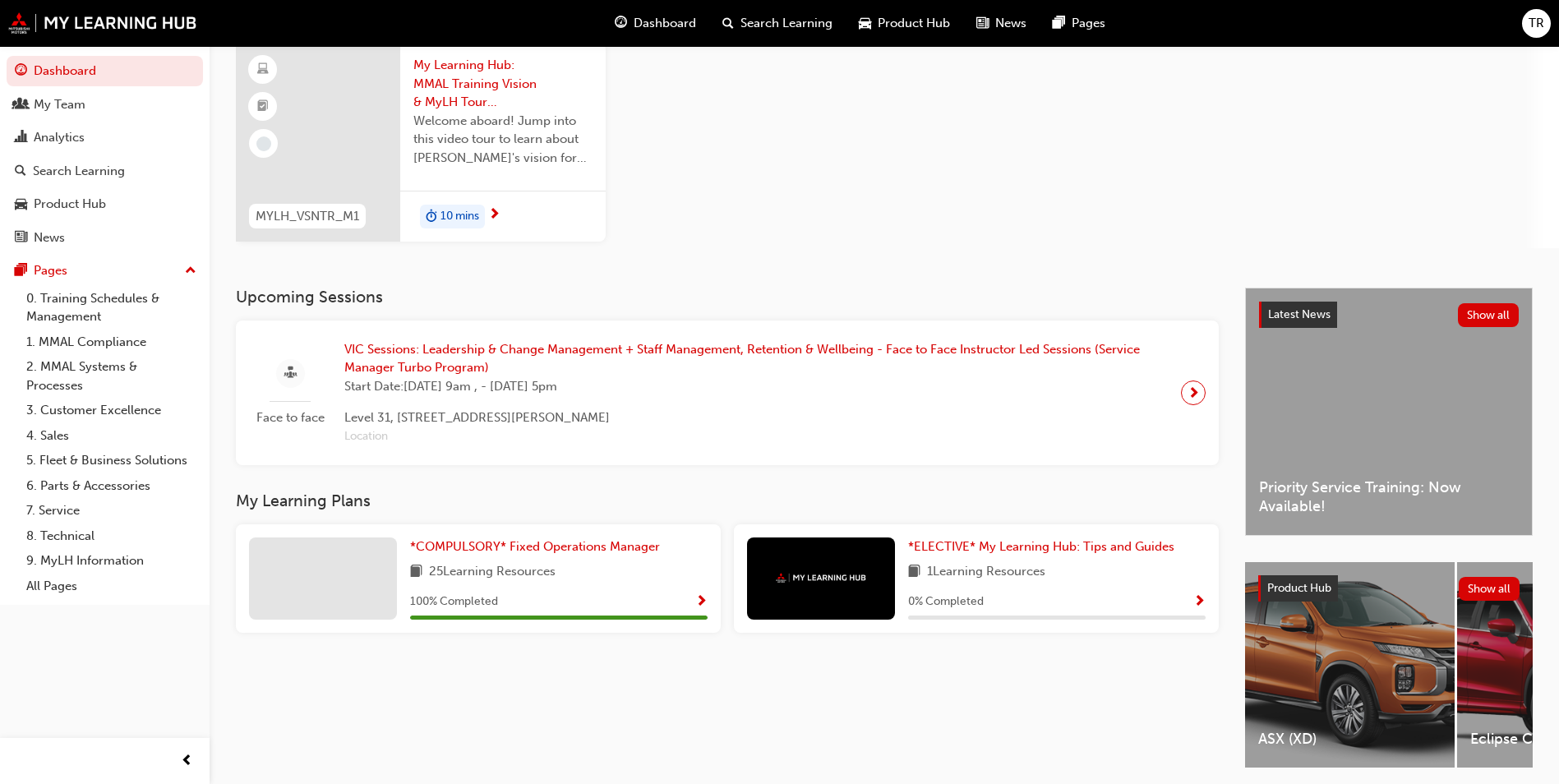
scroll to position [191, 0]
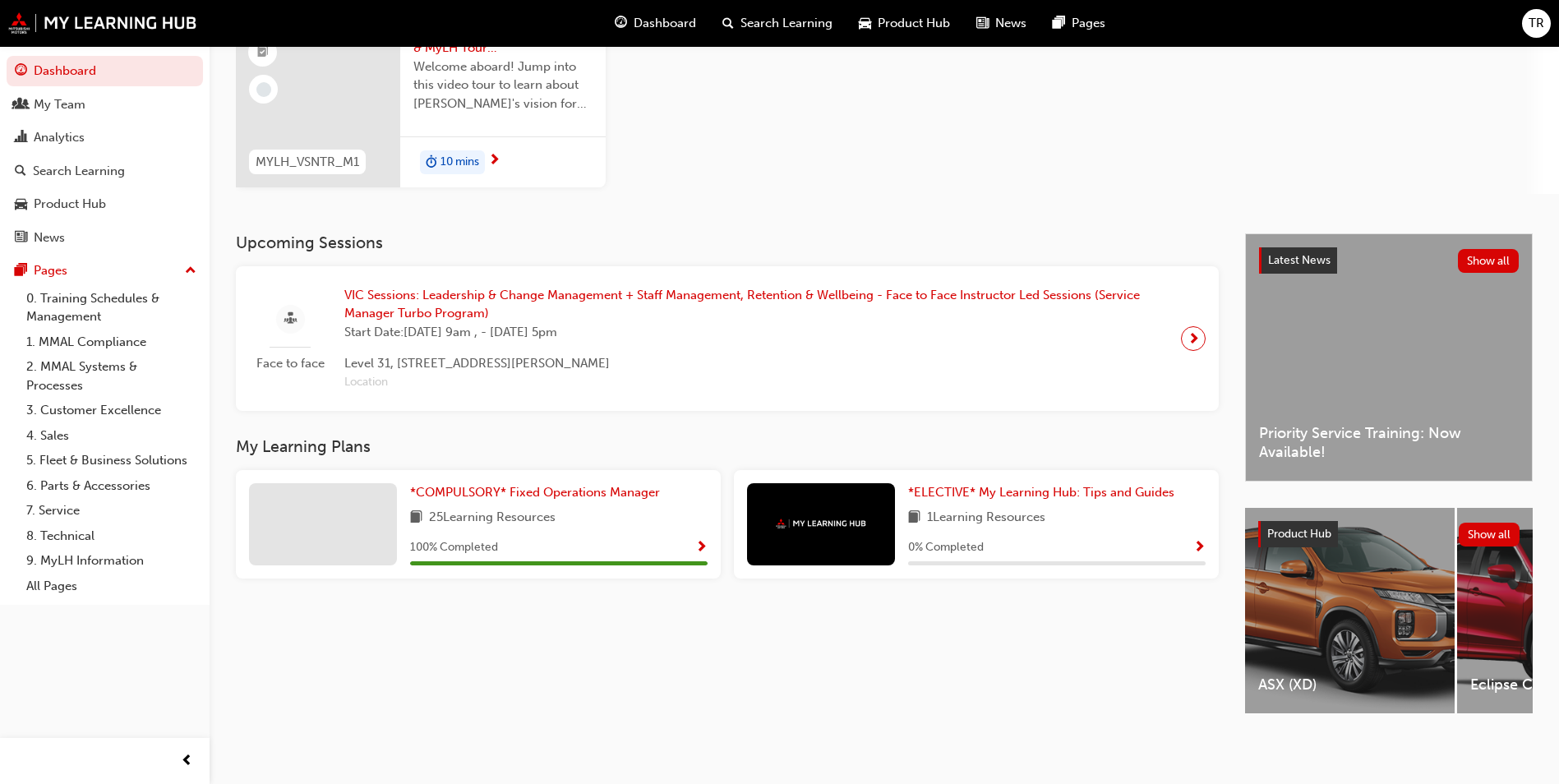
click at [642, 646] on div "Upcoming Sessions Face to face VIC Sessions: Leadership & Change Management + S…" at bounding box center [740, 488] width 1009 height 509
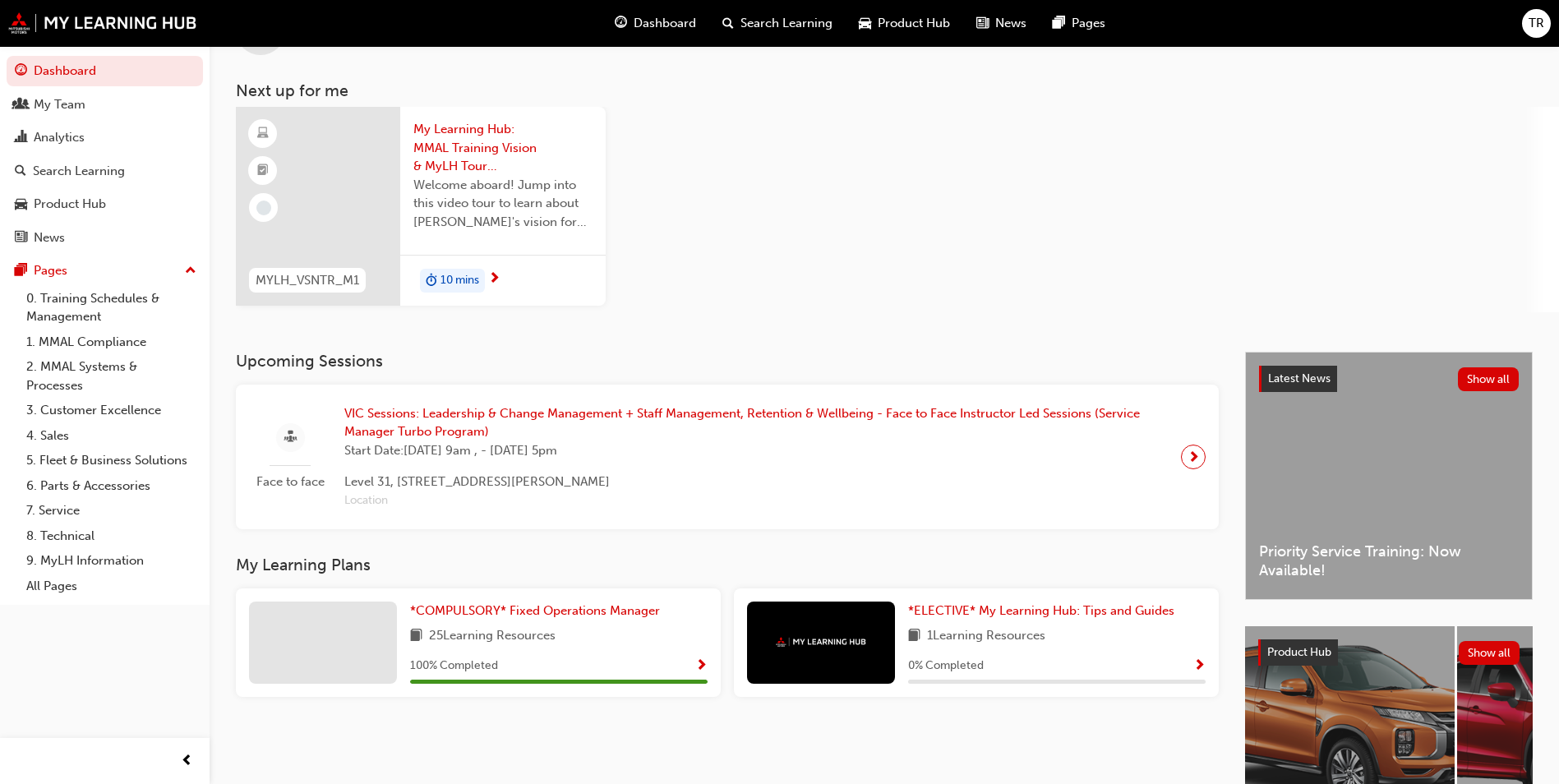
scroll to position [0, 0]
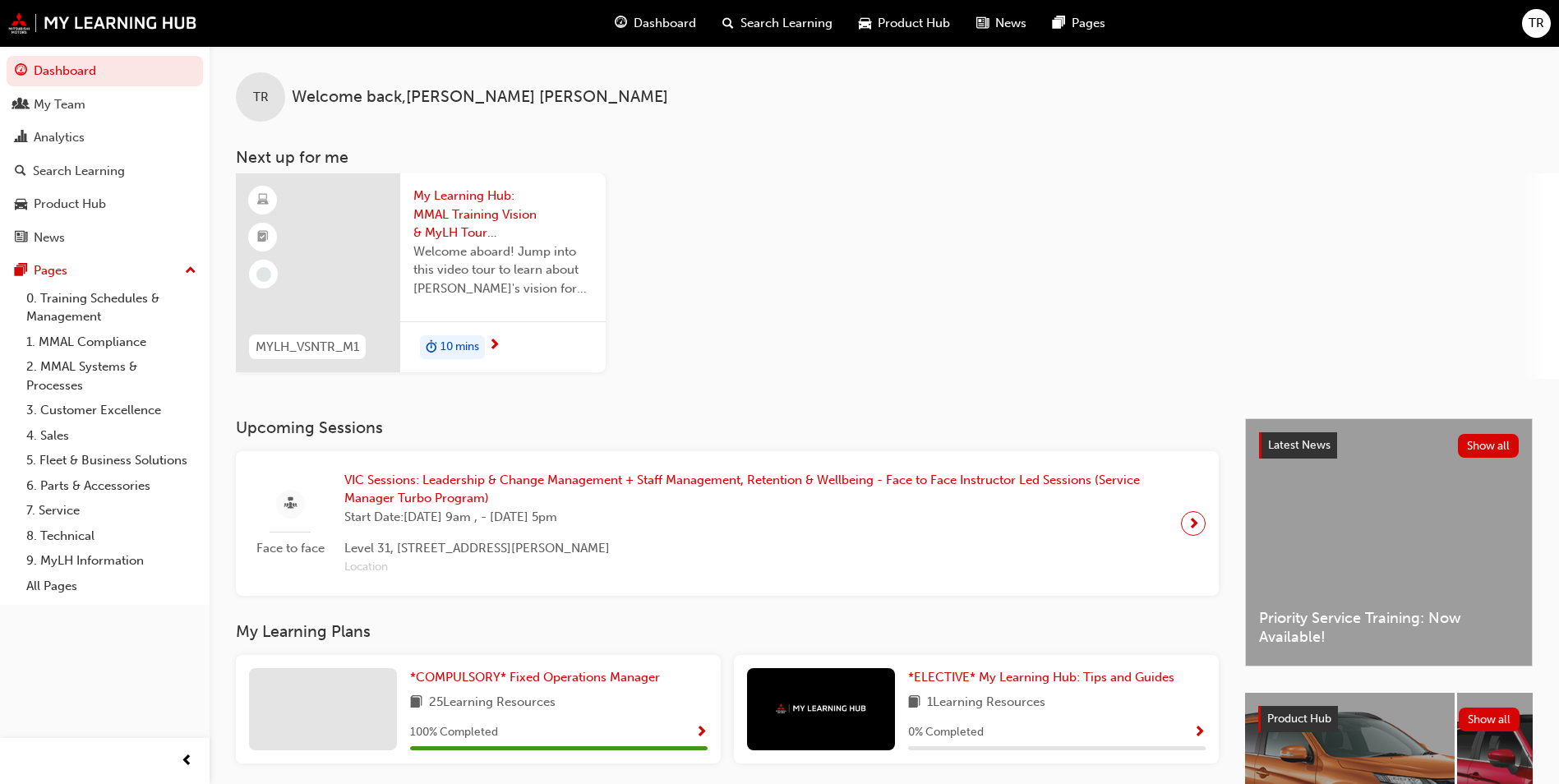
drag, startPoint x: 651, startPoint y: 99, endPoint x: 837, endPoint y: 81, distance: 186.9
click at [663, 95] on div "TR Welcome back , TONY RAMSAY" at bounding box center [885, 84] width 1350 height 76
click at [1137, 100] on div "TR Welcome back , TONY RAMSAY" at bounding box center [885, 84] width 1350 height 76
drag, startPoint x: 163, startPoint y: 642, endPoint x: 164, endPoint y: 630, distance: 12.0
click at [163, 640] on div "Dashboard My Team Analytics Search Learning Product Hub News Pages Pages 0. Tra…" at bounding box center [105, 372] width 210 height 743
